Goal: Entertainment & Leisure: Consume media (video, audio)

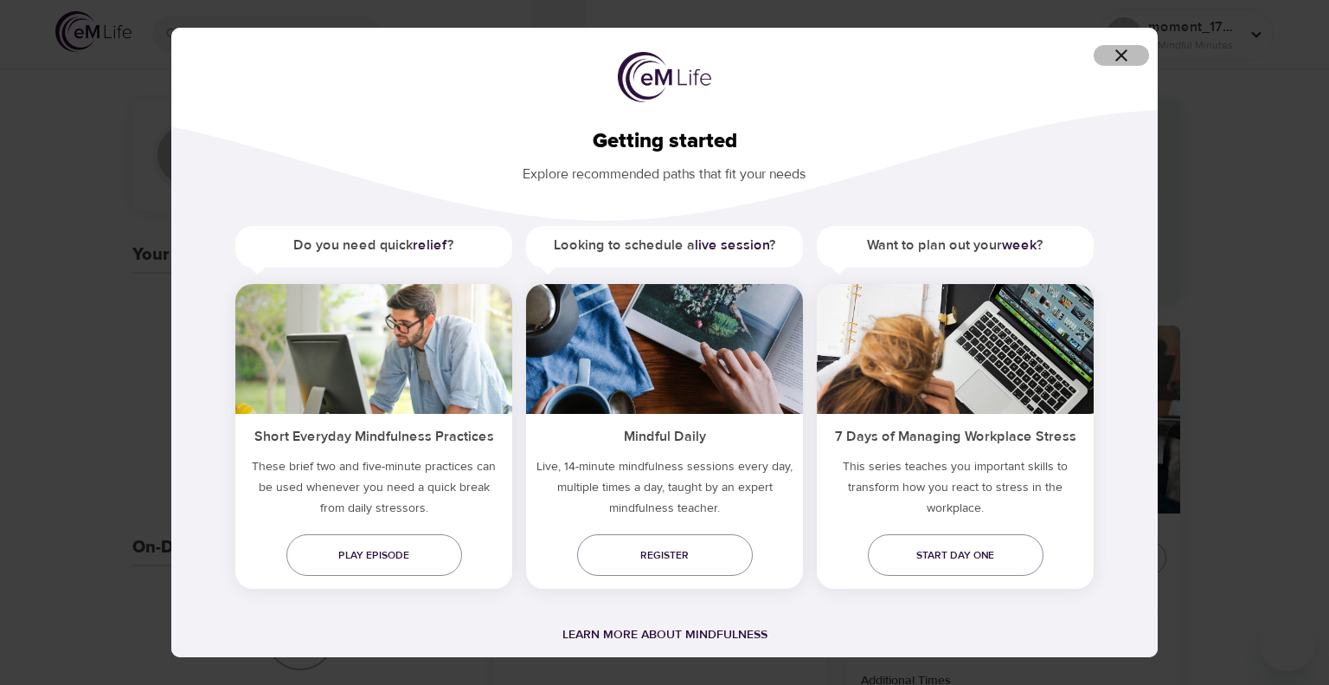
click at [1119, 49] on icon "button" at bounding box center [1121, 55] width 21 height 21
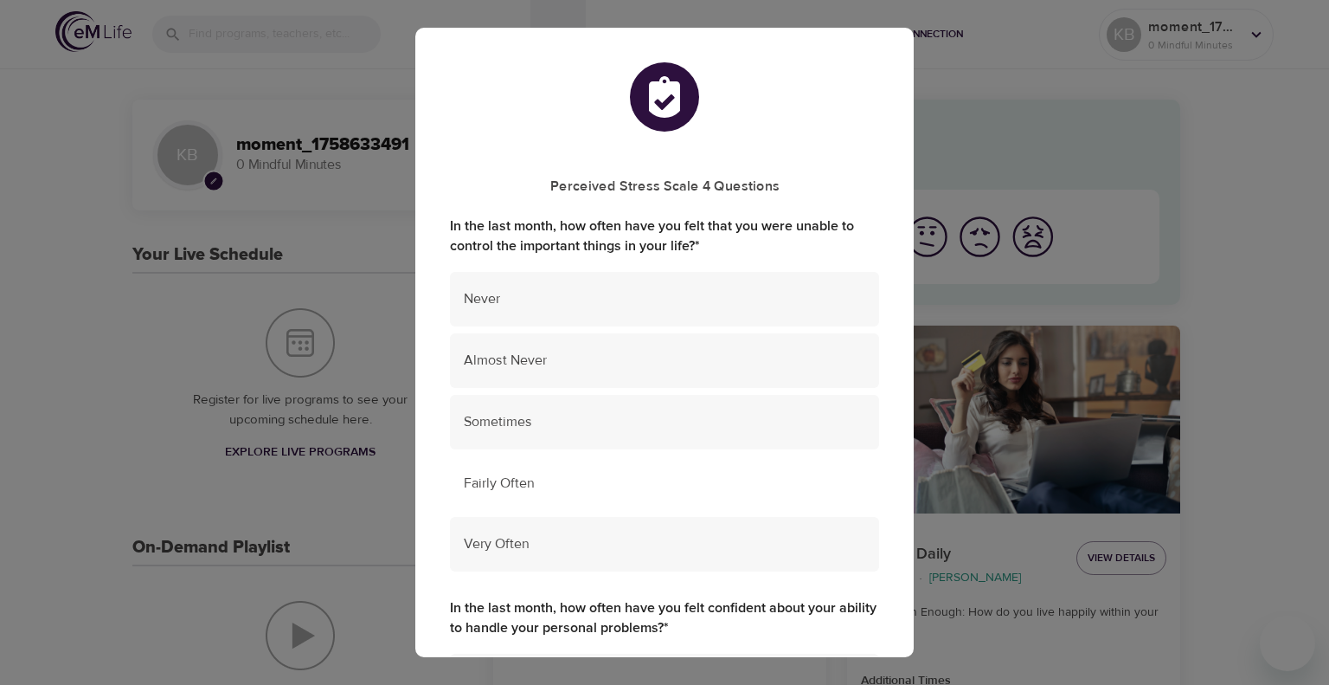
click at [597, 473] on span "Fairly Often" at bounding box center [665, 483] width 402 height 20
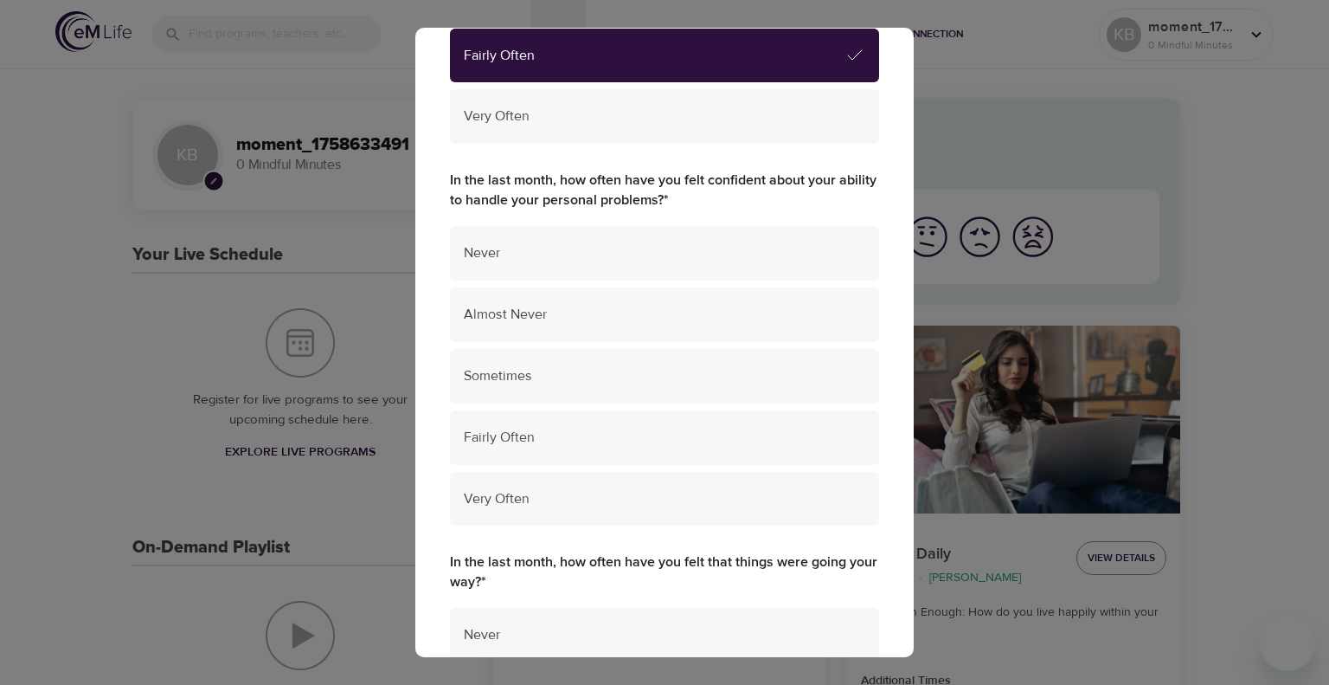
scroll to position [428, 0]
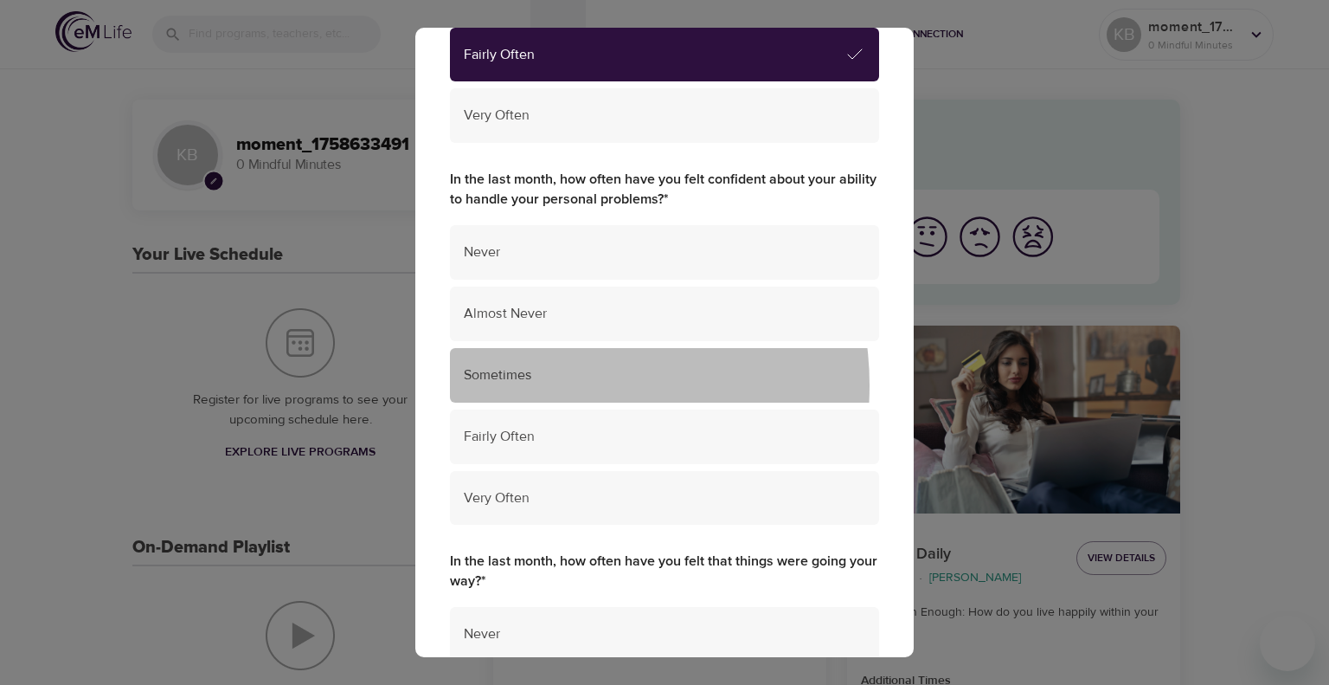
click at [554, 385] on div "Sometimes" at bounding box center [664, 375] width 429 height 55
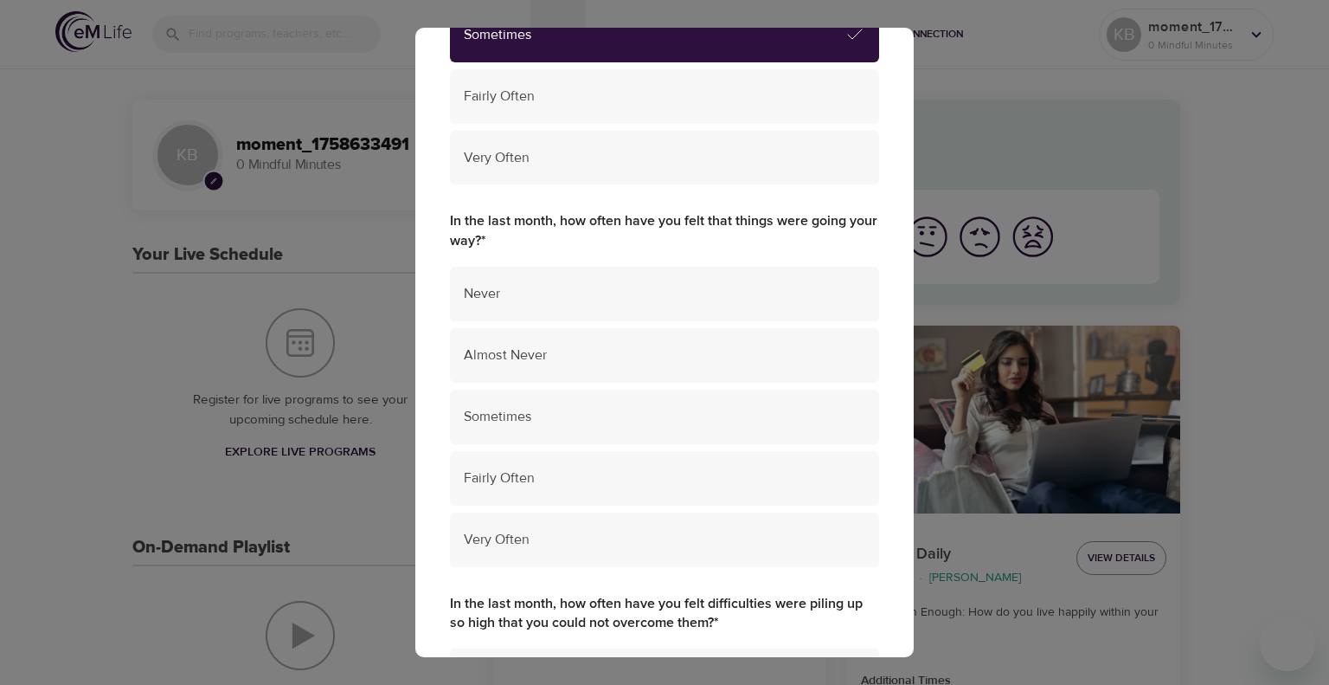
scroll to position [774, 0]
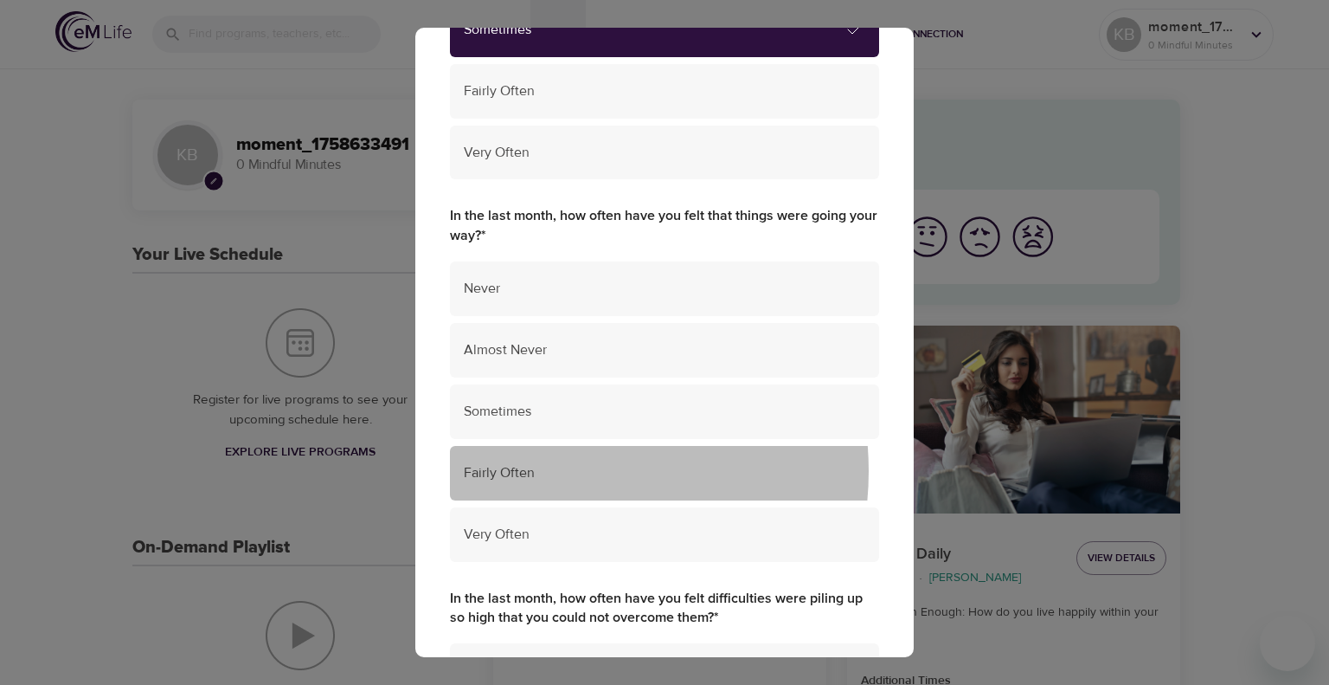
click at [554, 470] on span "Fairly Often" at bounding box center [665, 473] width 402 height 20
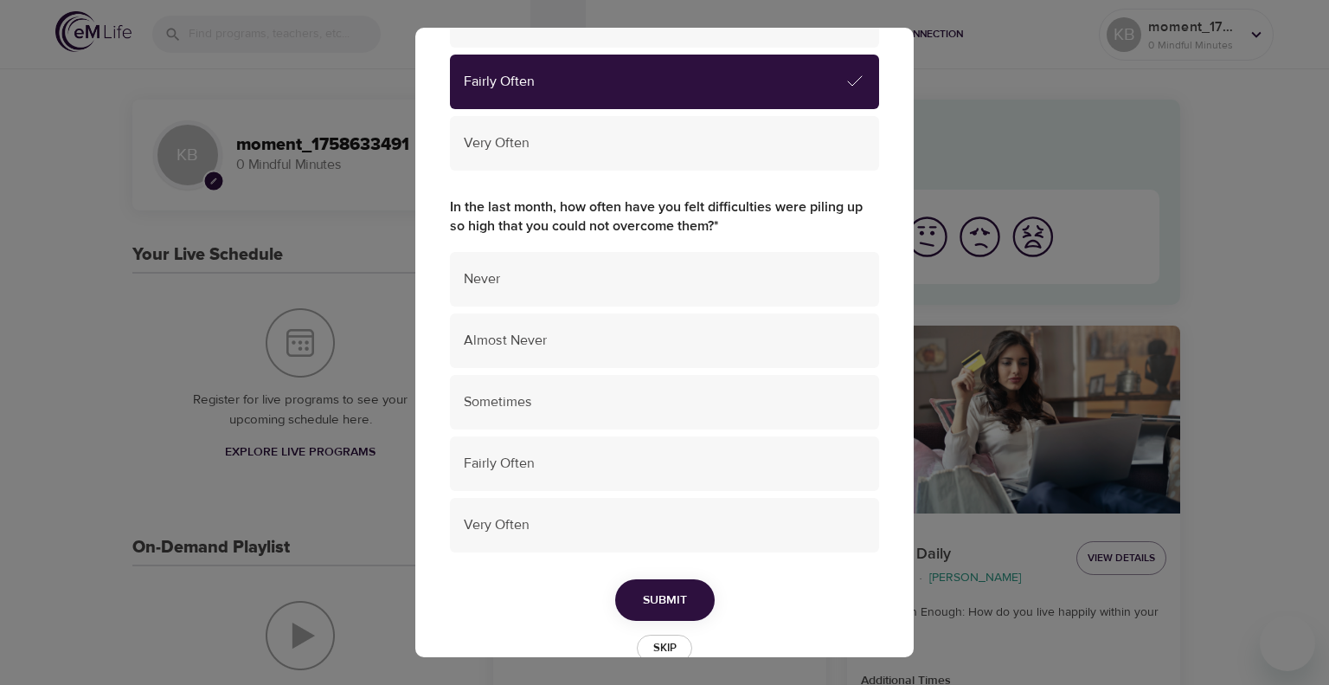
scroll to position [1167, 0]
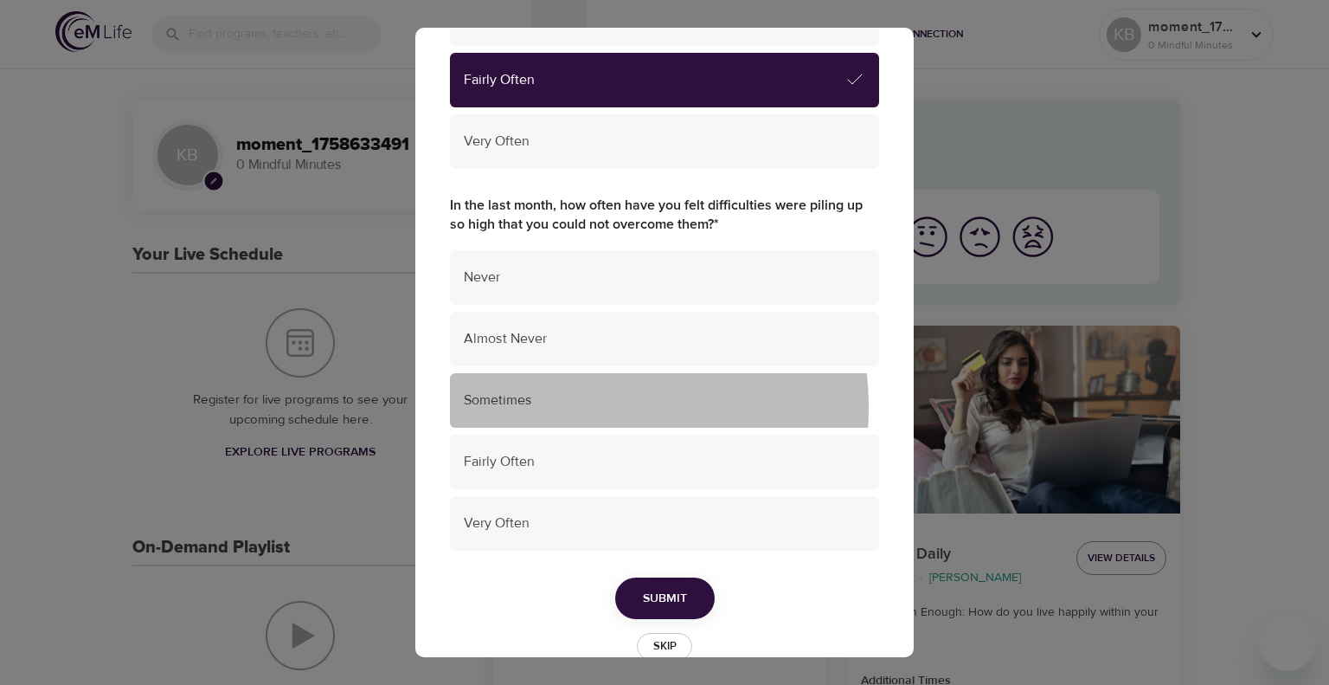
click at [545, 408] on span "Sometimes" at bounding box center [665, 400] width 402 height 20
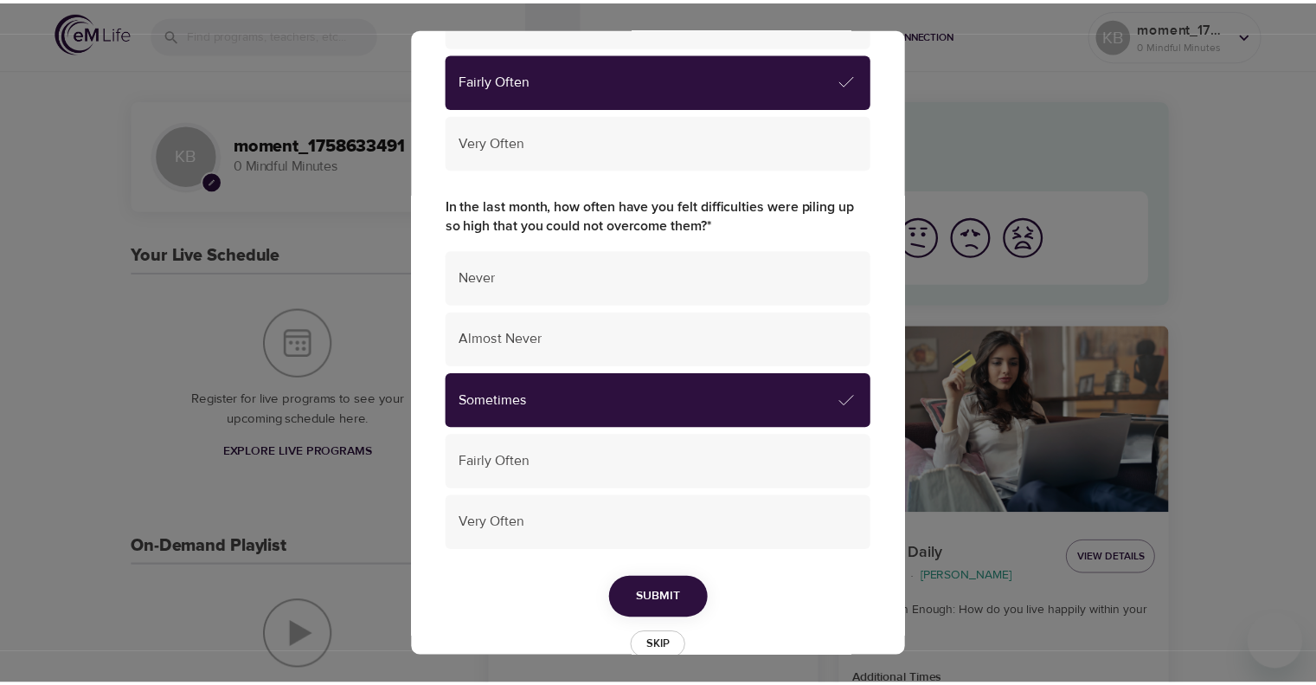
scroll to position [1203, 0]
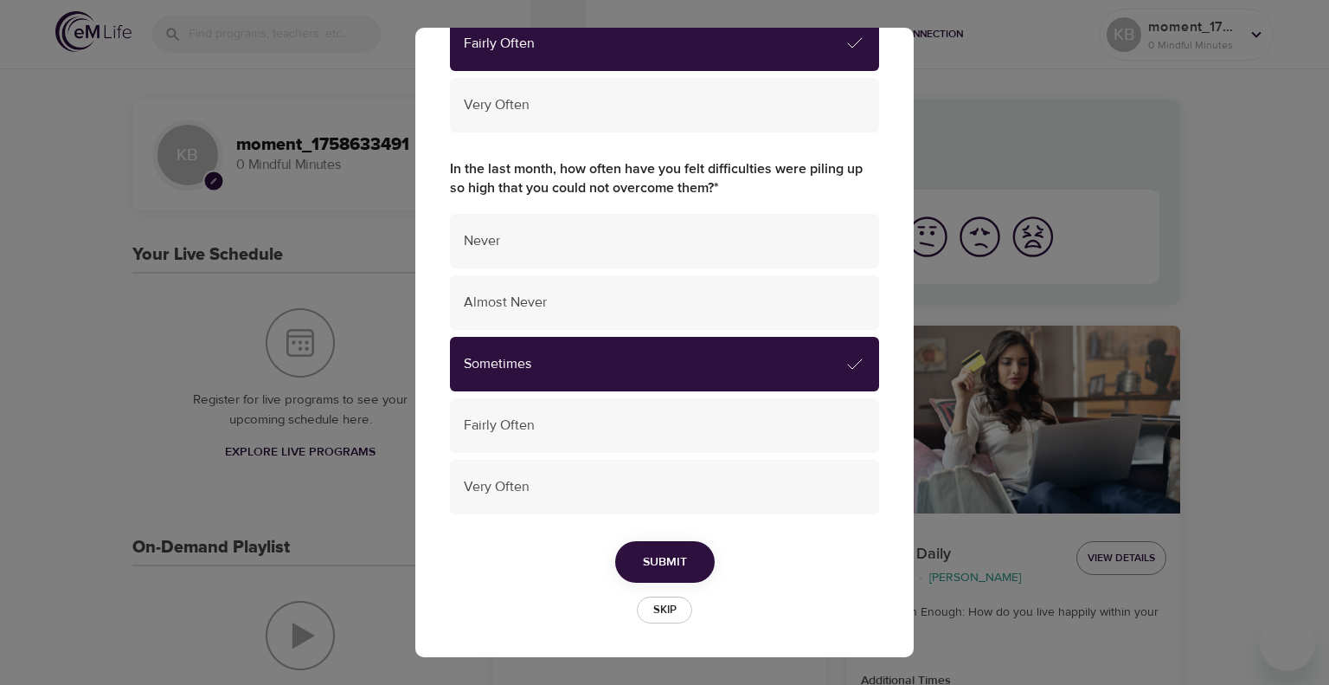
click at [662, 546] on button "Submit" at bounding box center [665, 562] width 100 height 42
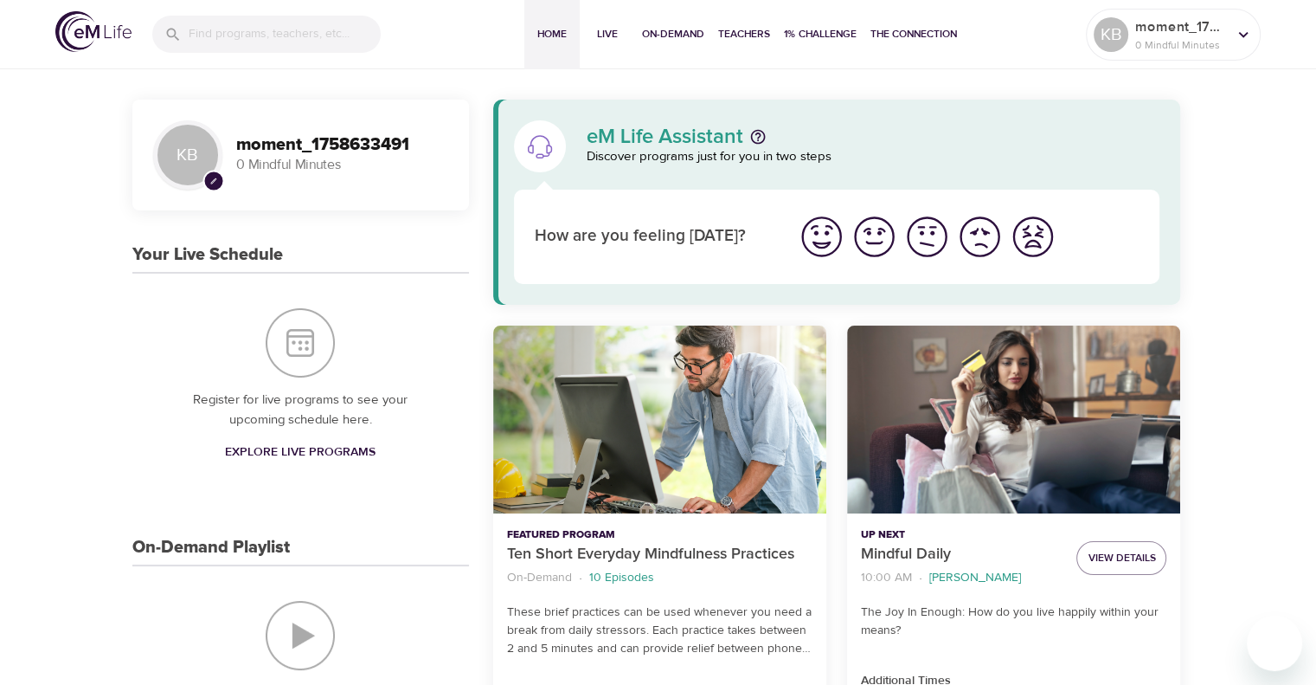
click at [879, 239] on img "I'm feeling good" at bounding box center [875, 237] width 48 height 48
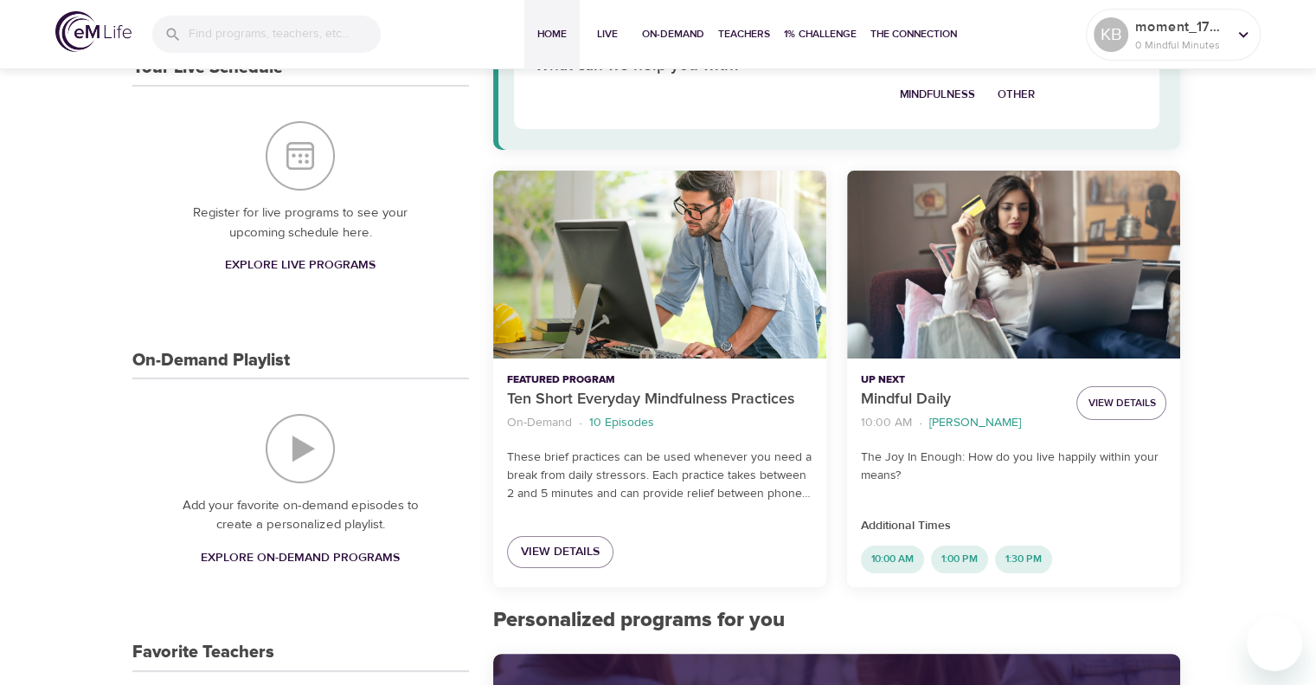
scroll to position [0, 0]
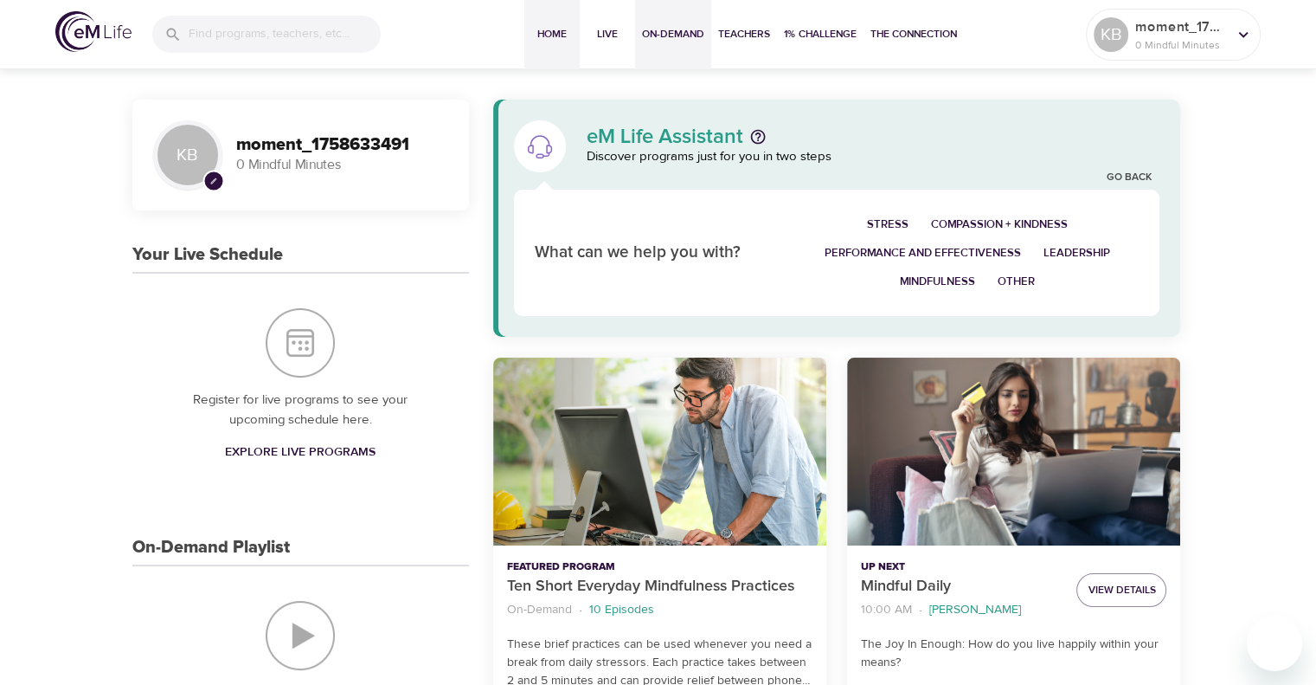
click at [657, 37] on span "On-Demand" at bounding box center [673, 34] width 62 height 18
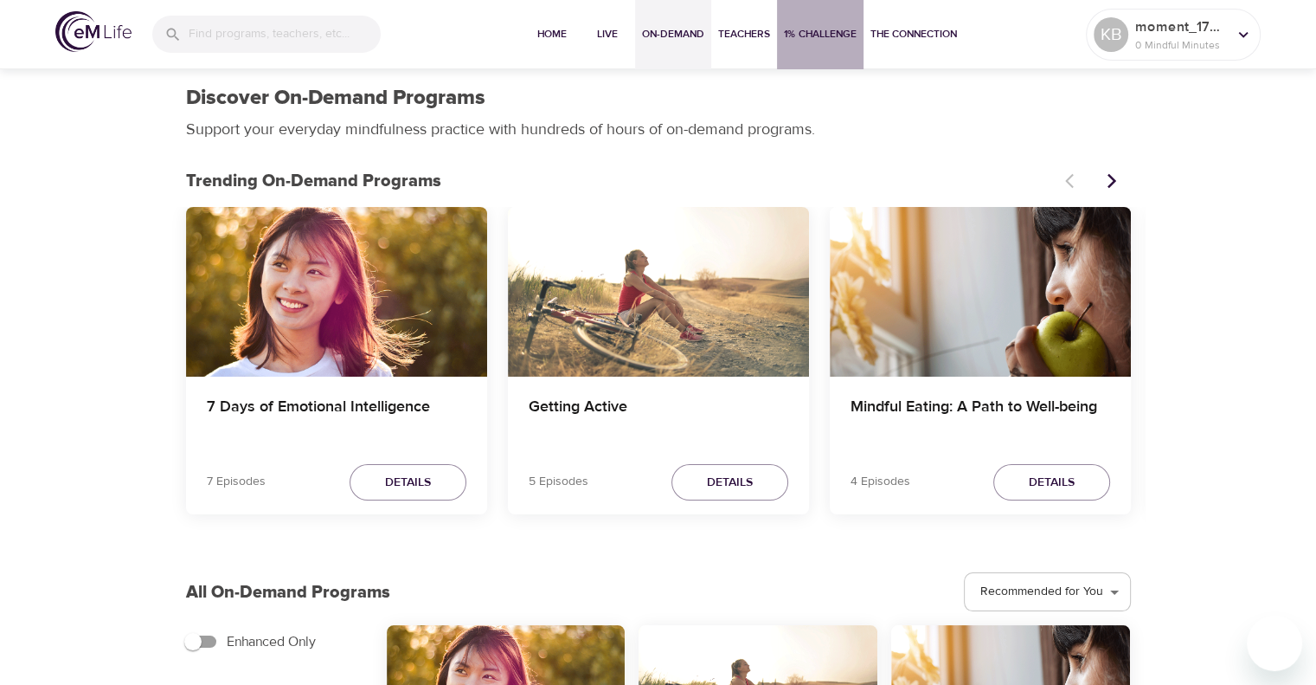
click at [800, 33] on span "1% Challenge" at bounding box center [820, 34] width 73 height 18
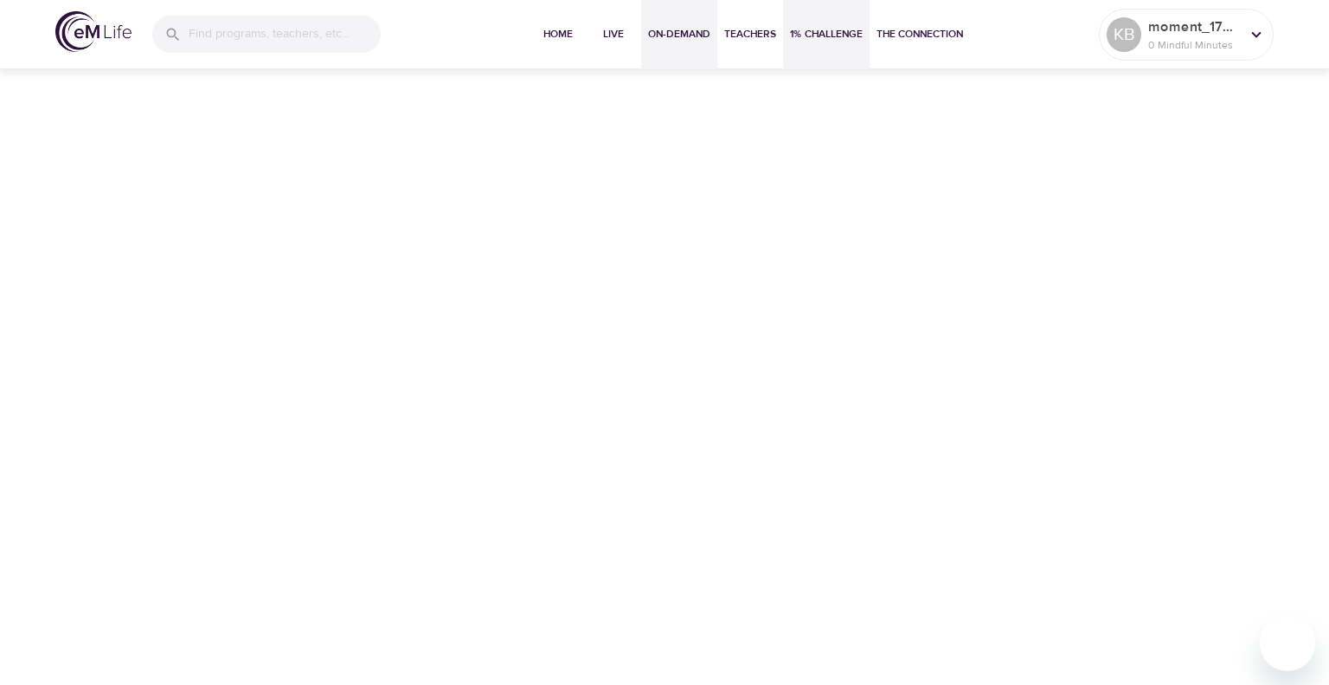
click at [676, 41] on span "On-Demand" at bounding box center [679, 34] width 62 height 18
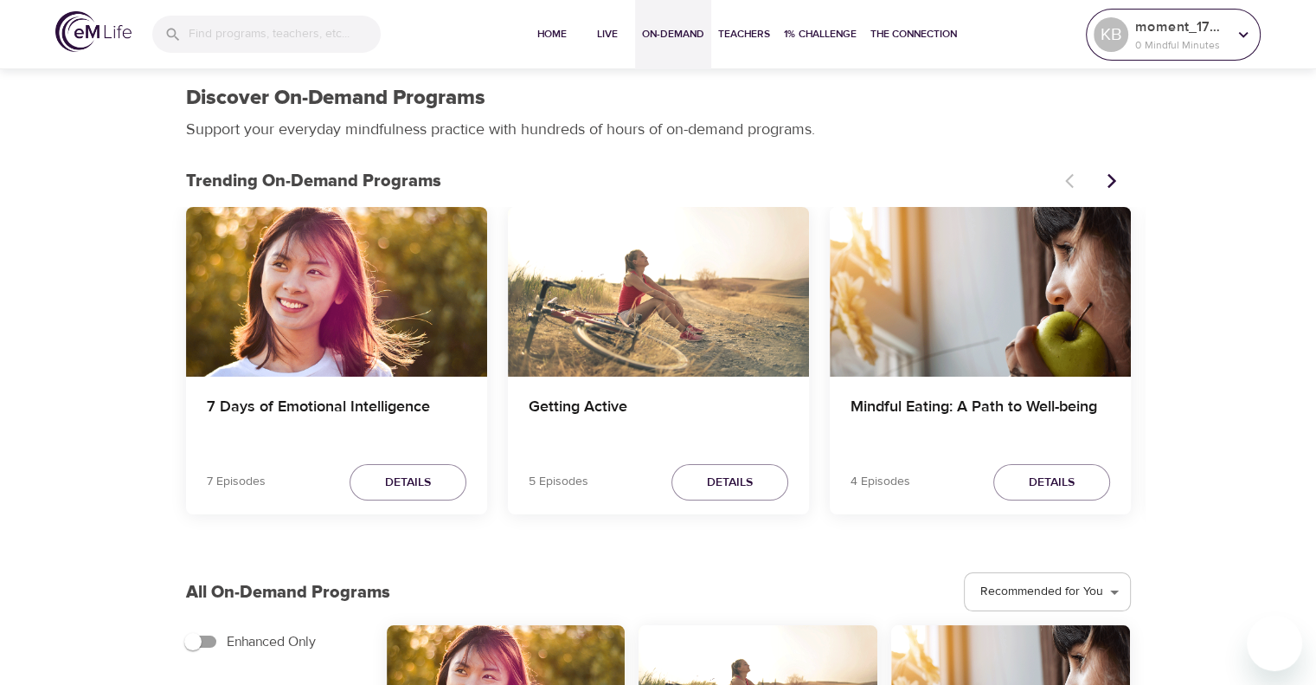
click at [1172, 23] on p "moment_1758633491" at bounding box center [1181, 26] width 92 height 21
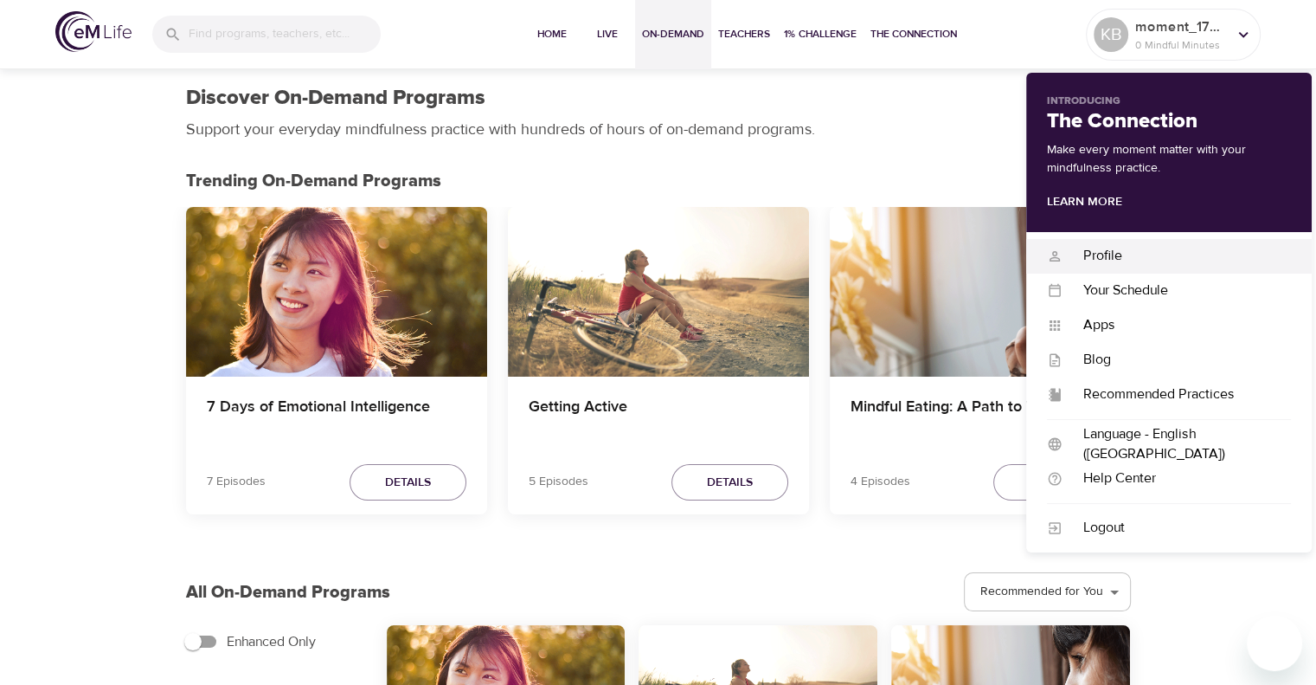
click at [1122, 249] on div "Profile" at bounding box center [1177, 256] width 228 height 20
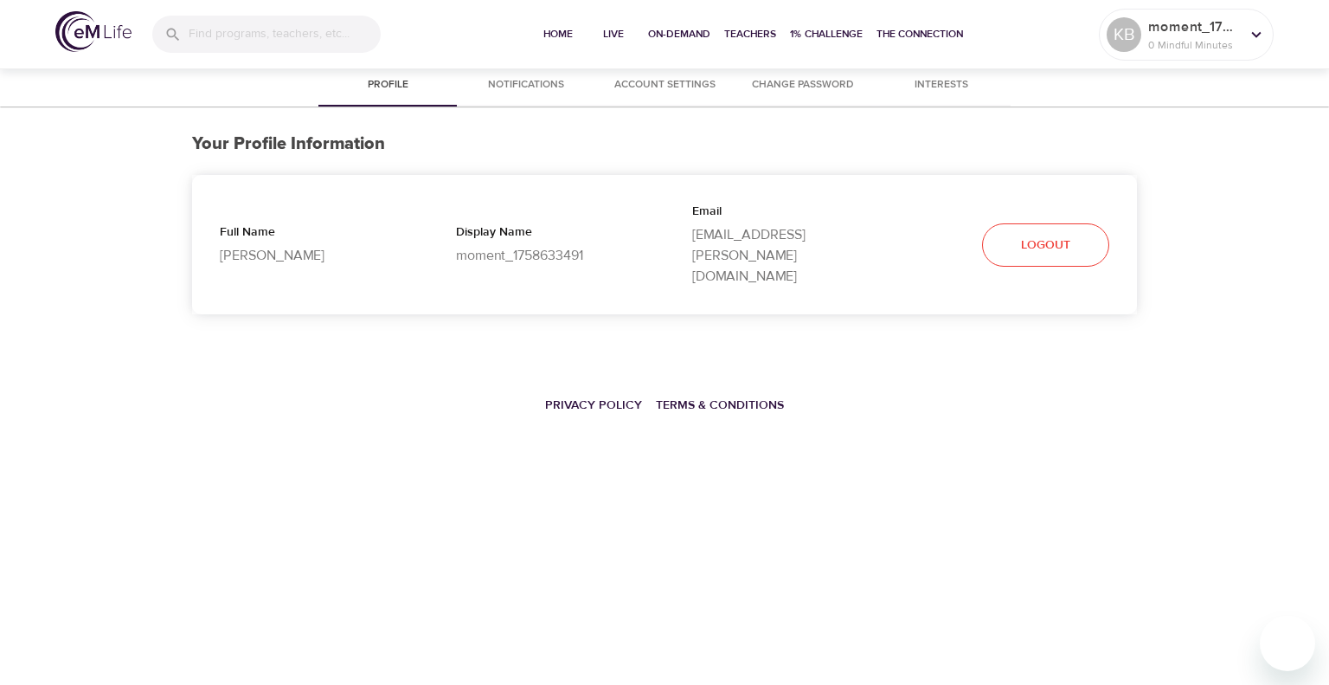
click at [512, 245] on p "moment_1758633491" at bounding box center [546, 255] width 181 height 21
click at [542, 245] on p "moment_1758633491" at bounding box center [546, 255] width 181 height 21
click at [665, 35] on span "On-Demand" at bounding box center [679, 34] width 62 height 18
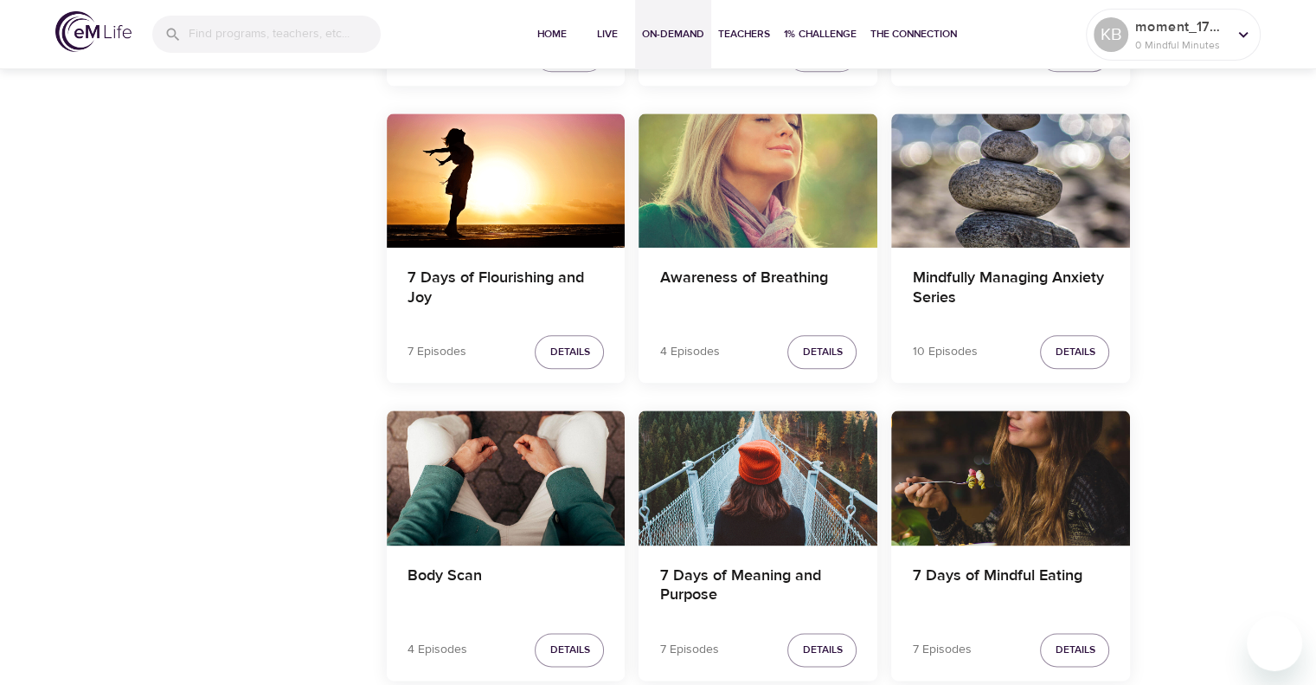
scroll to position [2007, 0]
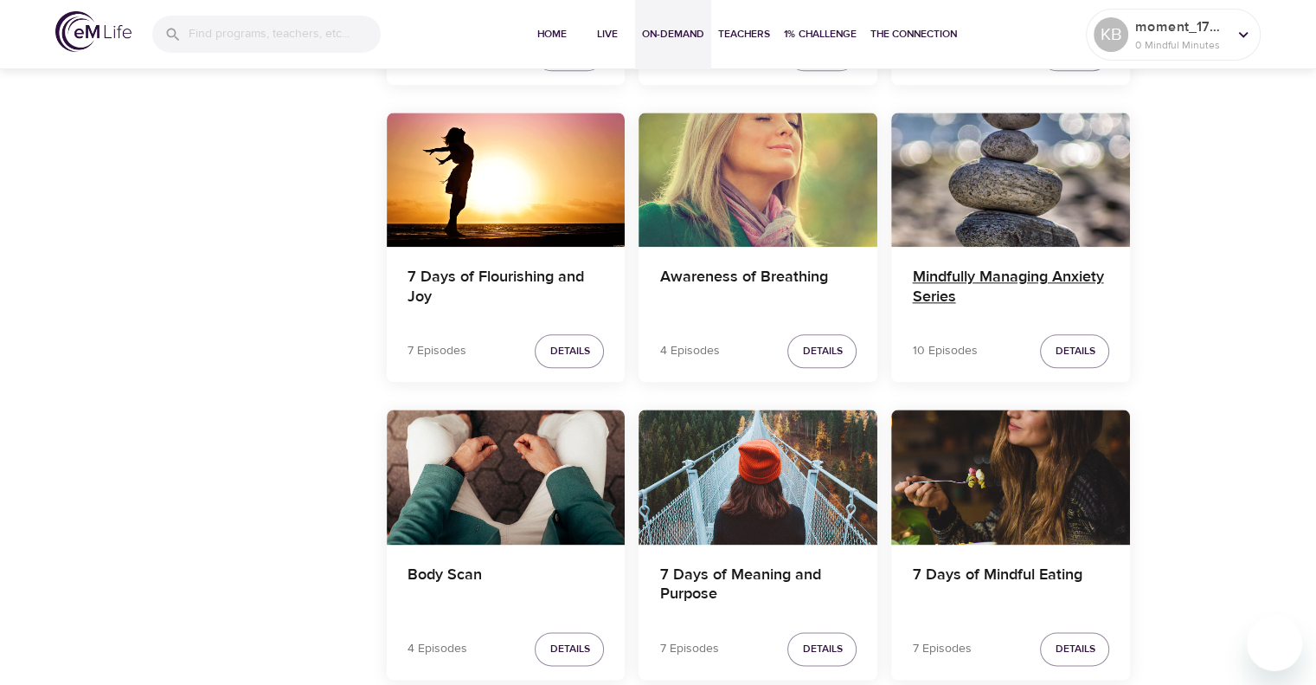
click at [972, 280] on h4 "Mindfully Managing Anxiety Series" at bounding box center [1010, 288] width 197 height 42
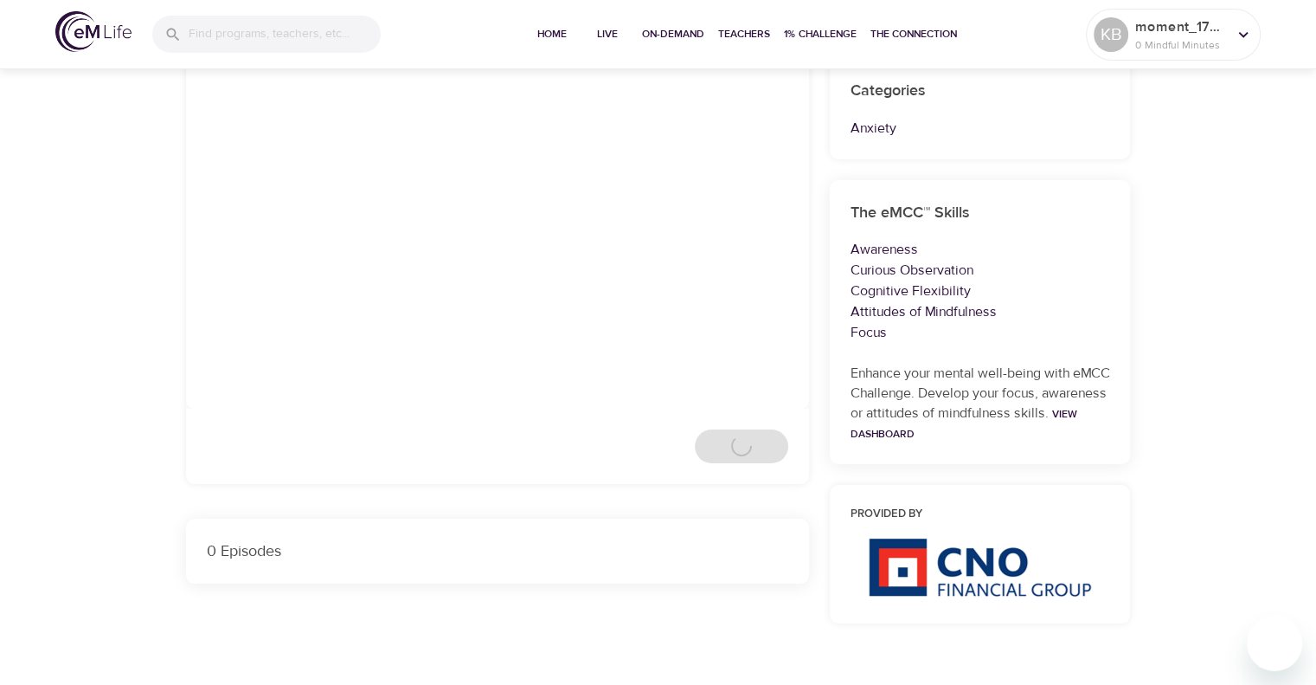
scroll to position [2007, 0]
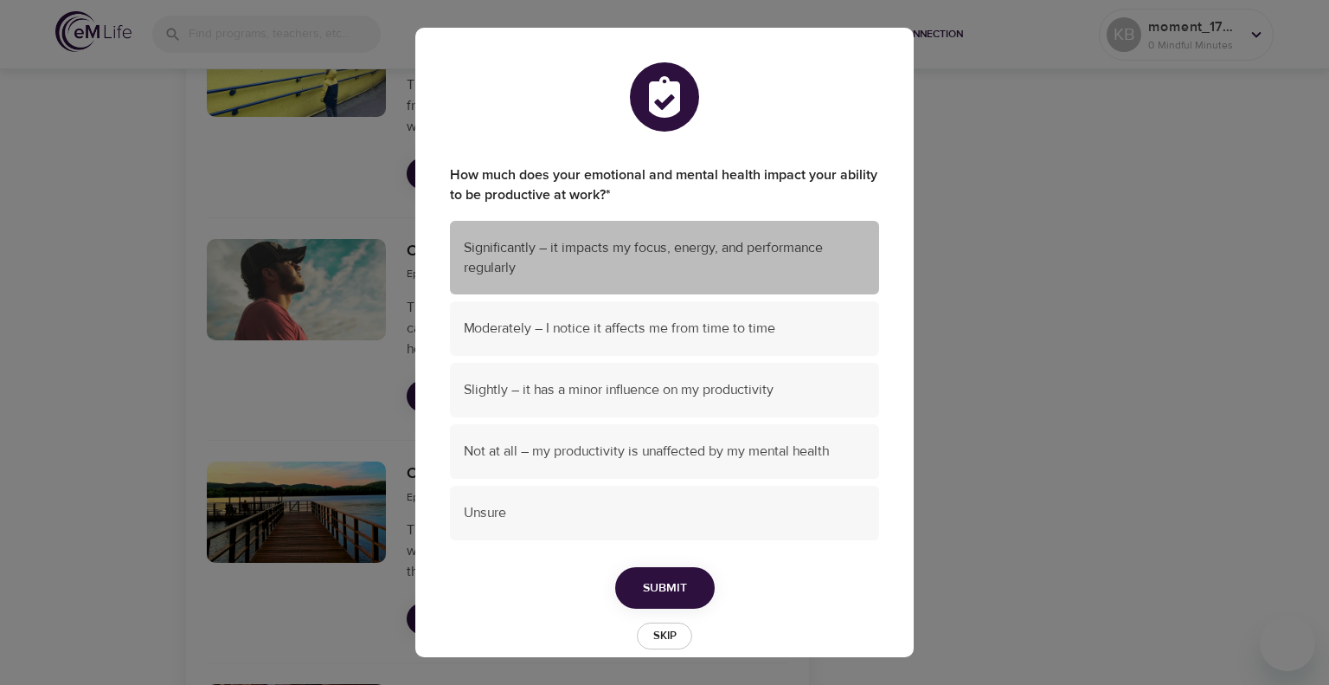
click at [692, 254] on span "Significantly – it impacts my focus, energy, and performance regularly" at bounding box center [665, 258] width 402 height 40
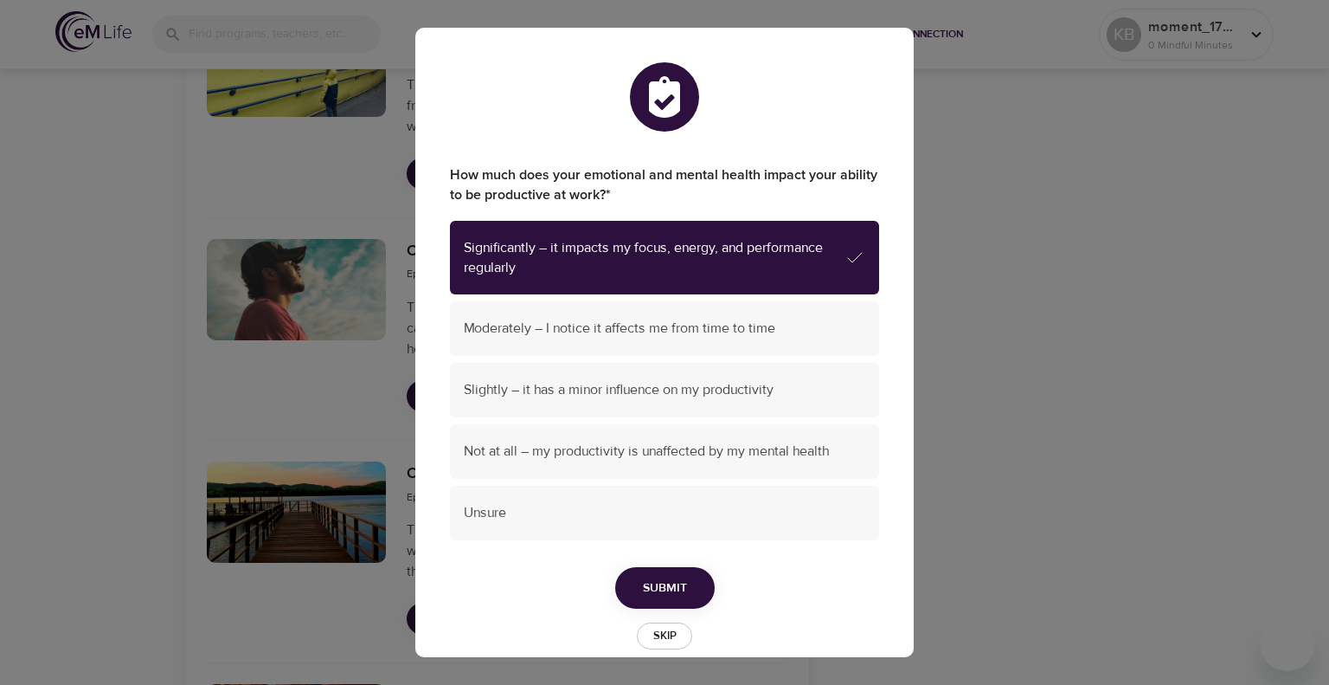
click at [679, 587] on span "Submit" at bounding box center [665, 588] width 44 height 22
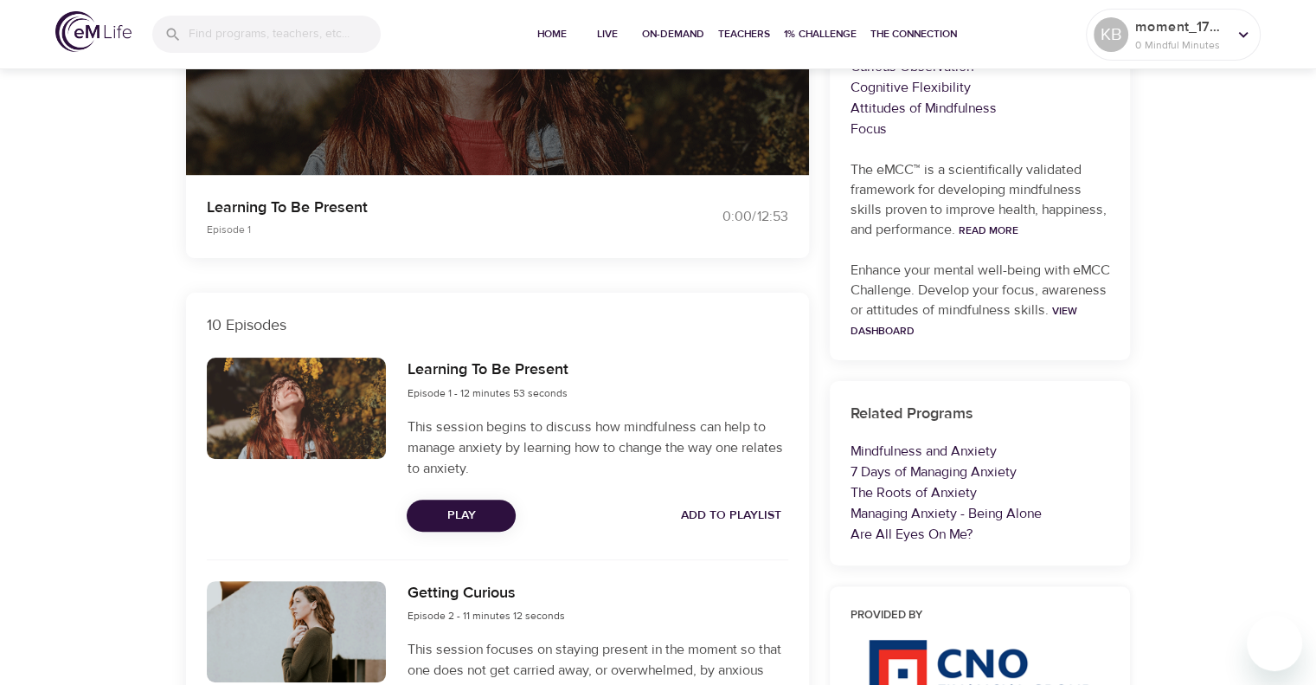
scroll to position [367, 0]
click at [496, 525] on button "Play" at bounding box center [461, 515] width 109 height 32
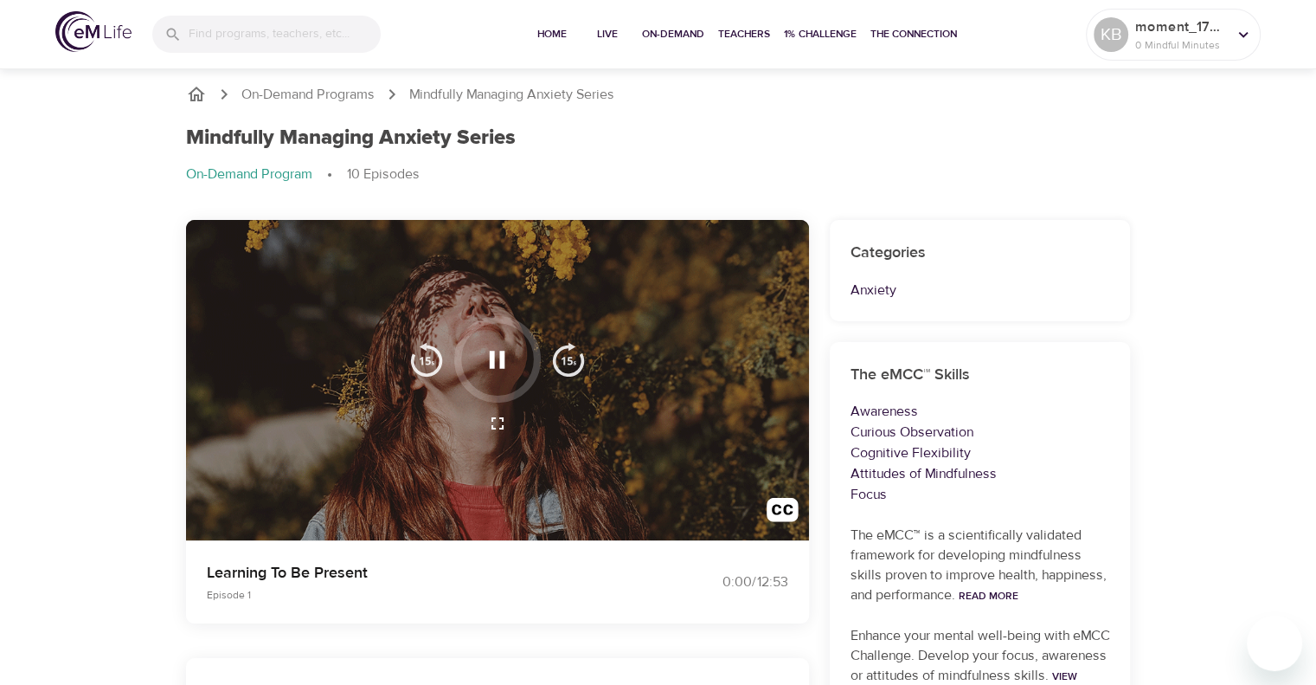
scroll to position [0, 0]
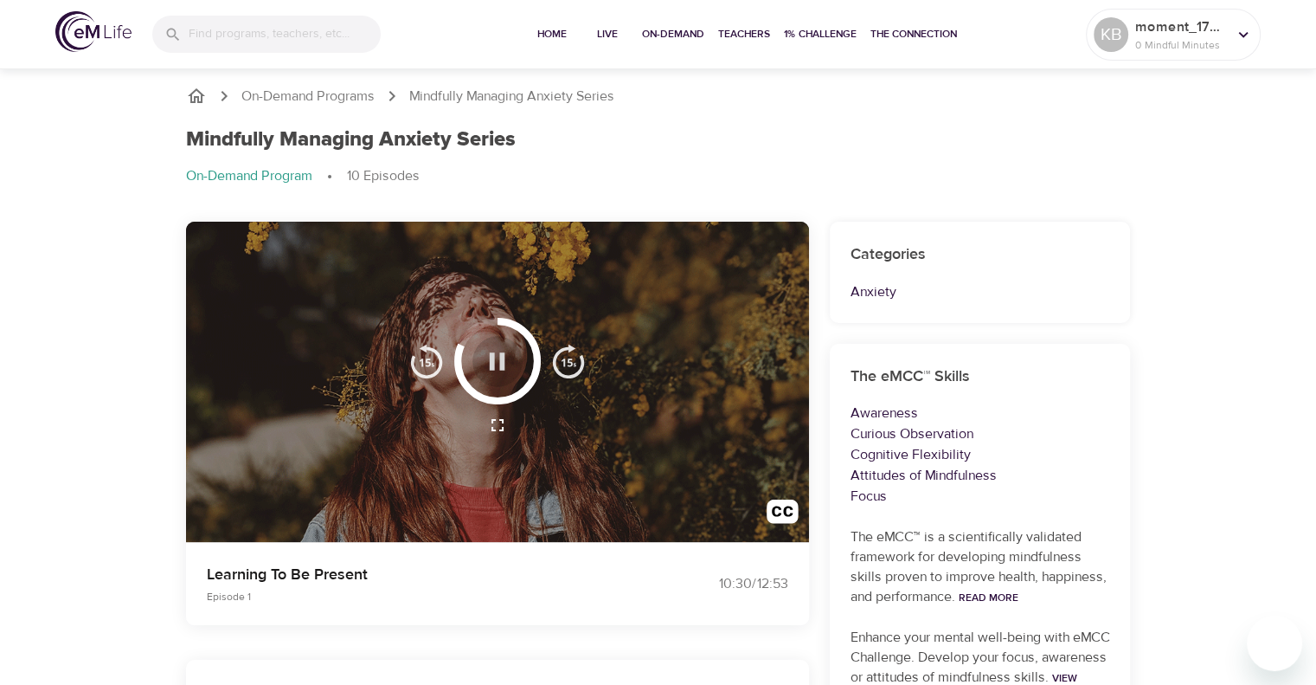
click at [497, 359] on icon "button" at bounding box center [497, 361] width 30 height 30
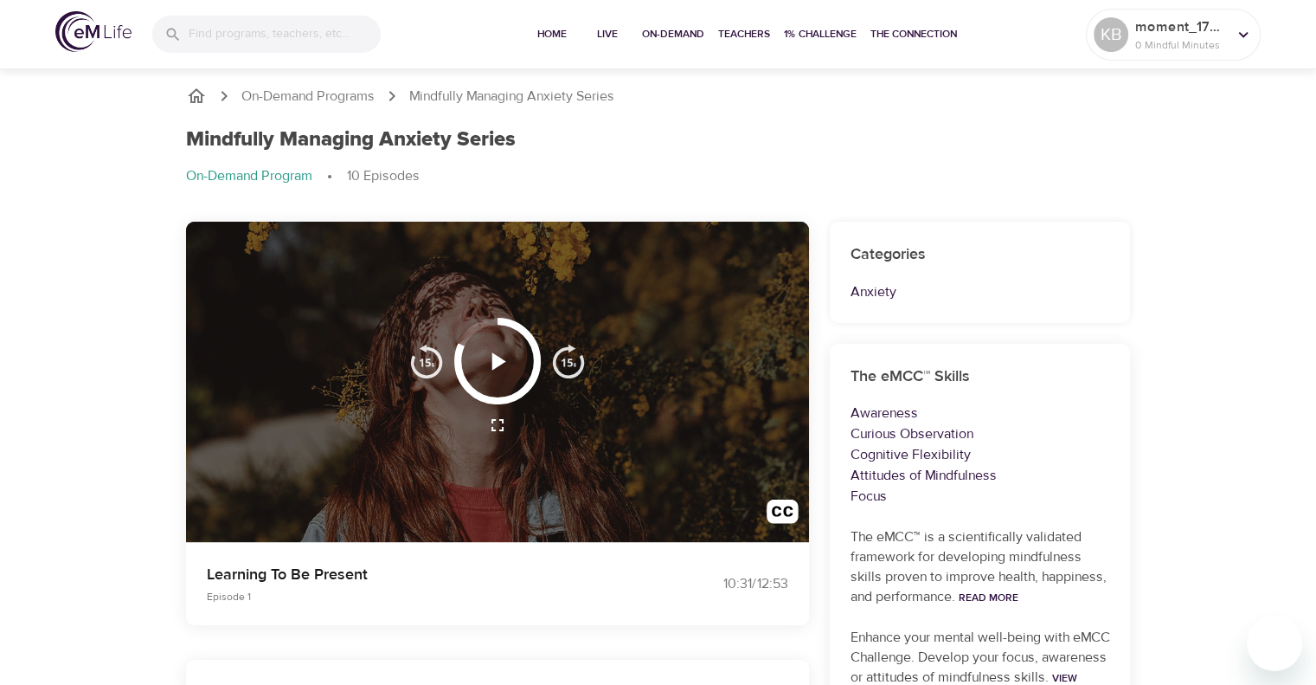
click at [497, 359] on icon "button" at bounding box center [499, 360] width 14 height 17
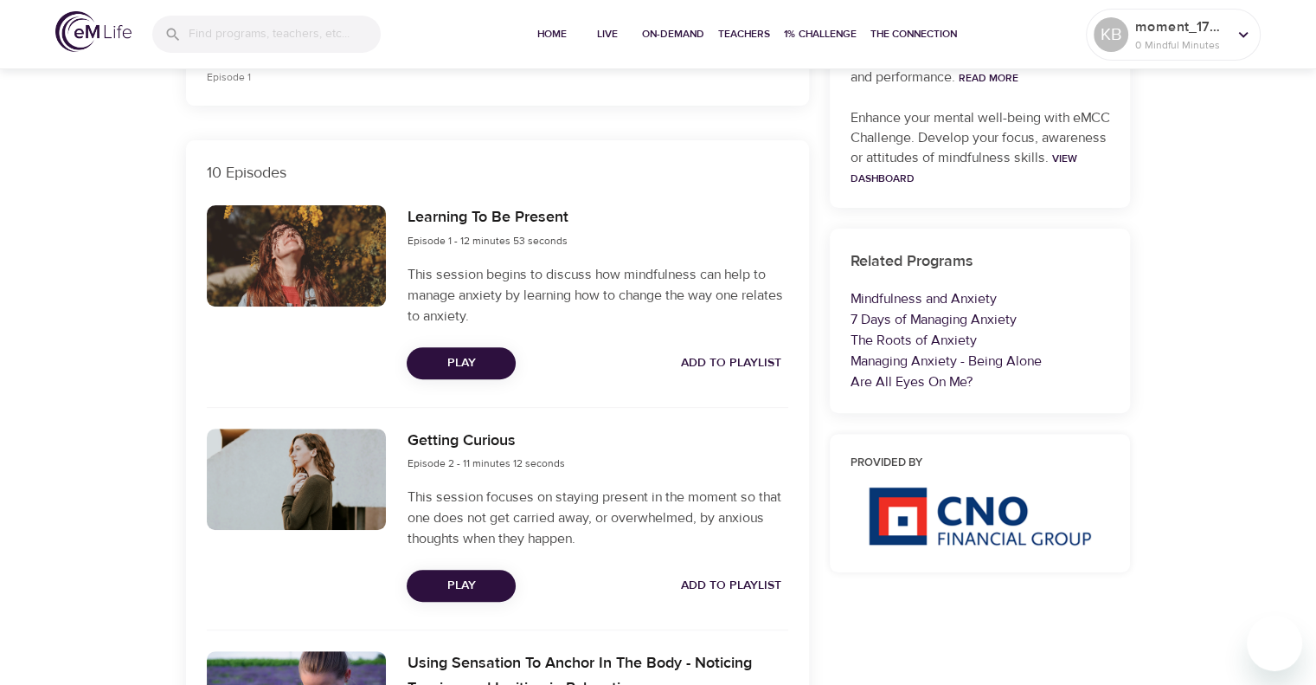
scroll to position [521, 0]
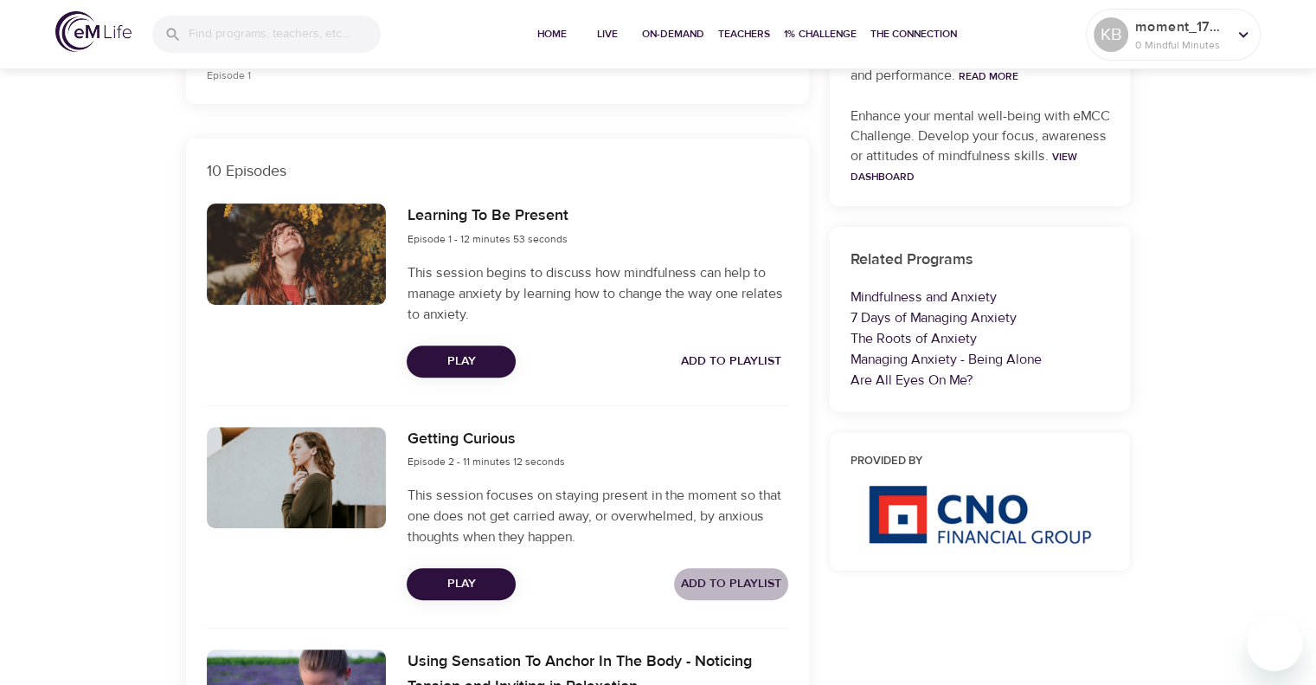
click at [737, 579] on span "Add to Playlist" at bounding box center [731, 584] width 100 height 22
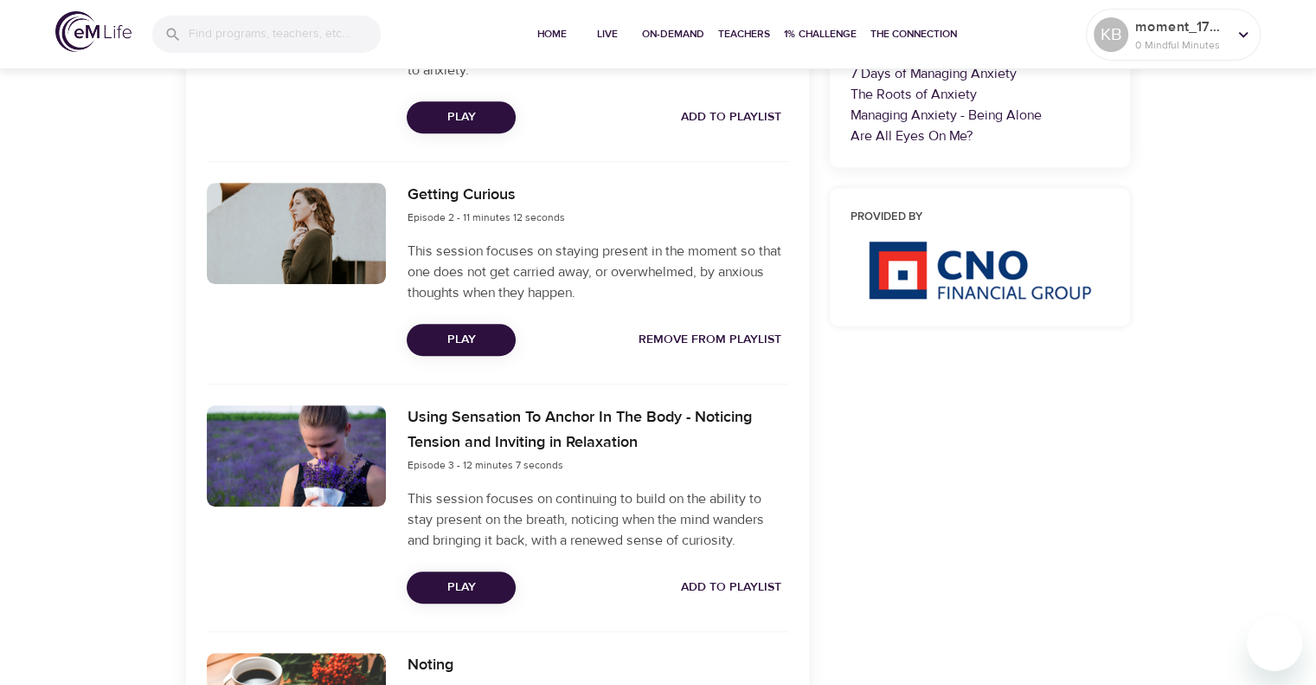
scroll to position [765, 0]
click at [696, 595] on span "Add to Playlist" at bounding box center [731, 587] width 100 height 22
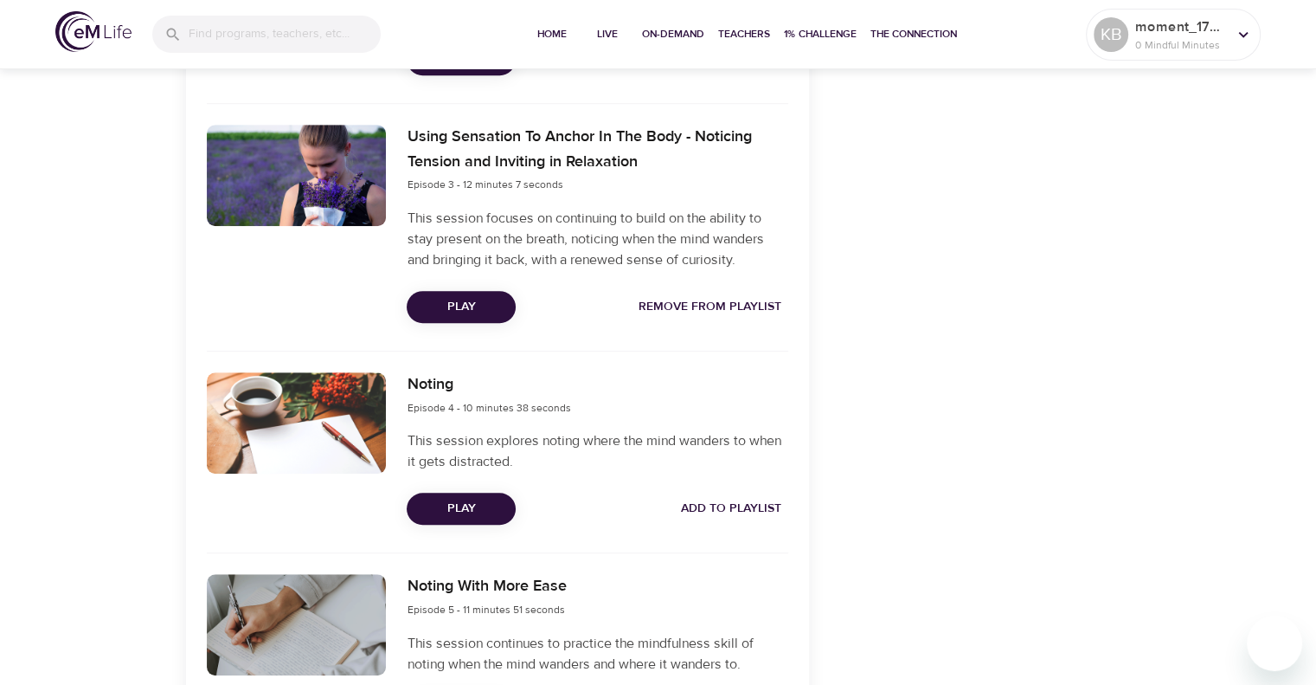
scroll to position [1047, 0]
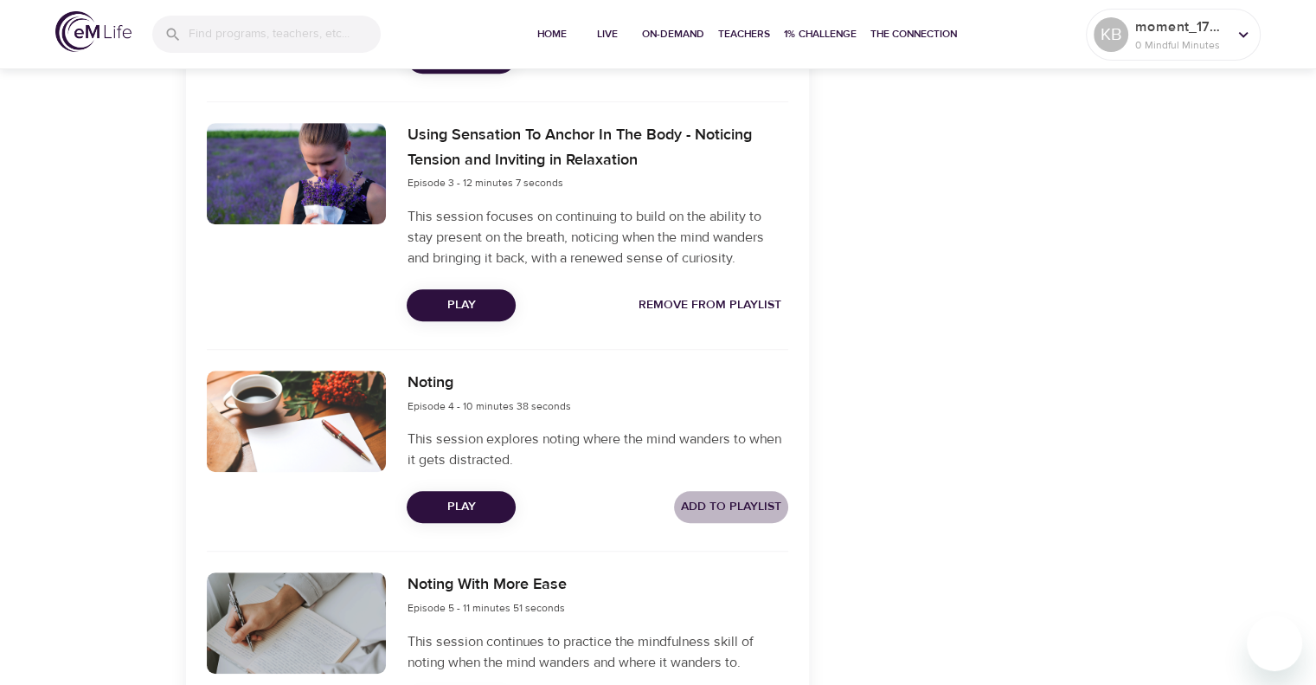
click at [717, 508] on span "Add to Playlist" at bounding box center [731, 507] width 100 height 22
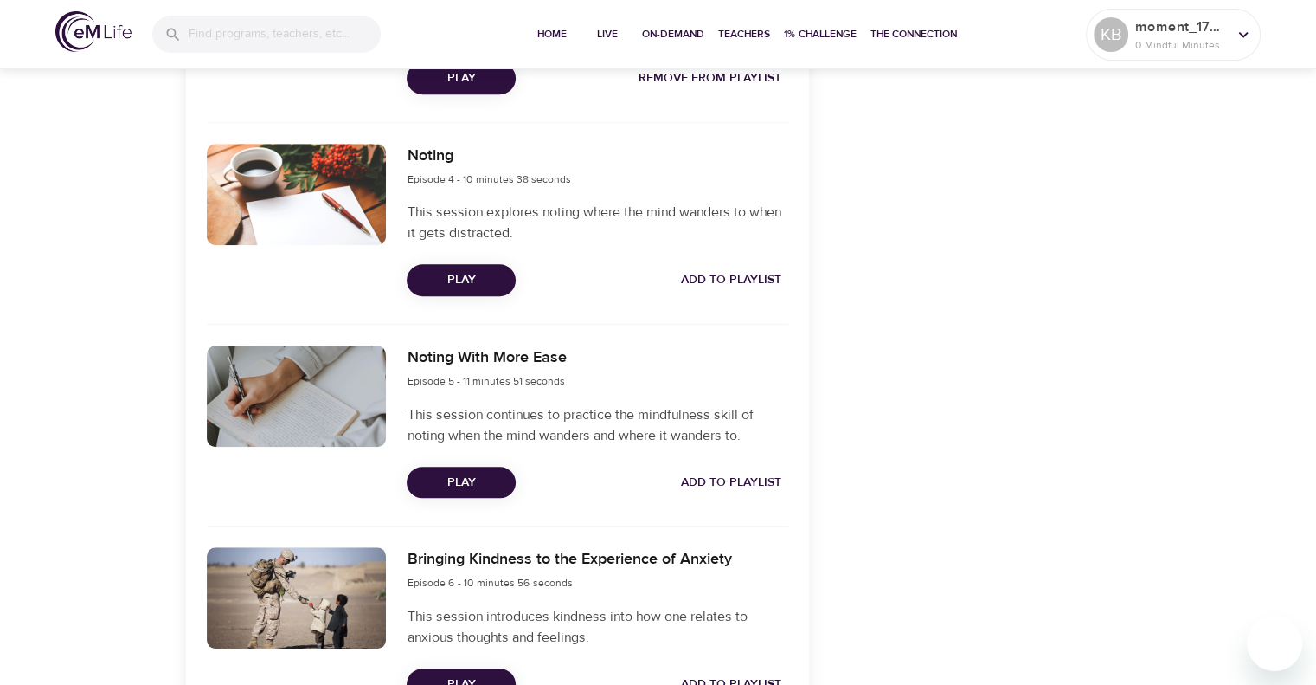
scroll to position [1276, 0]
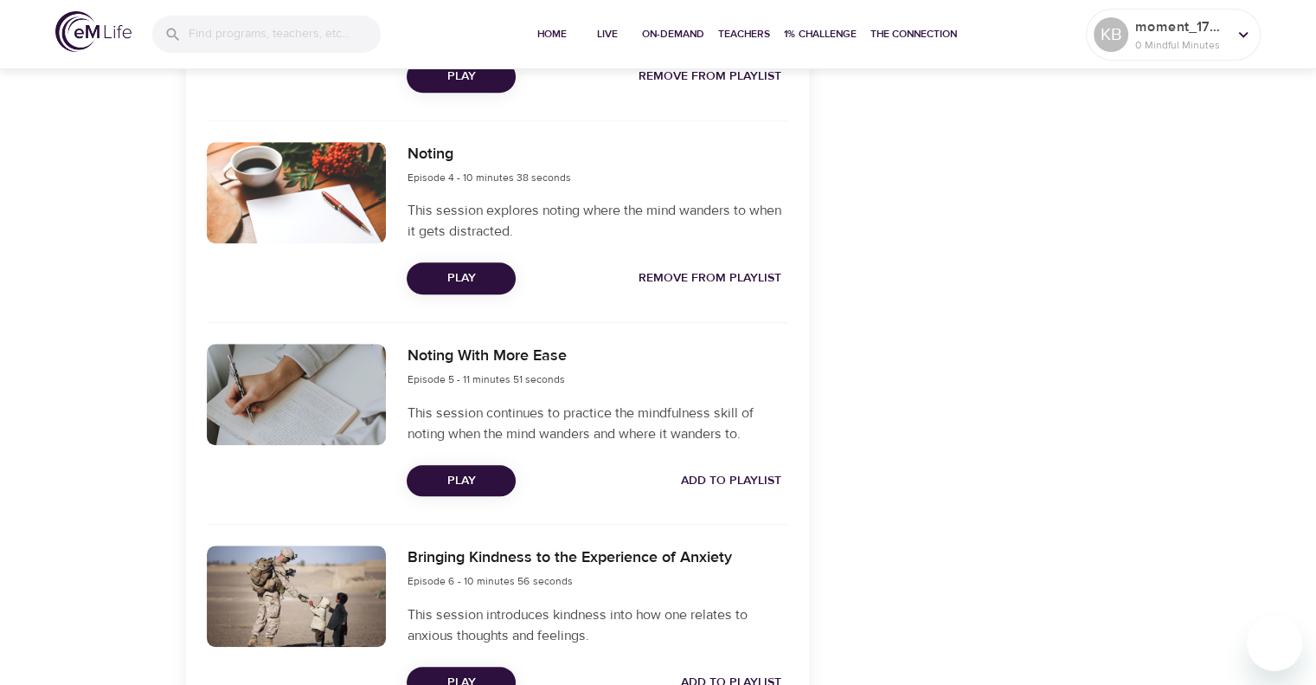
click at [730, 477] on span "Add to Playlist" at bounding box center [731, 481] width 100 height 22
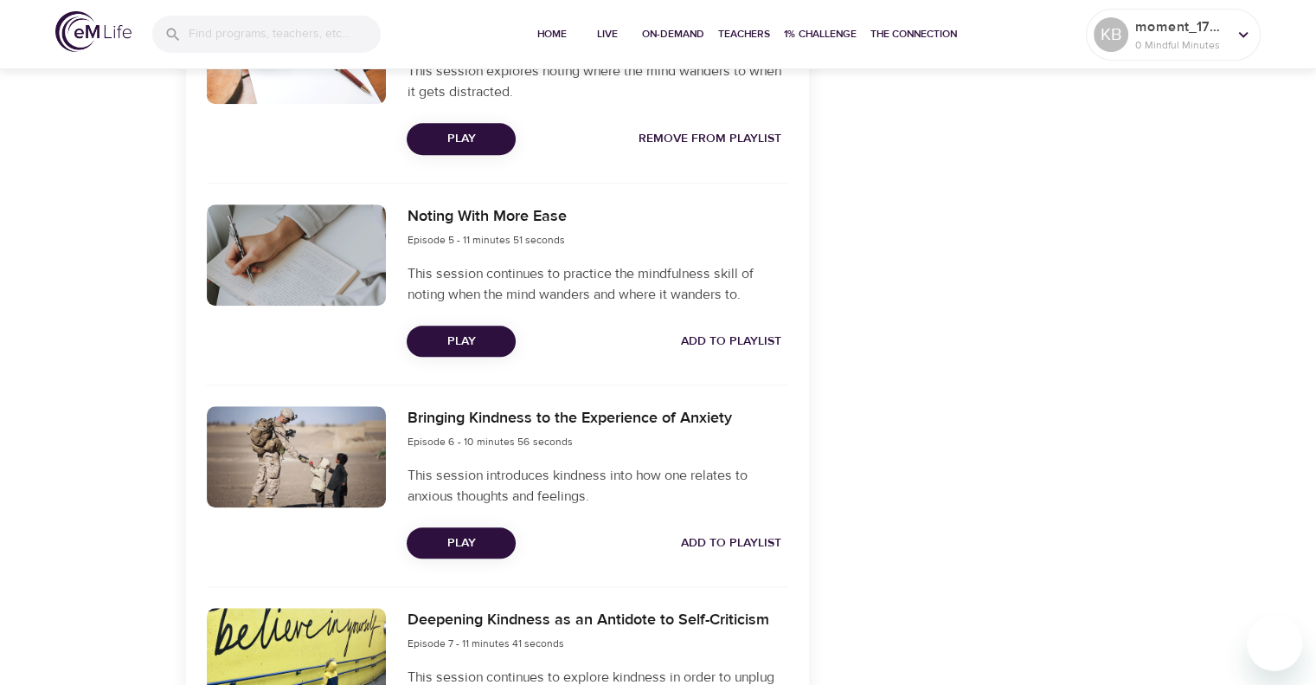
scroll to position [1433, 0]
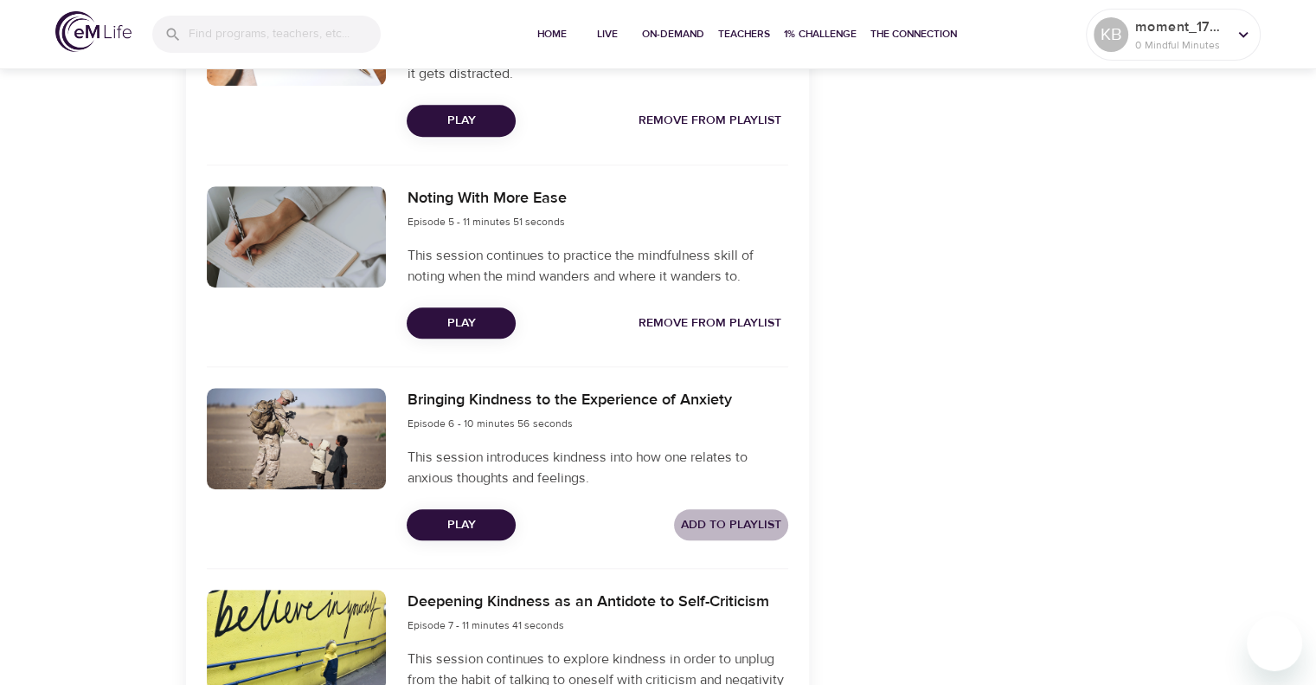
click at [734, 515] on span "Add to Playlist" at bounding box center [731, 525] width 100 height 22
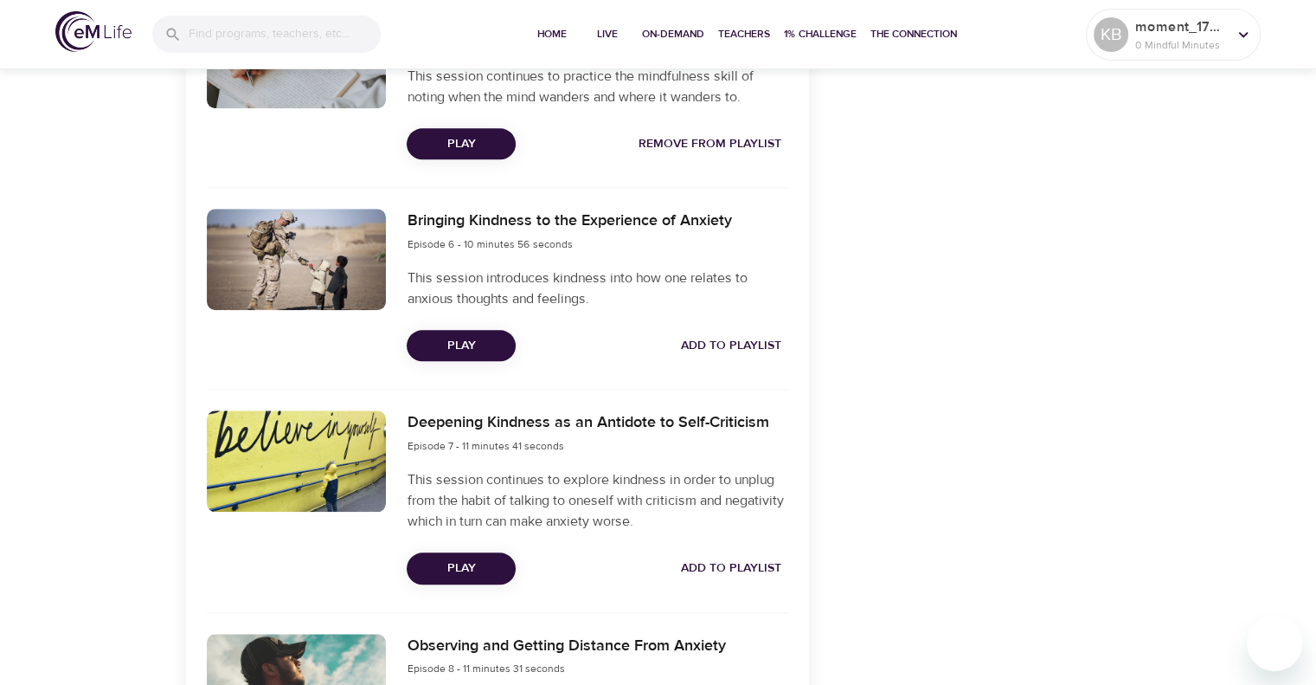
scroll to position [1613, 0]
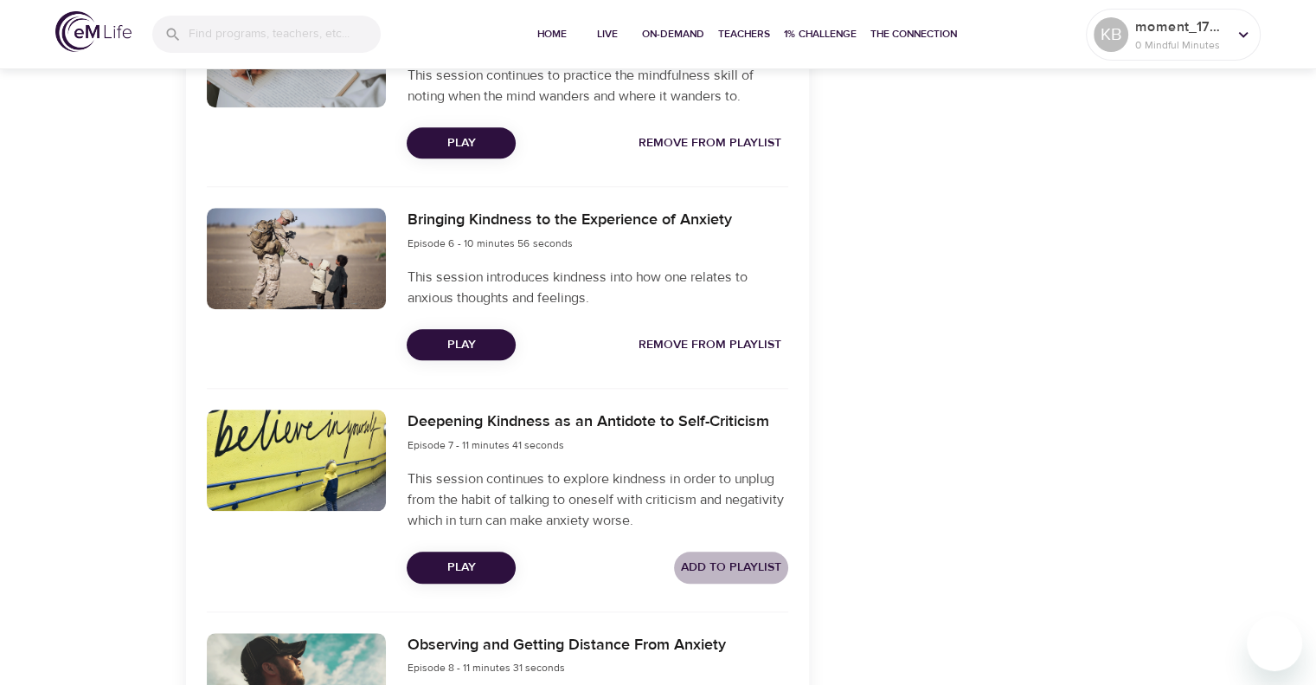
click at [724, 569] on span "Add to Playlist" at bounding box center [731, 567] width 100 height 22
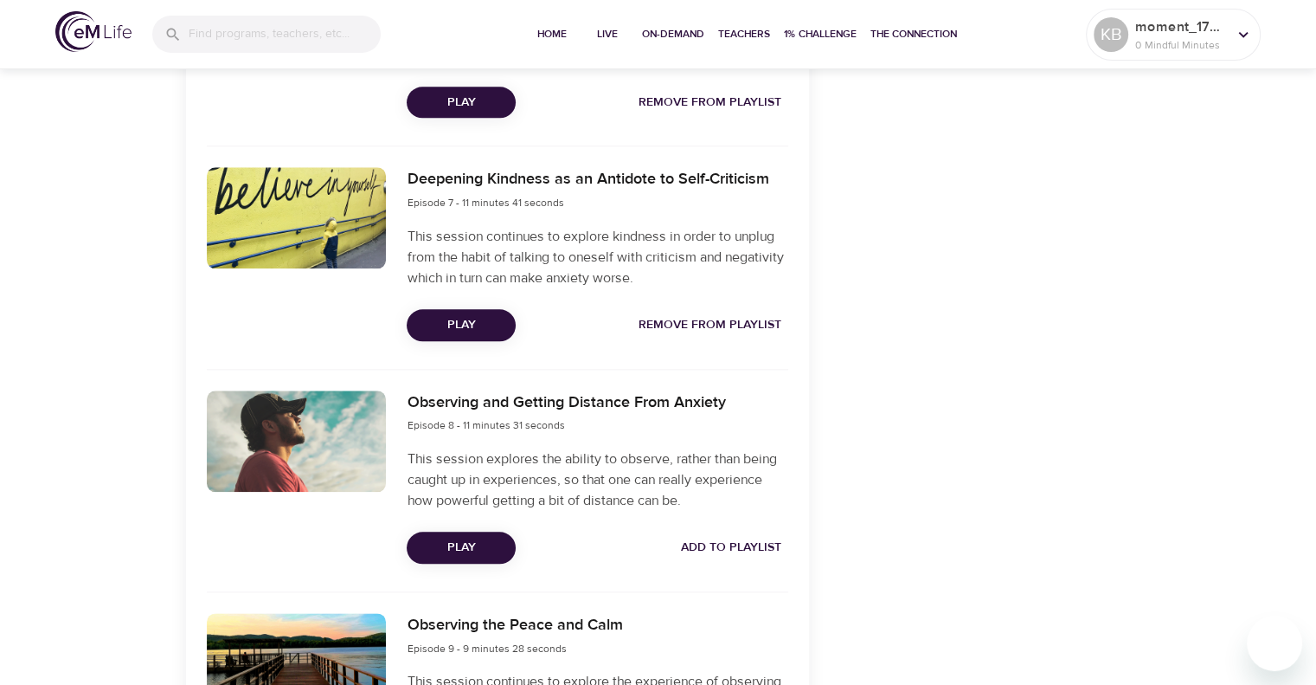
click at [719, 542] on span "Add to Playlist" at bounding box center [731, 548] width 100 height 22
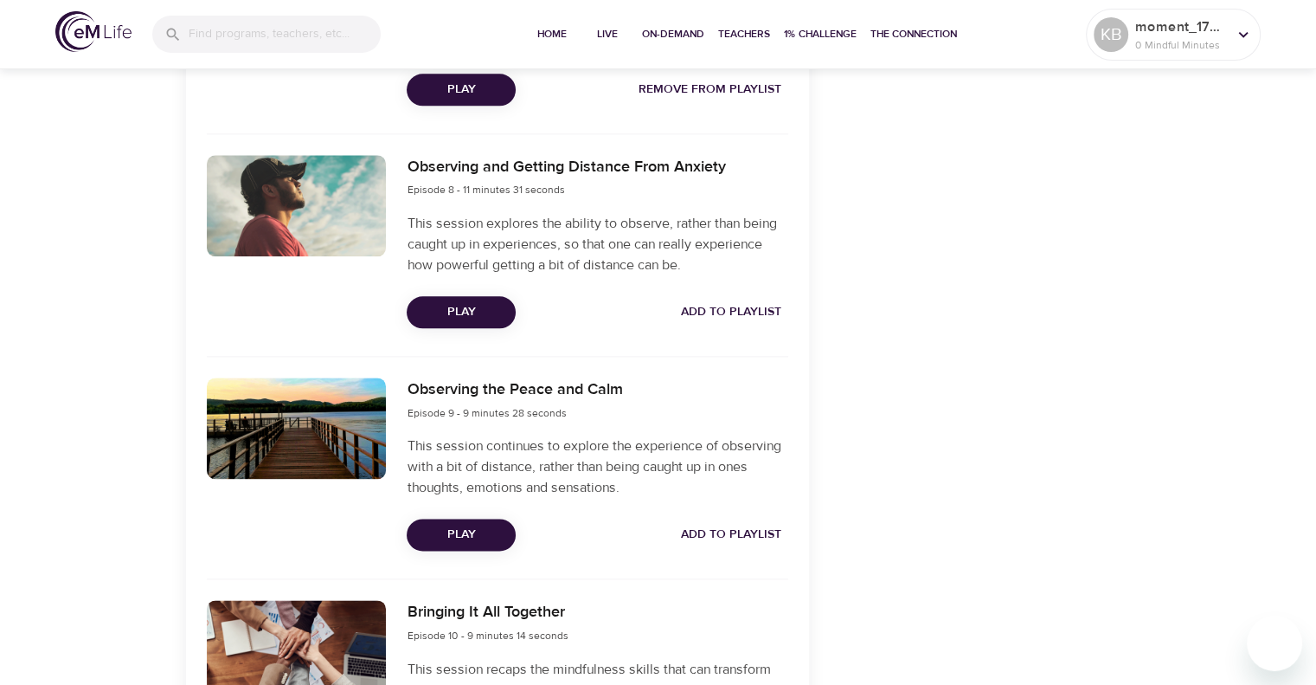
scroll to position [2108, 0]
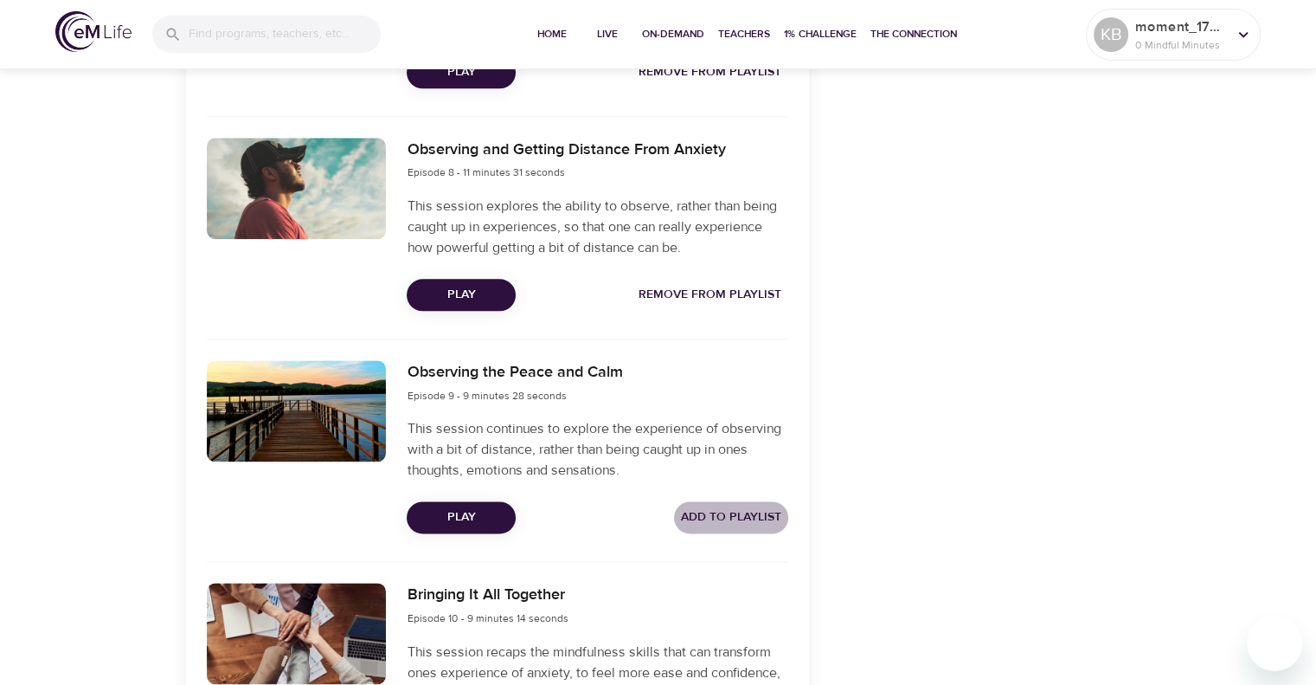
click at [715, 502] on button "Add to Playlist" at bounding box center [731, 517] width 114 height 32
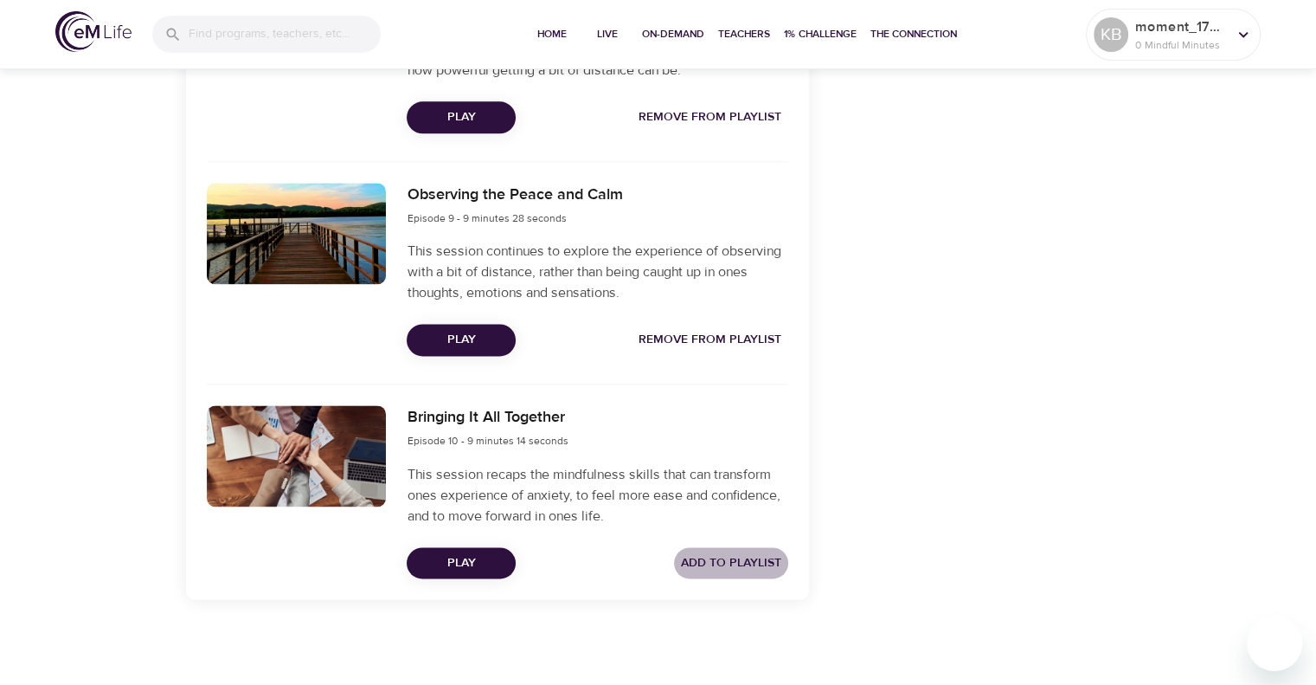
click at [717, 554] on span "Add to Playlist" at bounding box center [731, 563] width 100 height 22
click at [568, 30] on span "Home" at bounding box center [552, 34] width 42 height 18
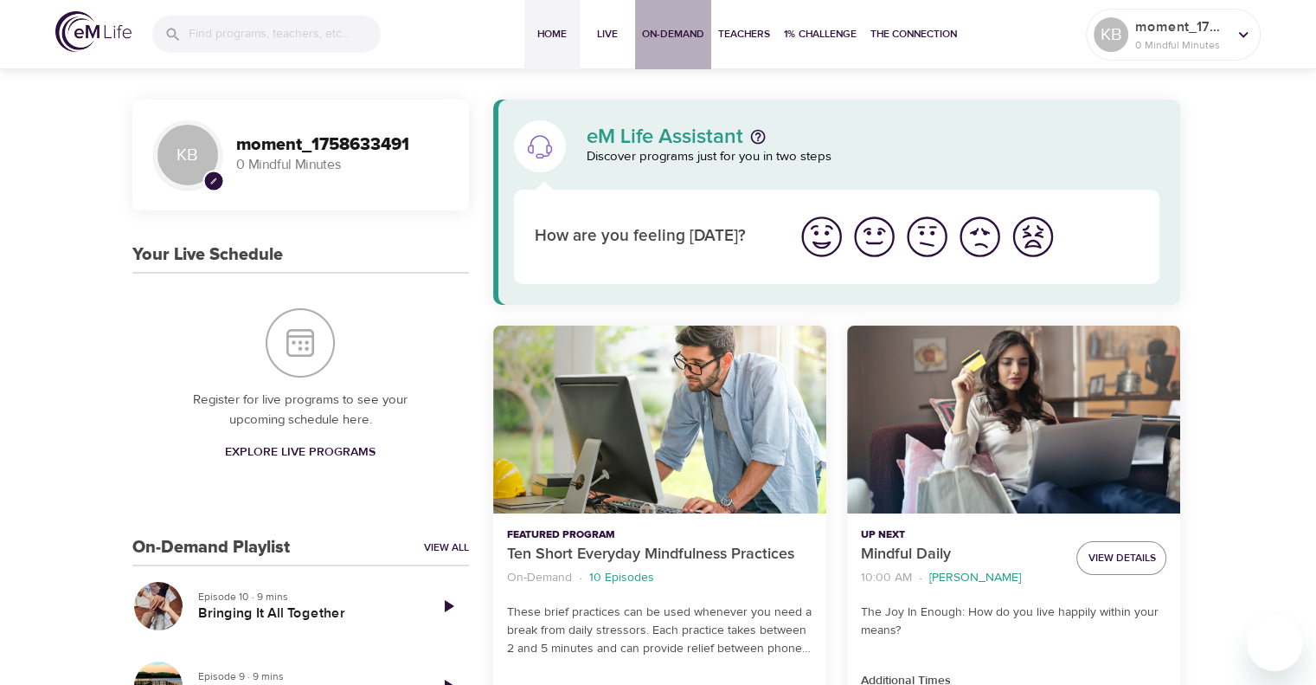
click at [671, 40] on span "On-Demand" at bounding box center [673, 34] width 62 height 18
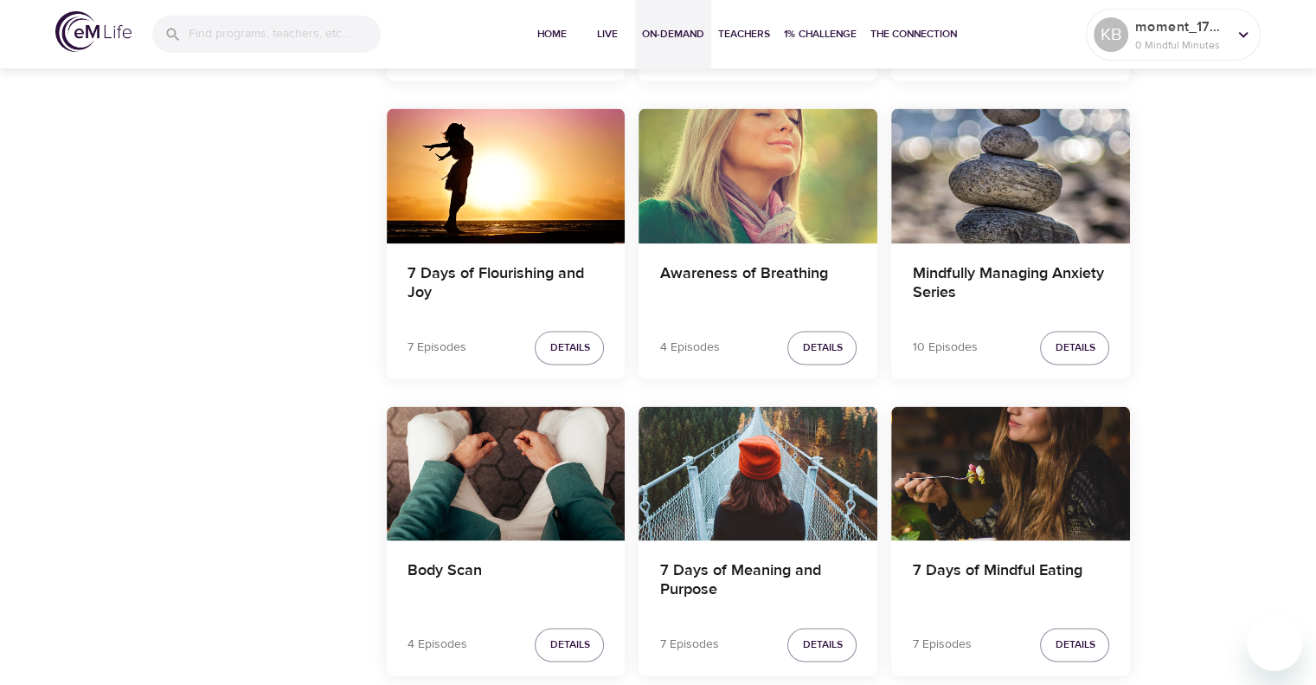
scroll to position [2413, 0]
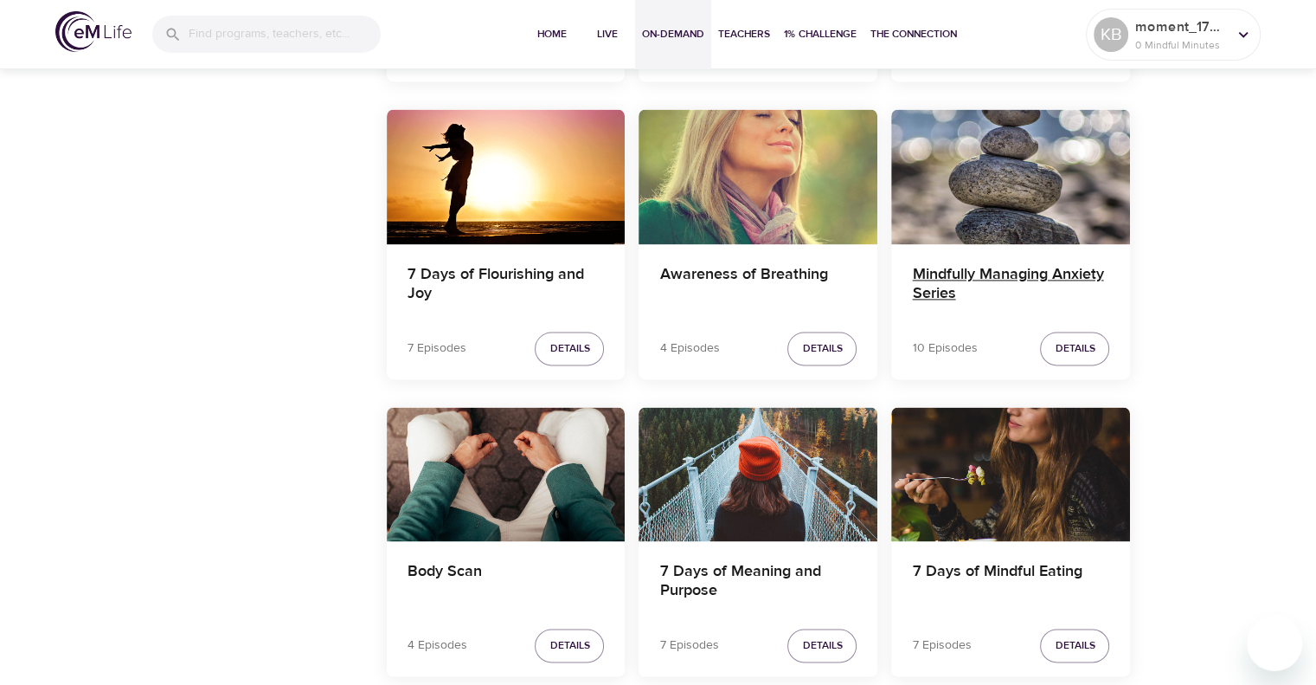
click at [1021, 273] on h4 "Mindfully Managing Anxiety Series" at bounding box center [1010, 286] width 197 height 42
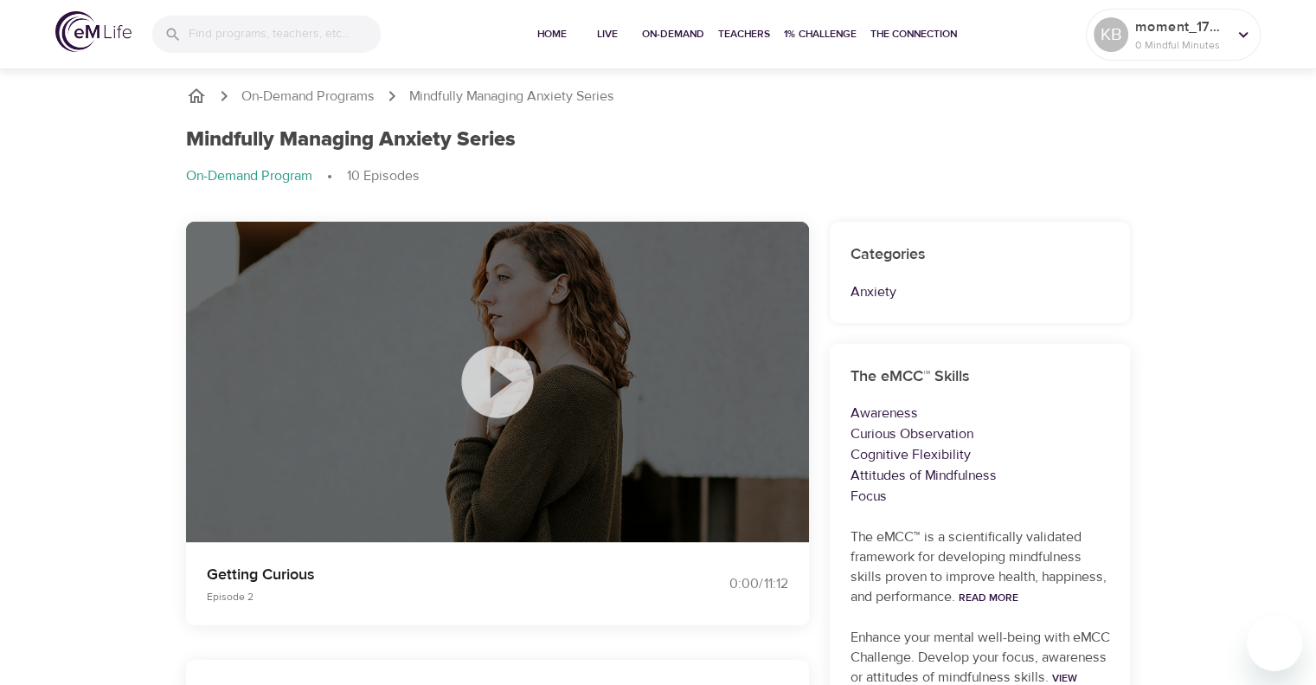
click at [505, 374] on icon at bounding box center [497, 381] width 72 height 72
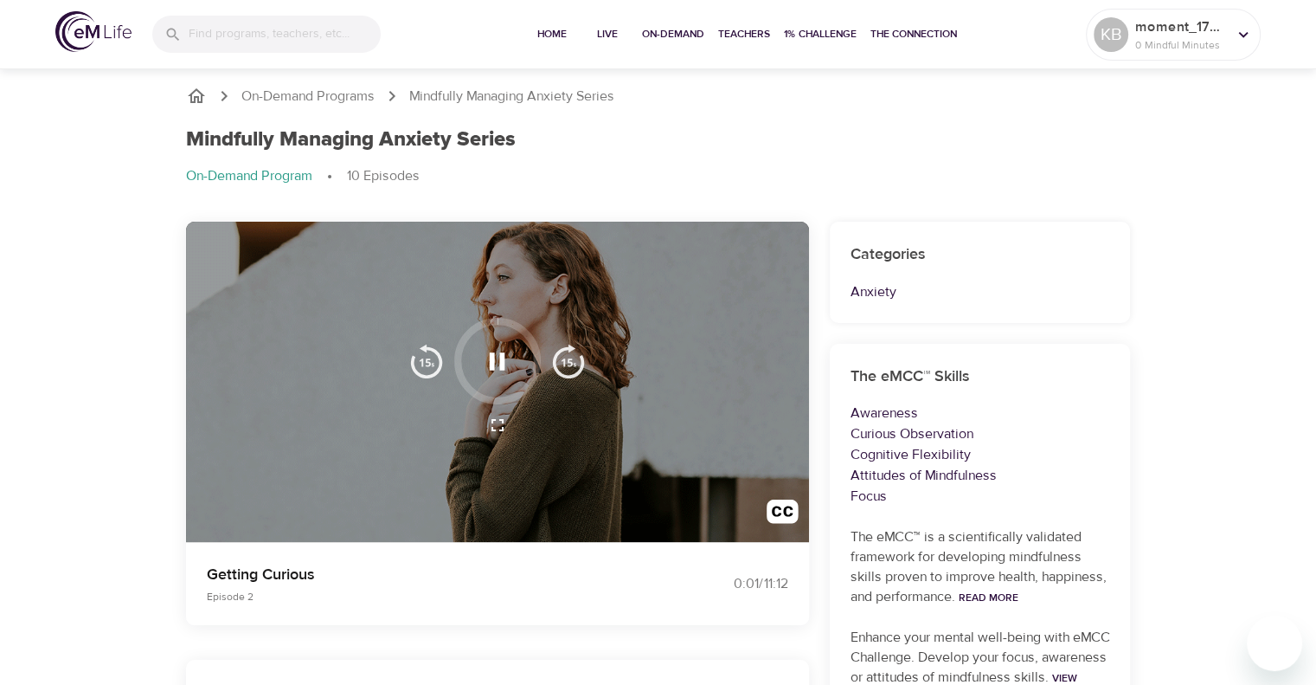
click at [500, 352] on icon "button" at bounding box center [498, 360] width 16 height 17
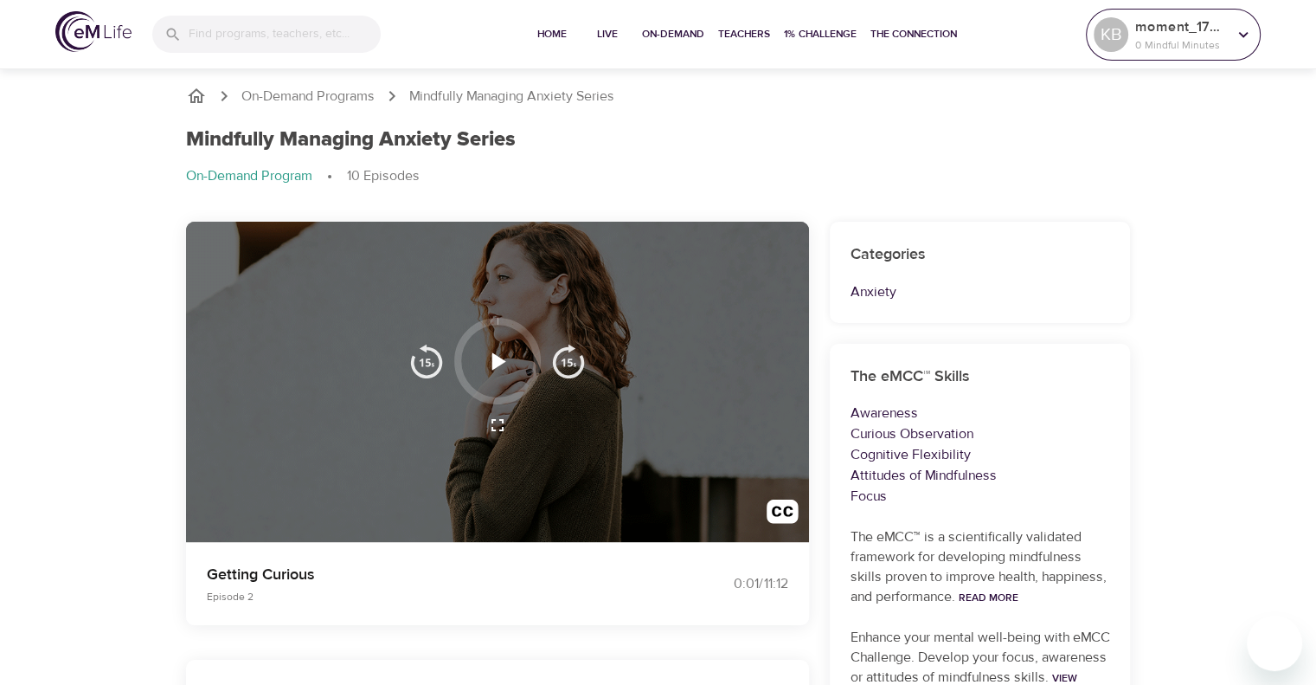
click at [1171, 48] on p "0 Mindful Minutes" at bounding box center [1181, 45] width 92 height 16
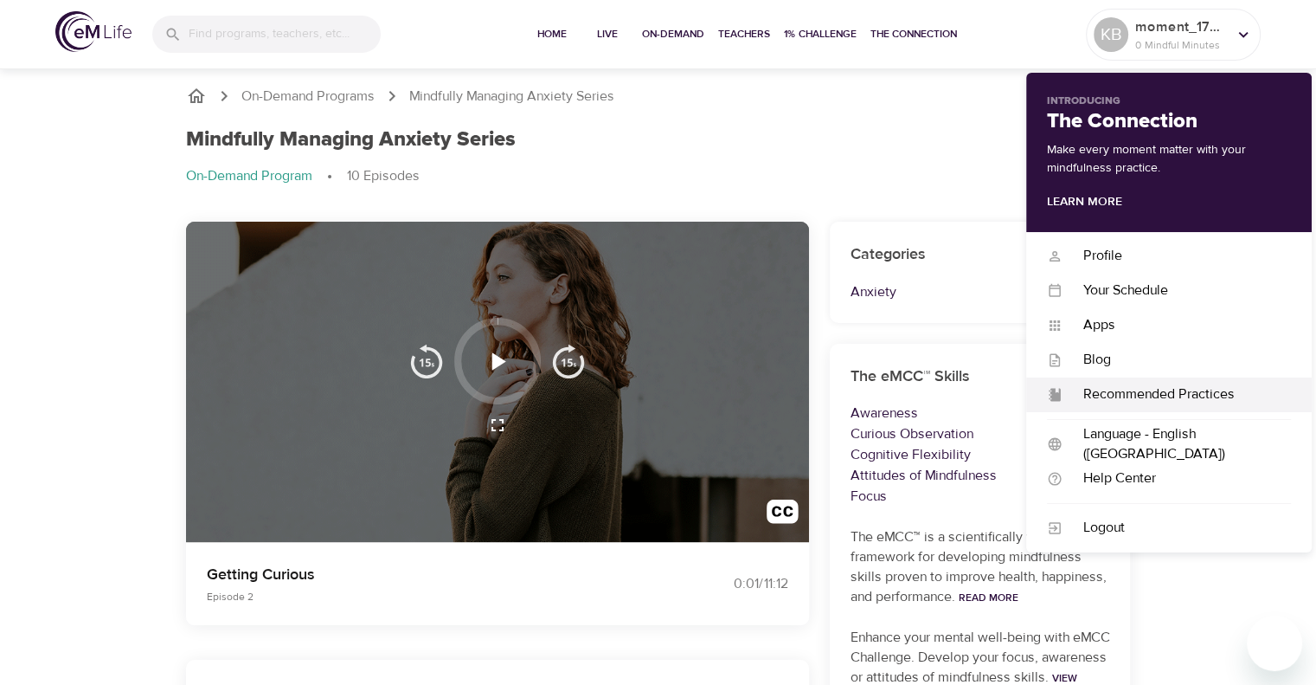
click at [1108, 397] on div "Recommended Practices" at bounding box center [1177, 394] width 228 height 20
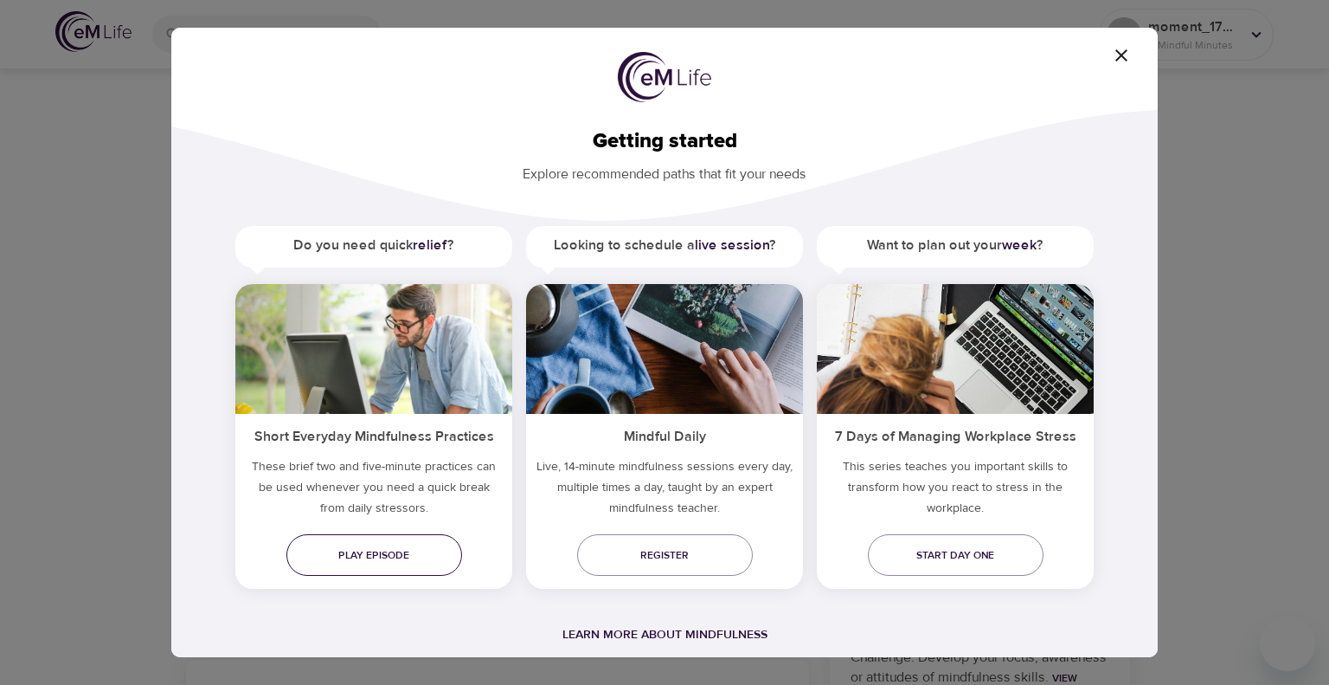
click at [403, 549] on span "Play episode" at bounding box center [374, 555] width 148 height 18
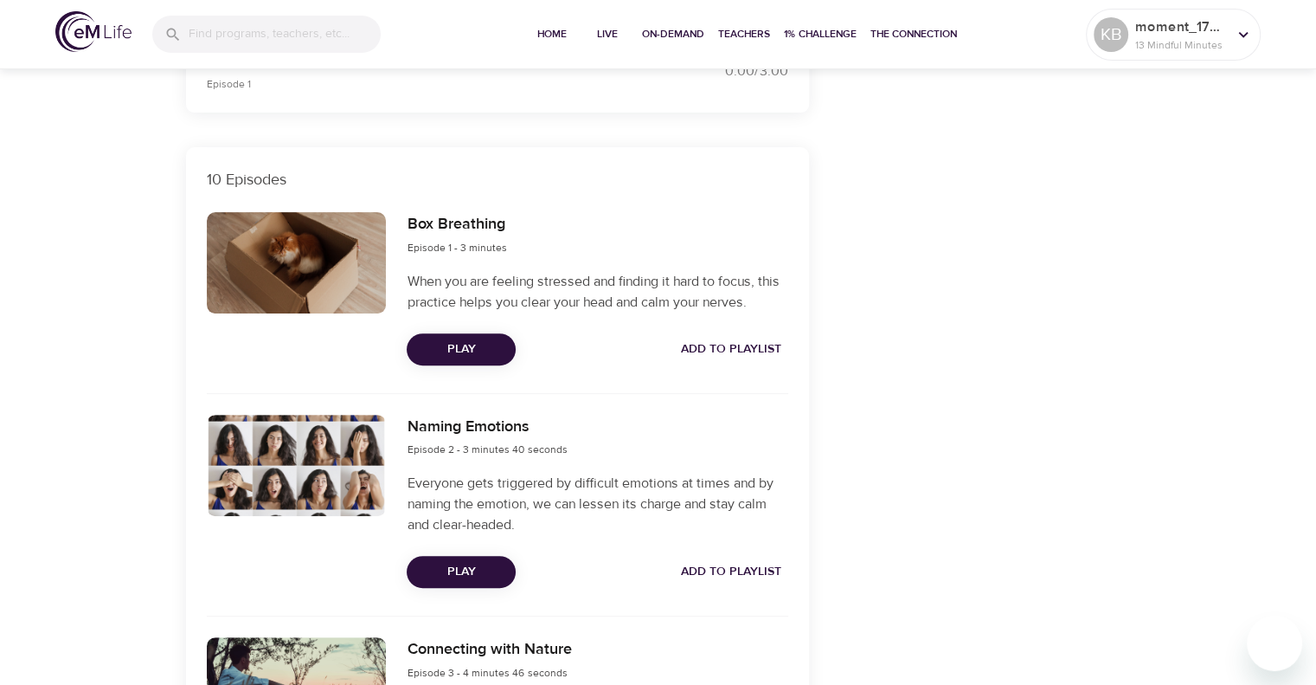
scroll to position [511, 0]
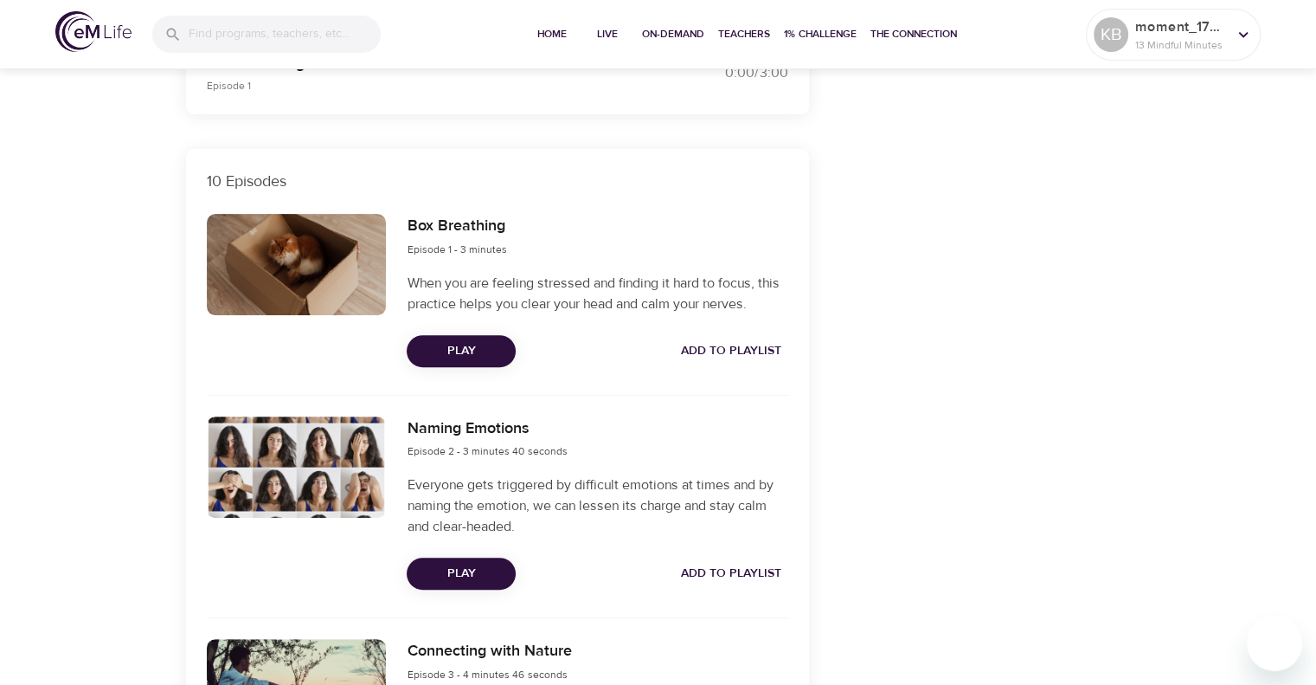
click at [471, 344] on span "Play" at bounding box center [461, 351] width 81 height 22
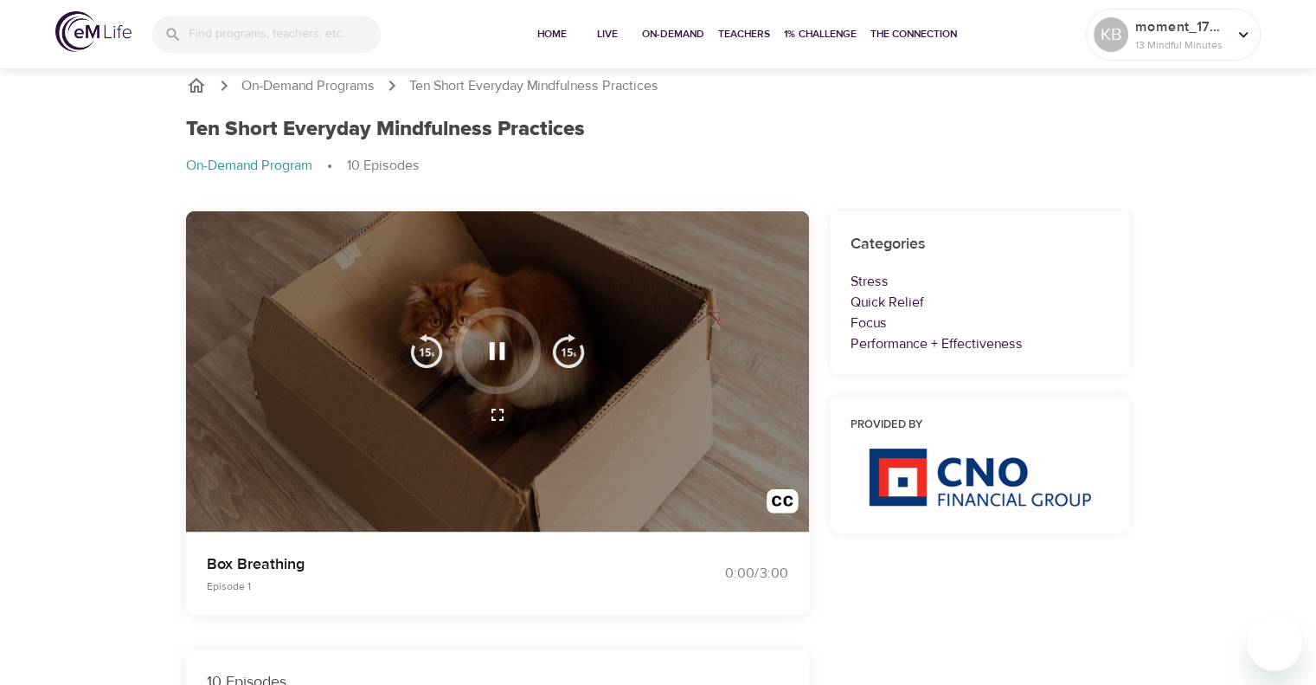
scroll to position [0, 0]
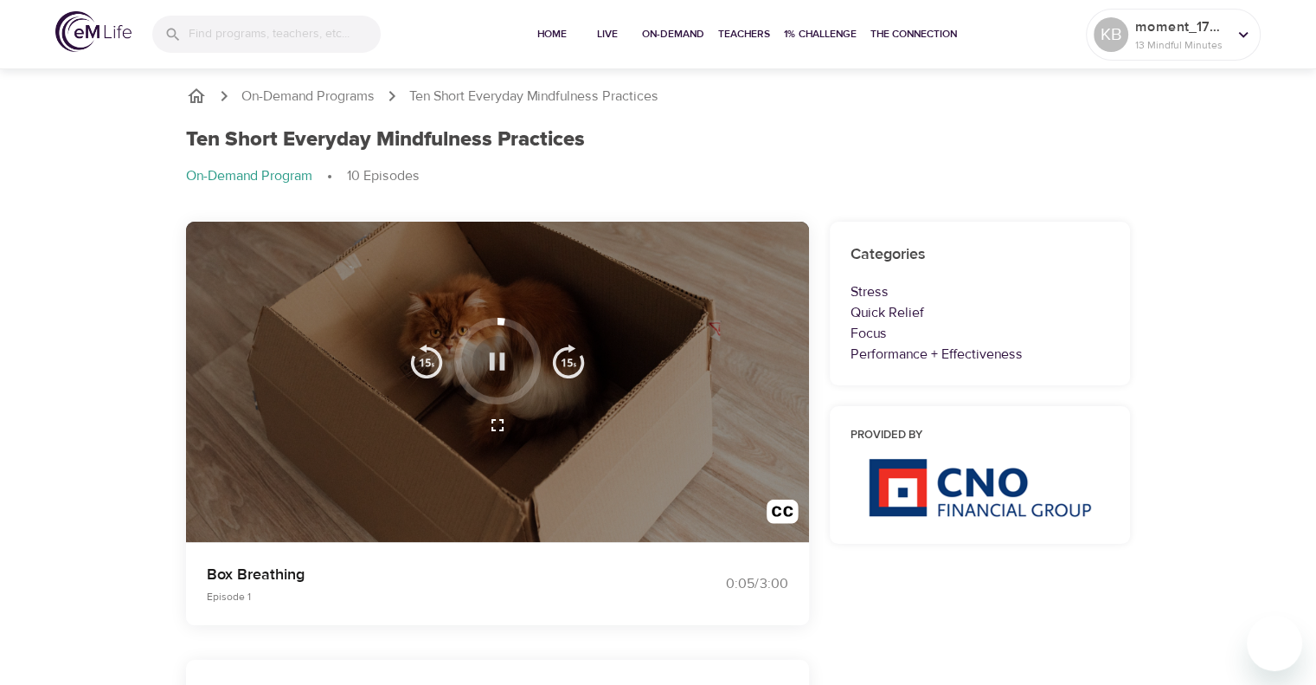
click at [492, 355] on icon "button" at bounding box center [498, 360] width 16 height 17
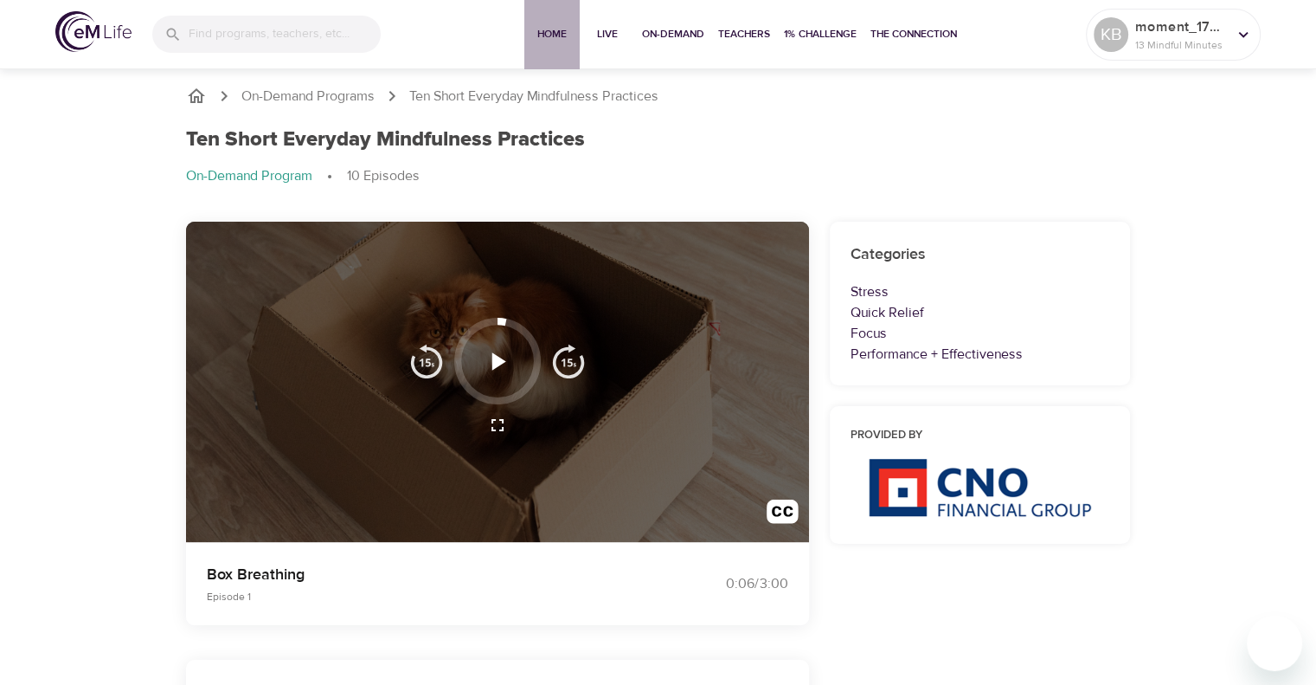
click at [550, 22] on button "Home" at bounding box center [551, 34] width 55 height 69
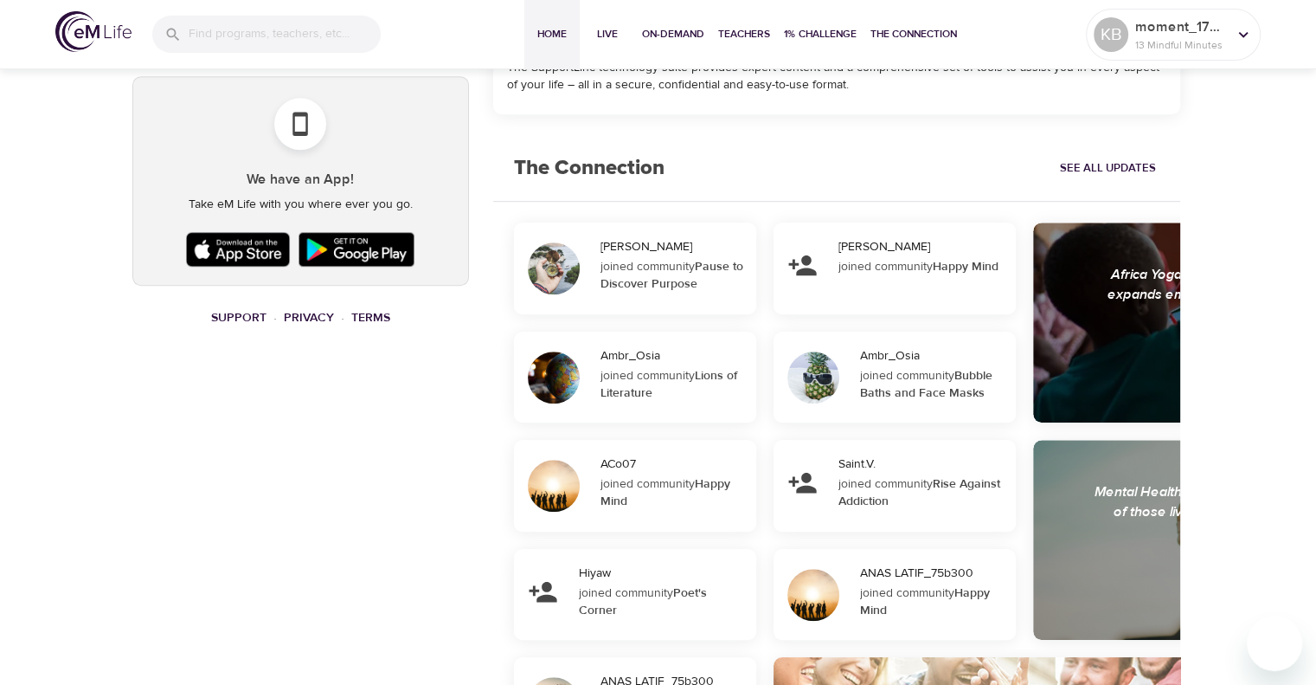
click at [633, 388] on strong "Lions of Literature" at bounding box center [669, 384] width 137 height 33
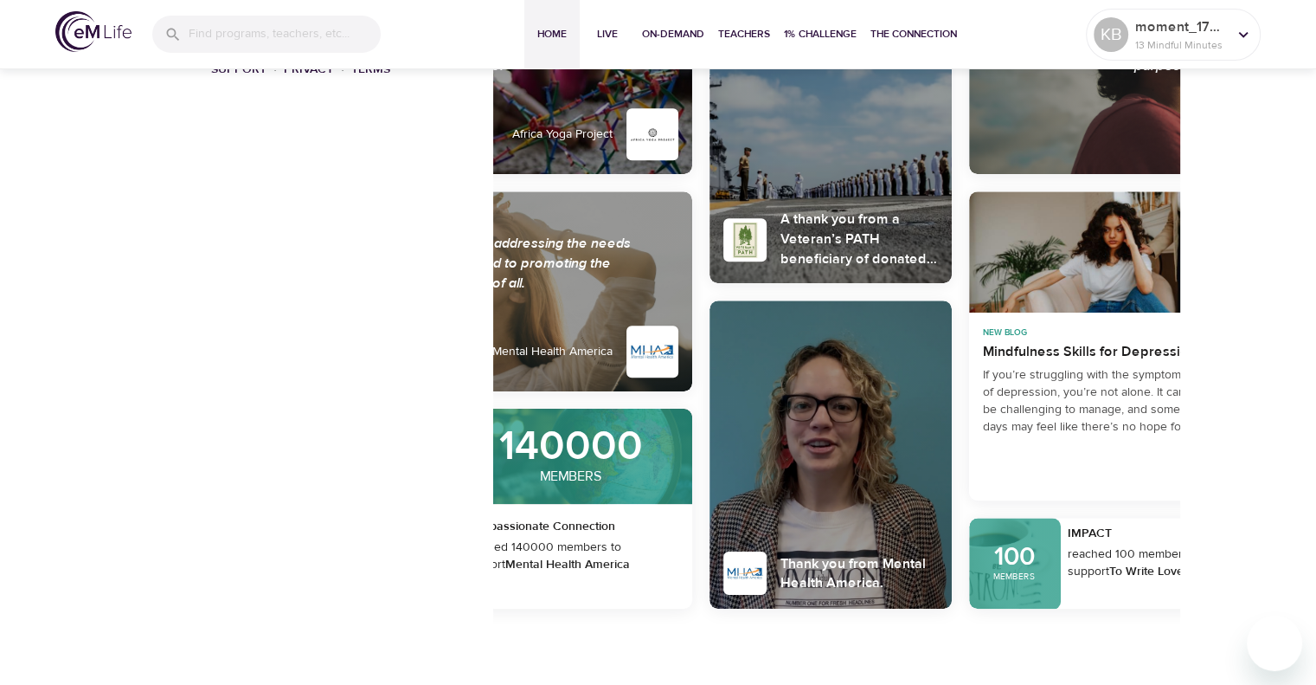
scroll to position [0, 852]
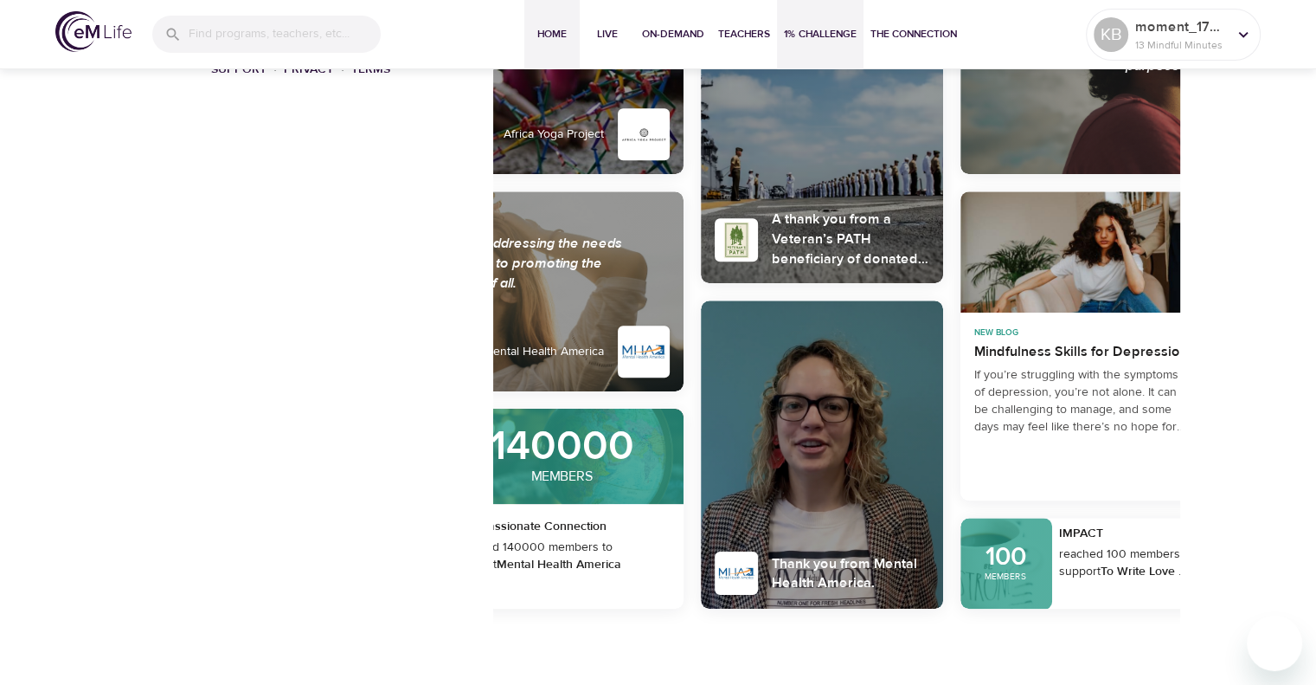
click at [778, 38] on button "1% Challenge" at bounding box center [820, 34] width 87 height 69
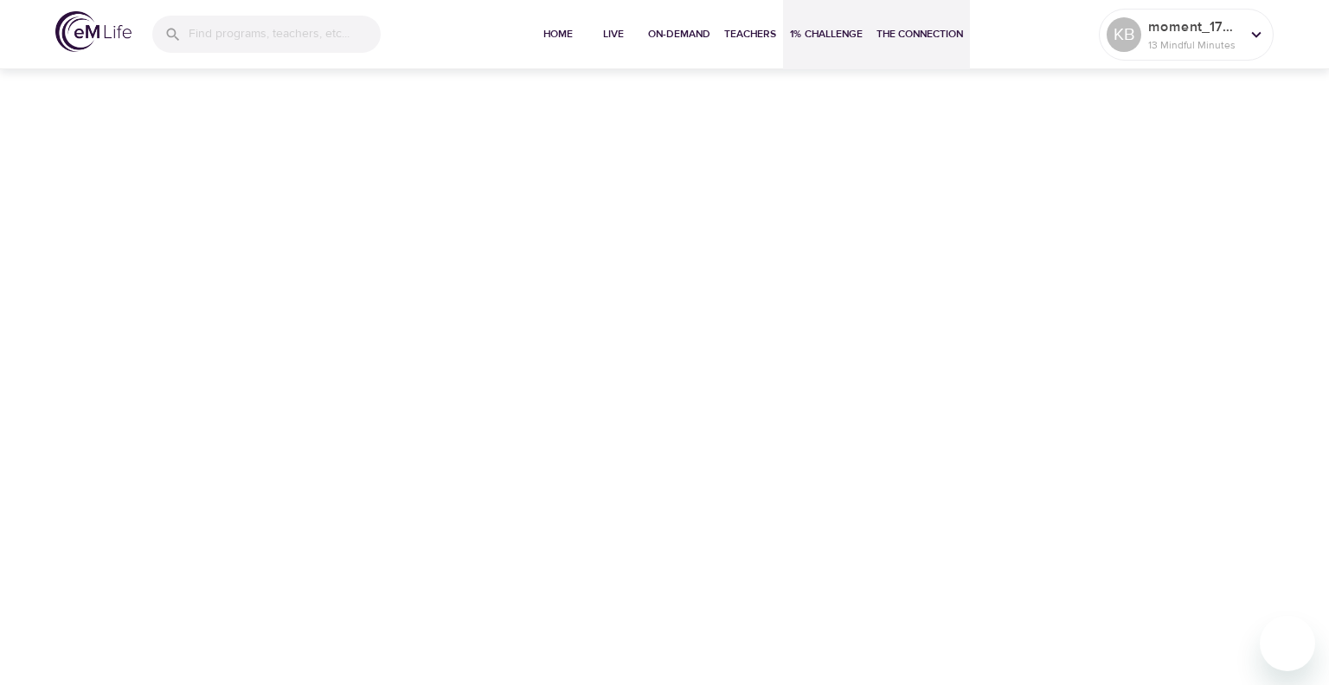
click at [939, 34] on span "The Connection" at bounding box center [920, 34] width 87 height 18
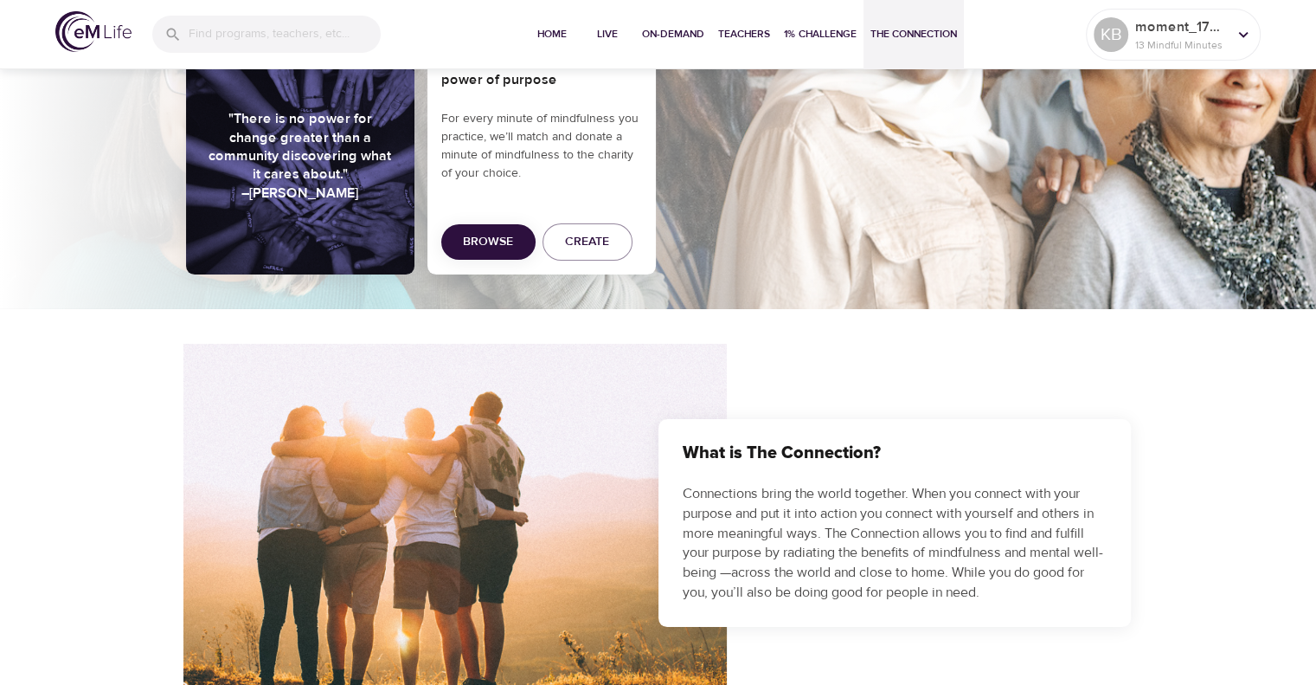
scroll to position [179, 0]
click at [512, 241] on span "Browse" at bounding box center [488, 243] width 50 height 22
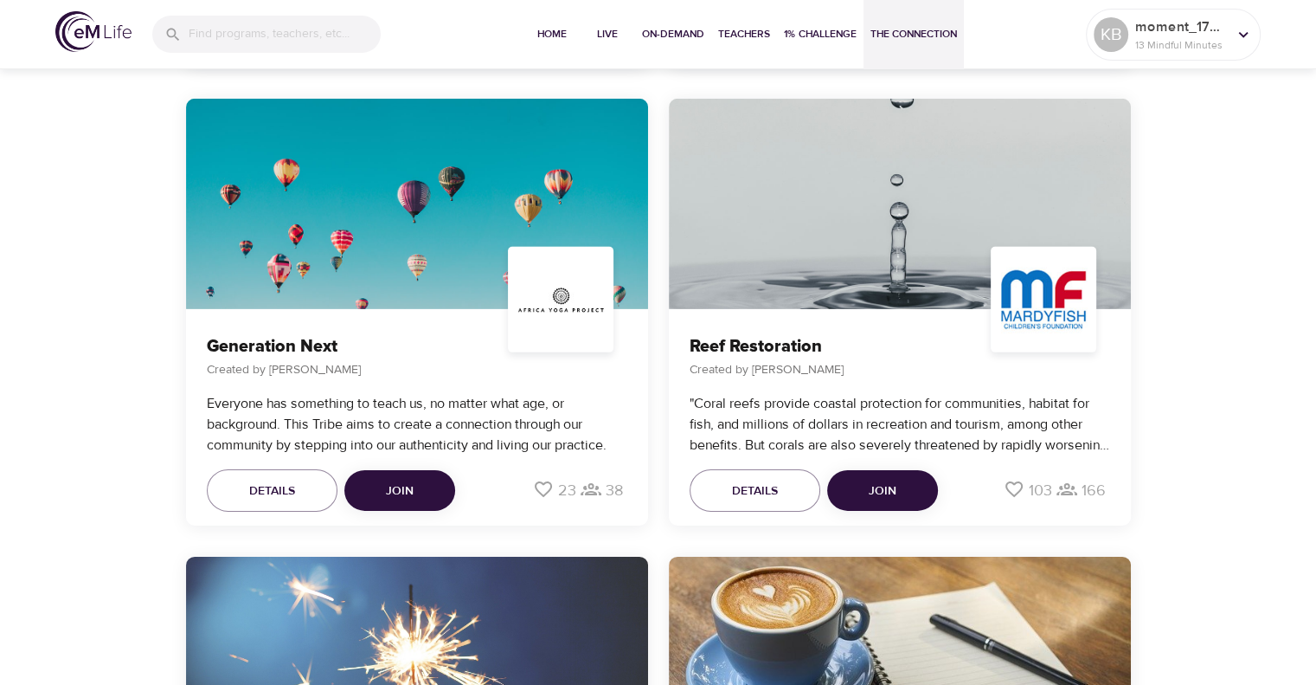
scroll to position [5375, 0]
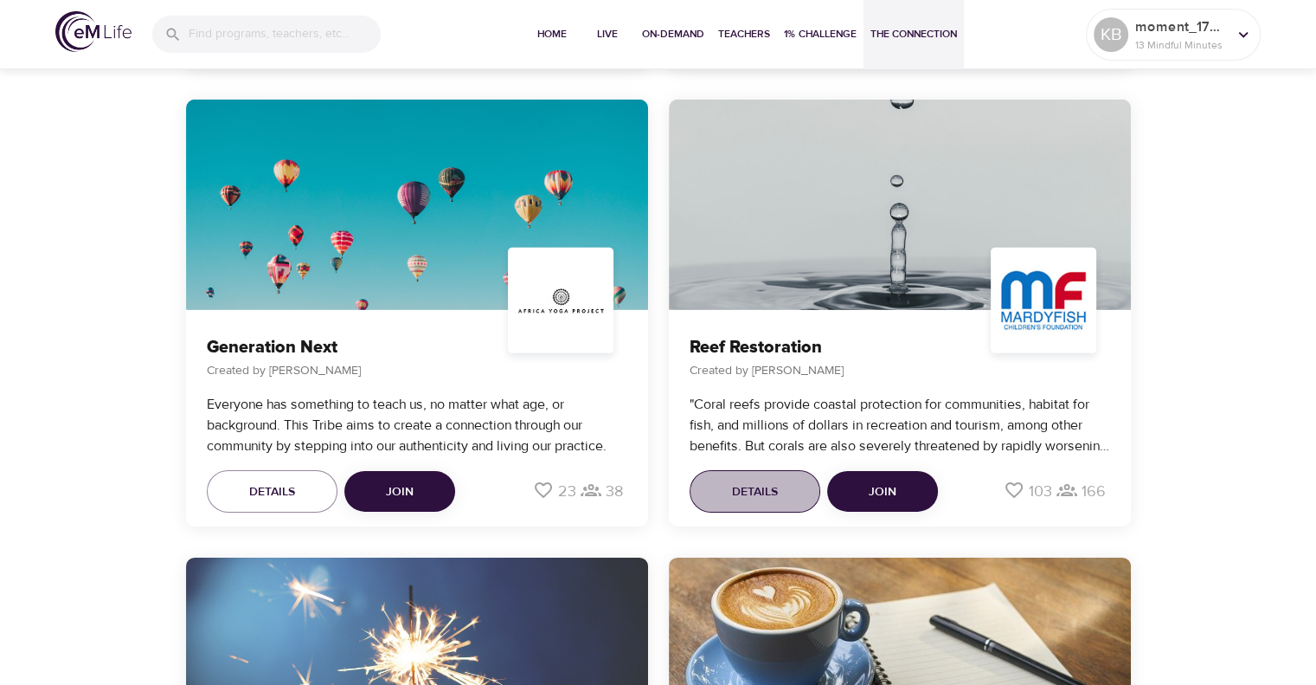
click at [745, 481] on span "Details" at bounding box center [755, 492] width 46 height 22
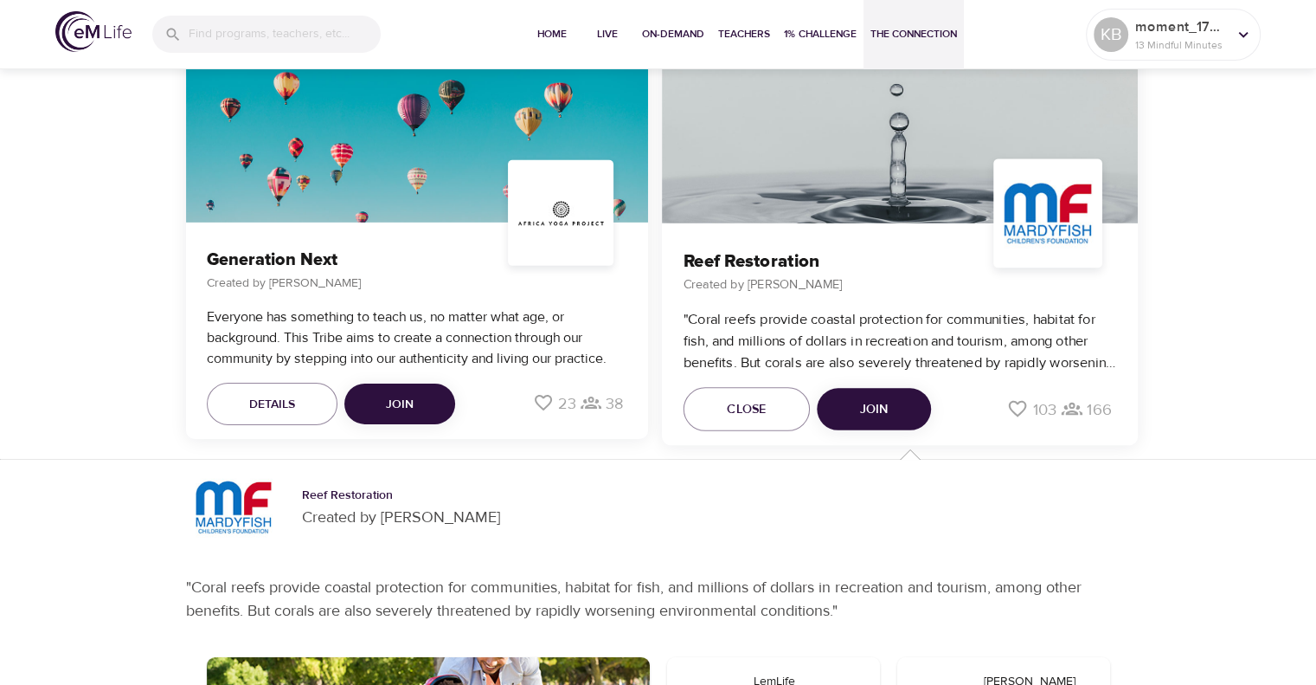
scroll to position [5463, 0]
click at [284, 407] on span "Details" at bounding box center [272, 405] width 46 height 22
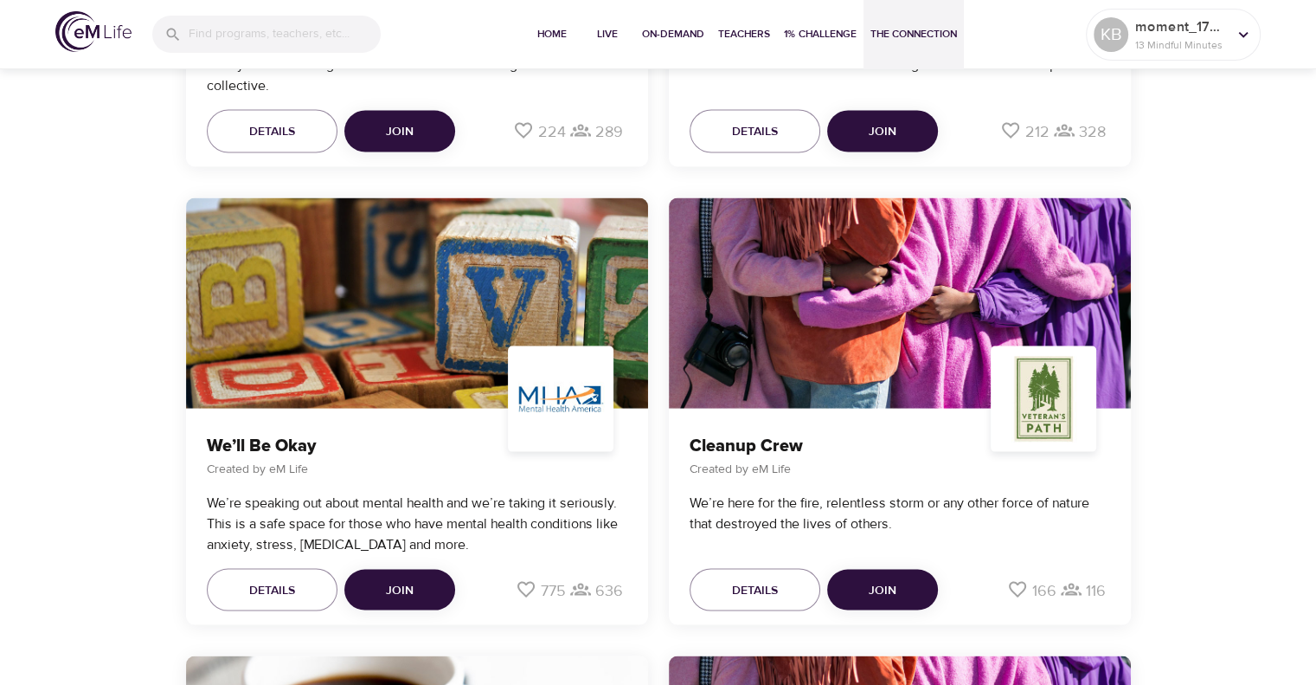
scroll to position [3438, 0]
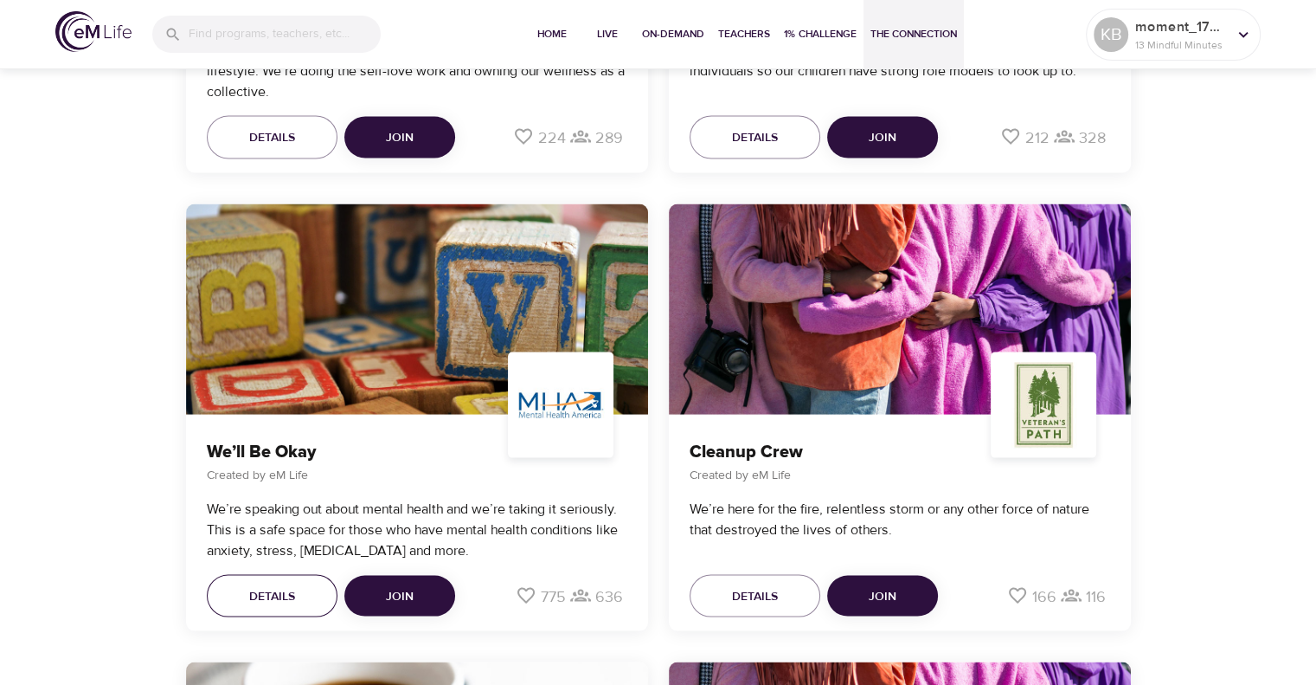
click at [272, 611] on button "Details" at bounding box center [272, 596] width 131 height 43
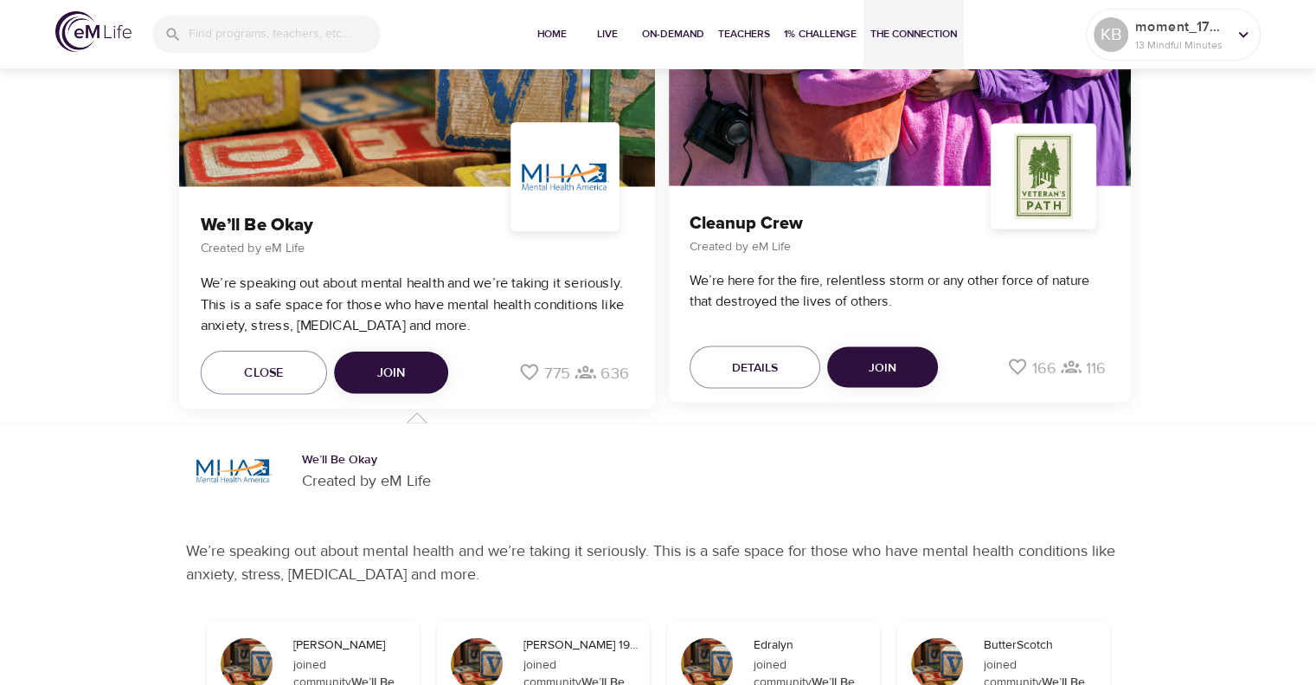
scroll to position [3665, 0]
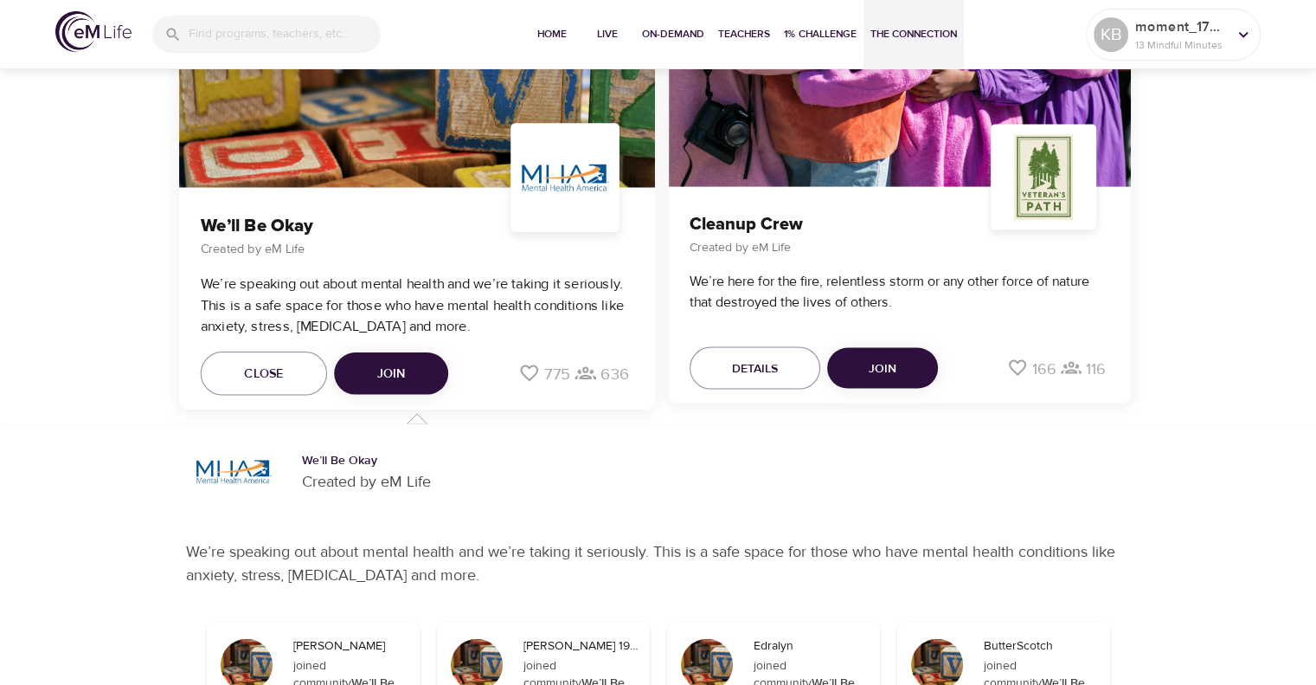
click at [377, 377] on span "Join" at bounding box center [390, 374] width 29 height 22
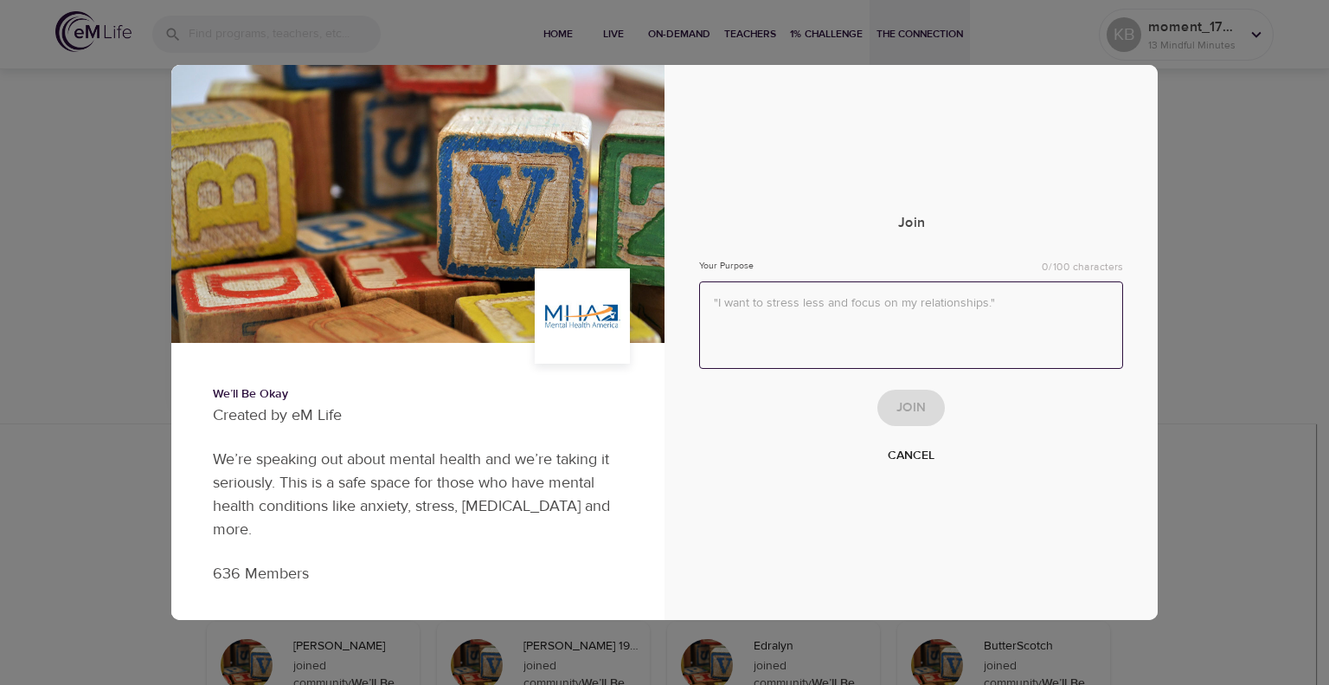
click at [814, 345] on textarea at bounding box center [911, 324] width 424 height 87
type textarea "I want to reduce stigma around mental health and create a brighter future for t…"
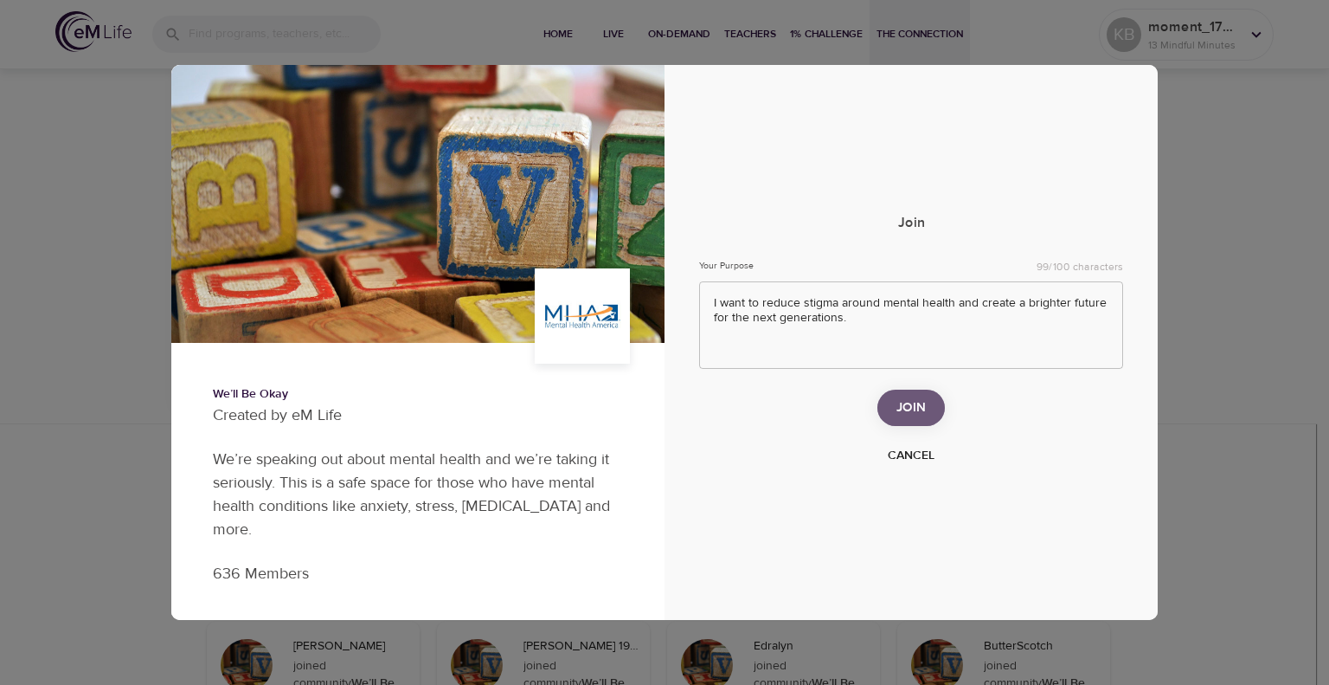
click at [904, 416] on span "Join" at bounding box center [911, 407] width 29 height 23
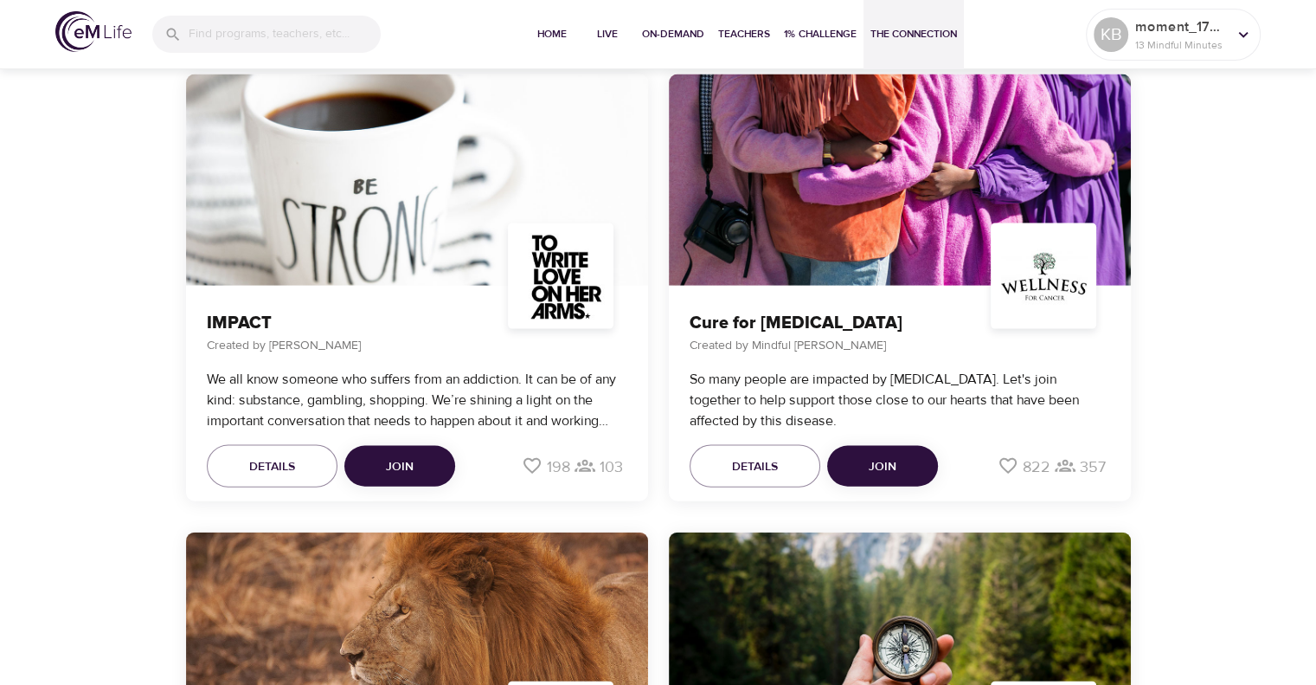
scroll to position [3970, 0]
click at [806, 35] on span "1% Challenge" at bounding box center [820, 34] width 73 height 18
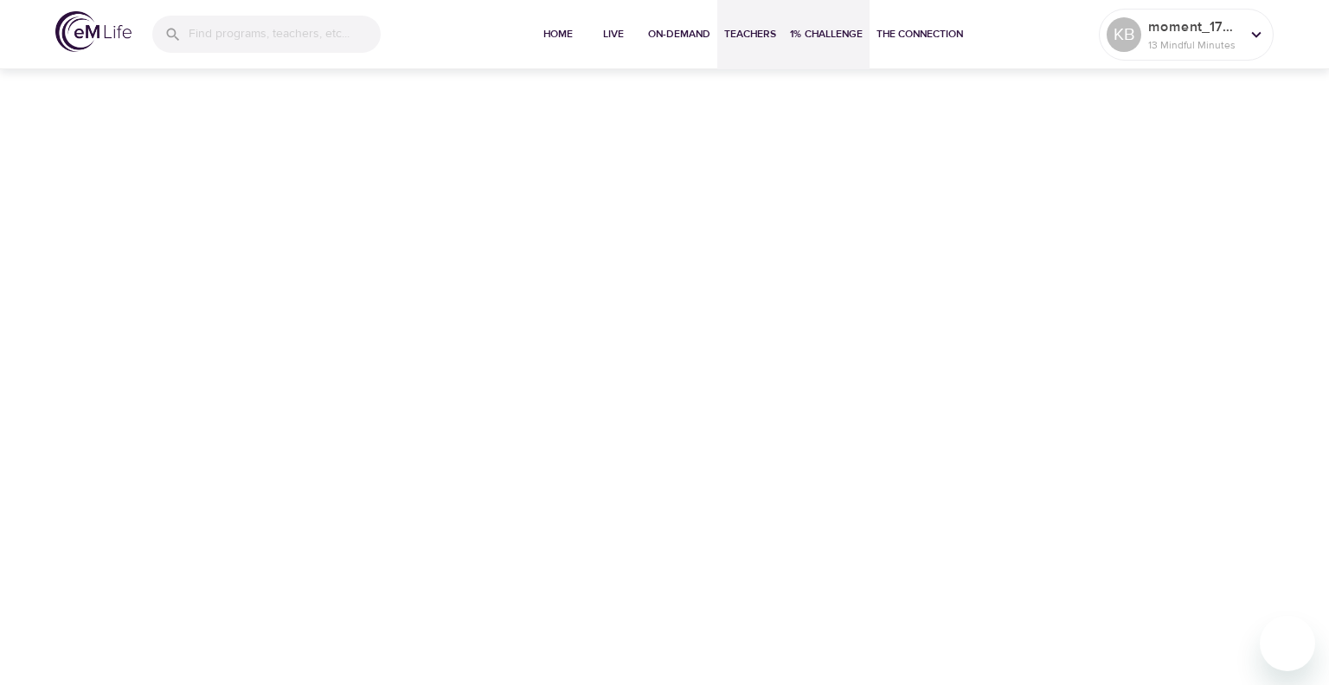
click at [743, 35] on span "Teachers" at bounding box center [750, 34] width 52 height 18
click at [794, 383] on div "Home Live On-Demand Teachers 1% Challenge The Connection KB moment_1758633491 1…" at bounding box center [664, 342] width 1329 height 685
click at [556, 27] on span "Home" at bounding box center [558, 34] width 42 height 18
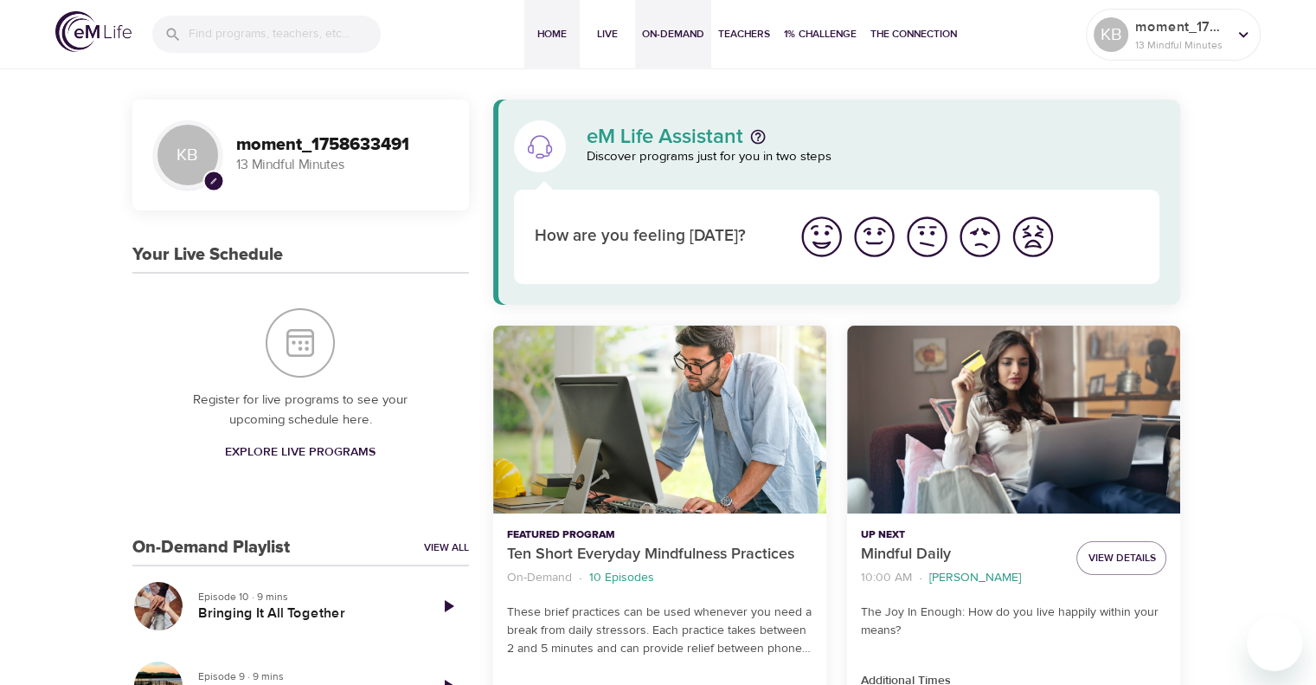
click at [666, 30] on span "On-Demand" at bounding box center [673, 34] width 62 height 18
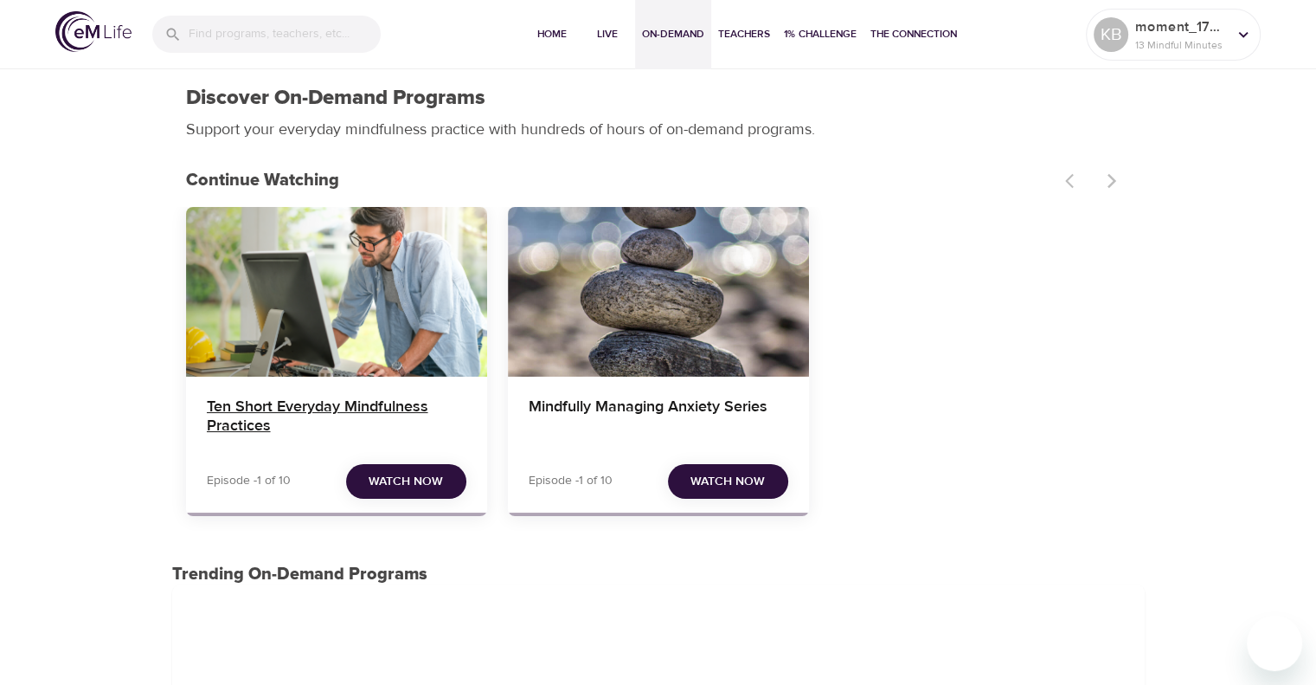
click at [408, 406] on h4 "Ten Short Everyday Mindfulness Practices" at bounding box center [337, 418] width 260 height 42
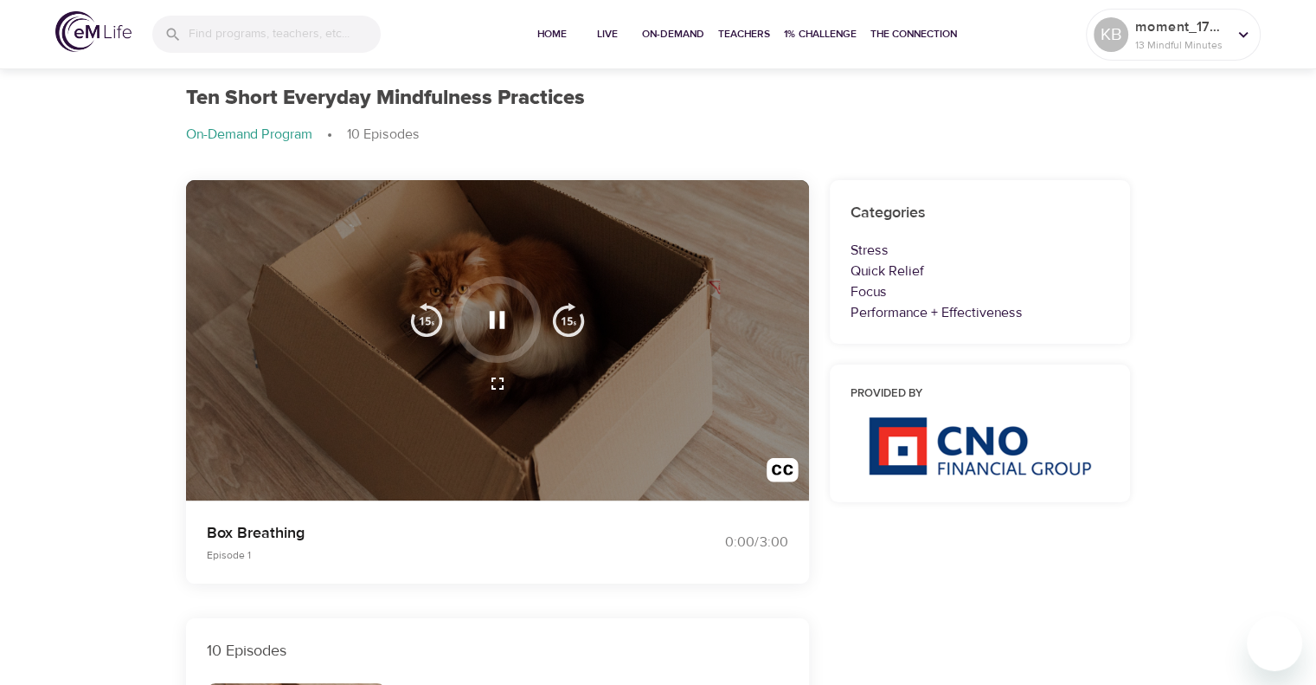
scroll to position [52, 0]
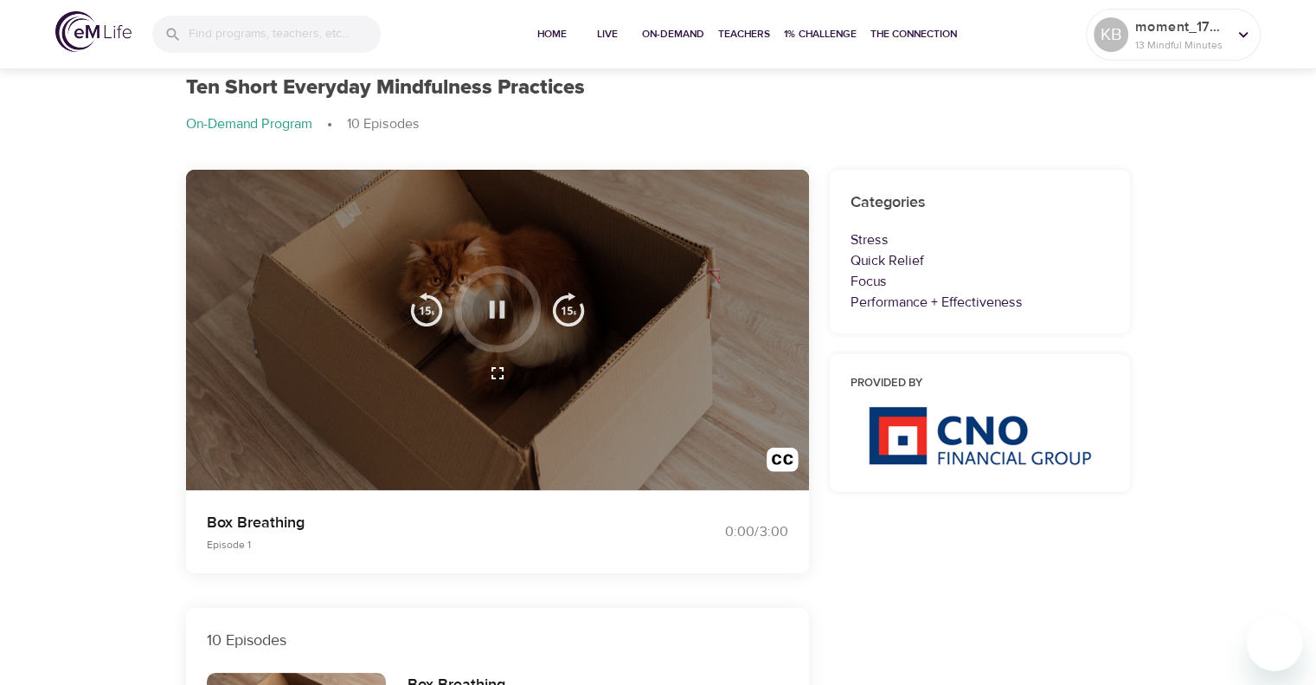
click at [484, 318] on icon "button" at bounding box center [497, 309] width 30 height 30
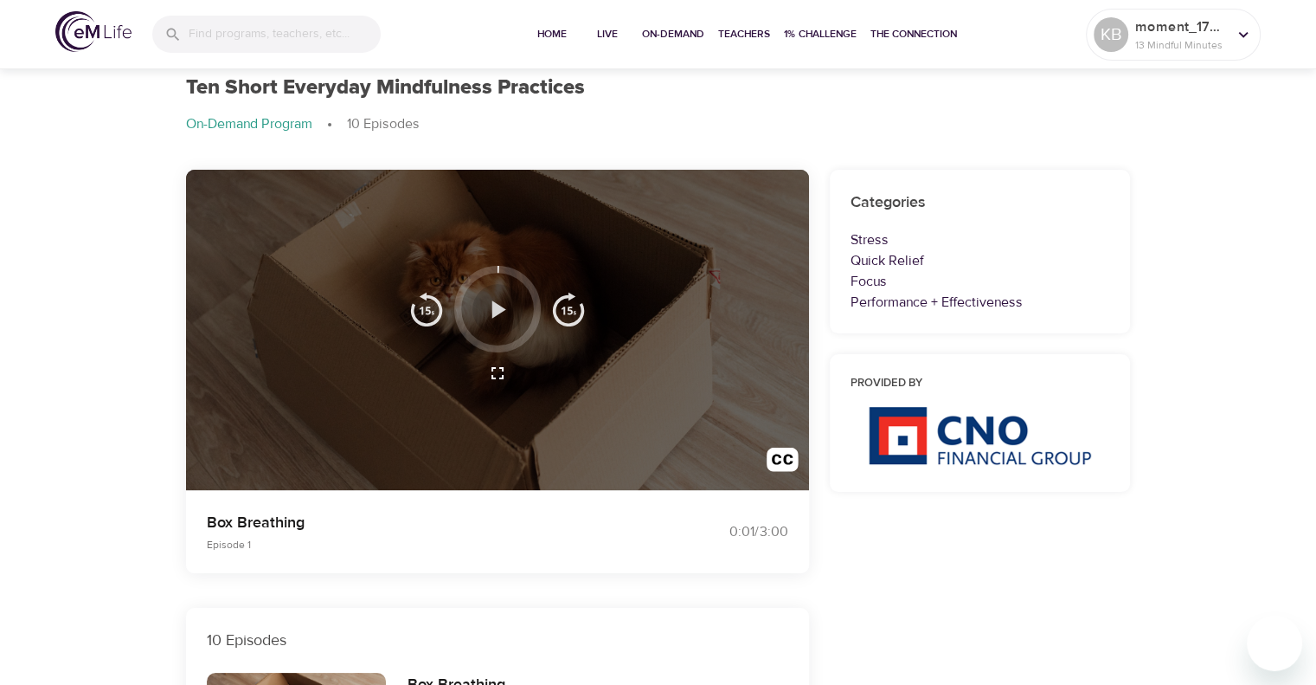
click at [484, 318] on icon "button" at bounding box center [497, 309] width 30 height 30
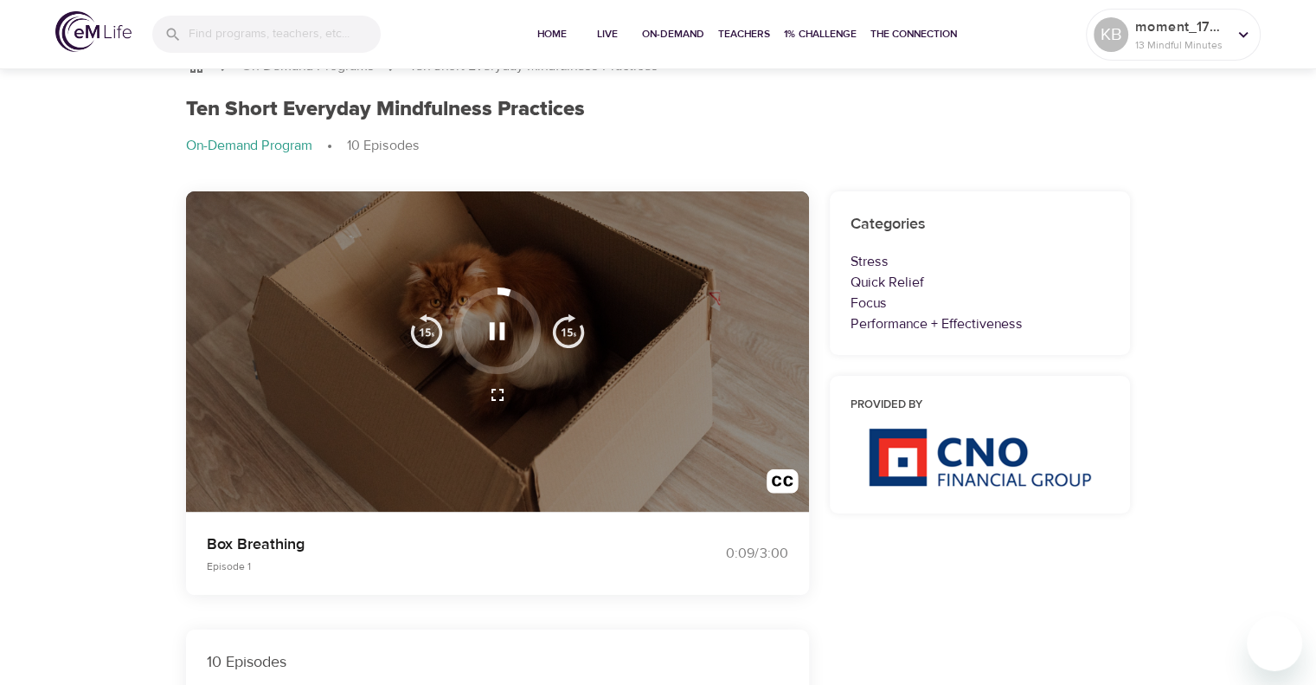
scroll to position [23, 0]
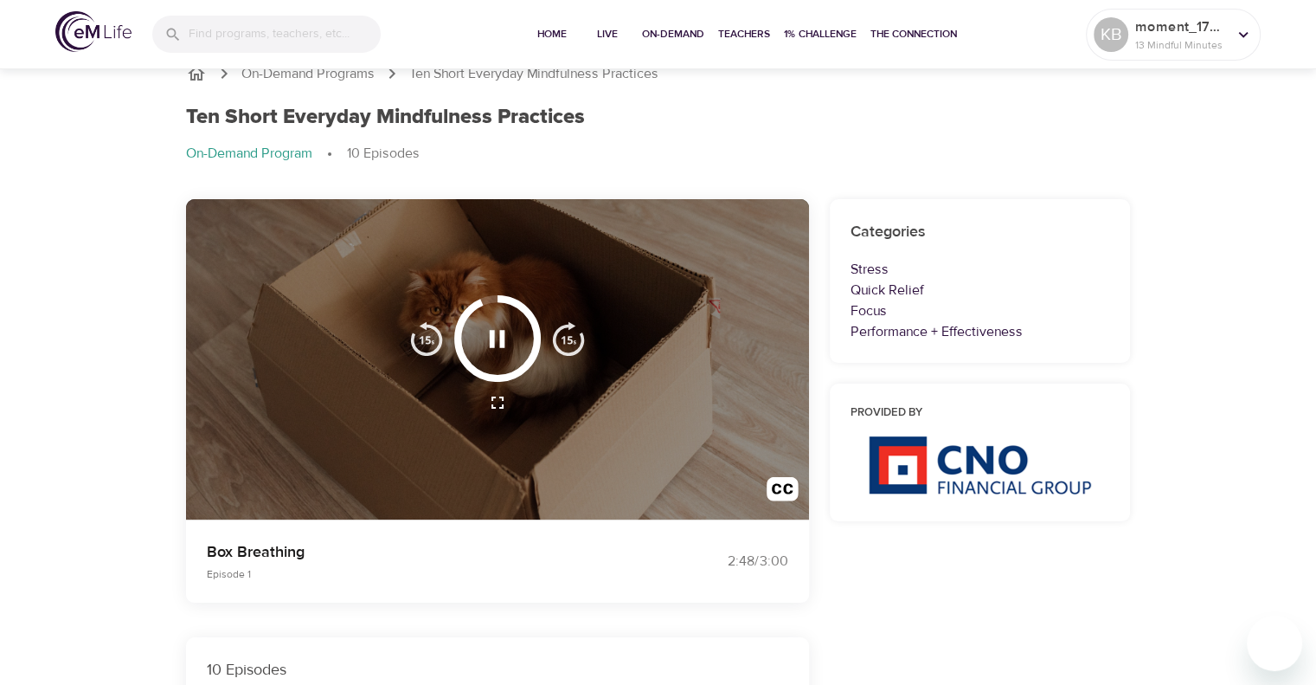
drag, startPoint x: 180, startPoint y: 375, endPoint x: 179, endPoint y: 311, distance: 64.0
